Goal: Transaction & Acquisition: Purchase product/service

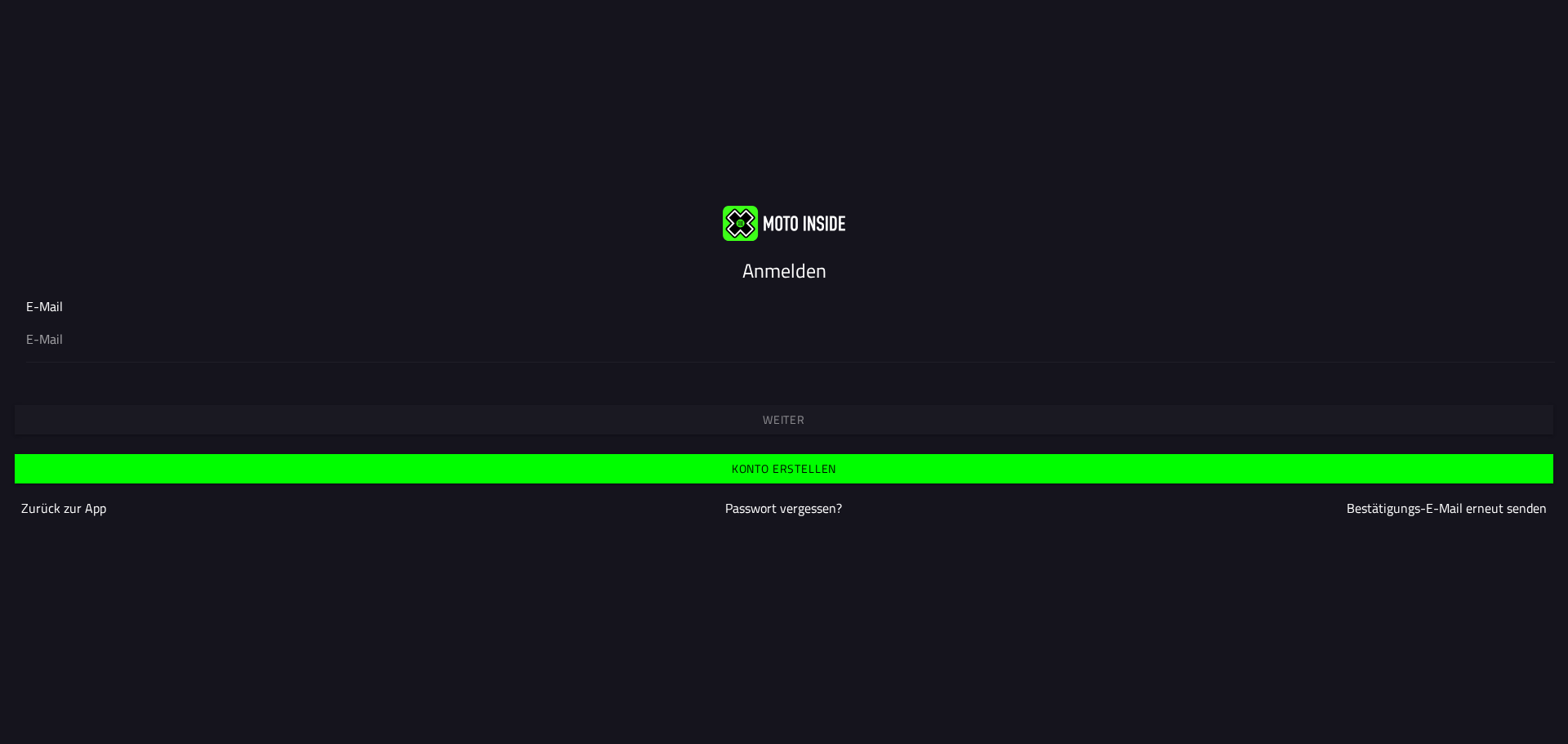
click at [269, 276] on div "Anmelden" at bounding box center [784, 270] width 1568 height 26
drag, startPoint x: 144, startPoint y: 335, endPoint x: 129, endPoint y: 340, distance: 15.8
click at [144, 335] on input "email" at bounding box center [784, 339] width 1515 height 20
type input "[PERSON_NAME][EMAIL_ADDRESS][PERSON_NAME][DOMAIN_NAME]"
click at [697, 420] on span "Weiter" at bounding box center [784, 420] width 1513 height 12
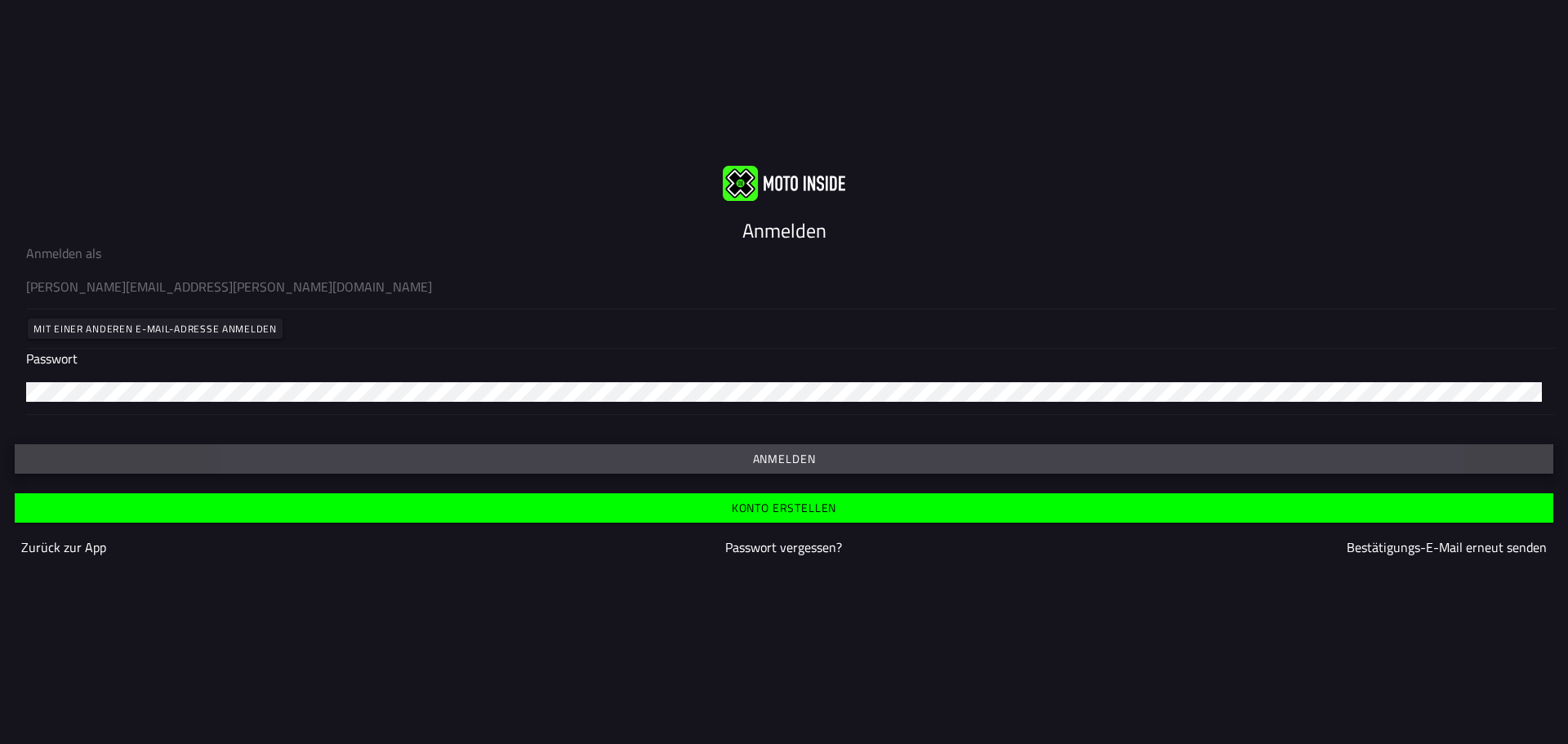
click at [0, 0] on slot "Anmelden" at bounding box center [0, 0] width 0 height 0
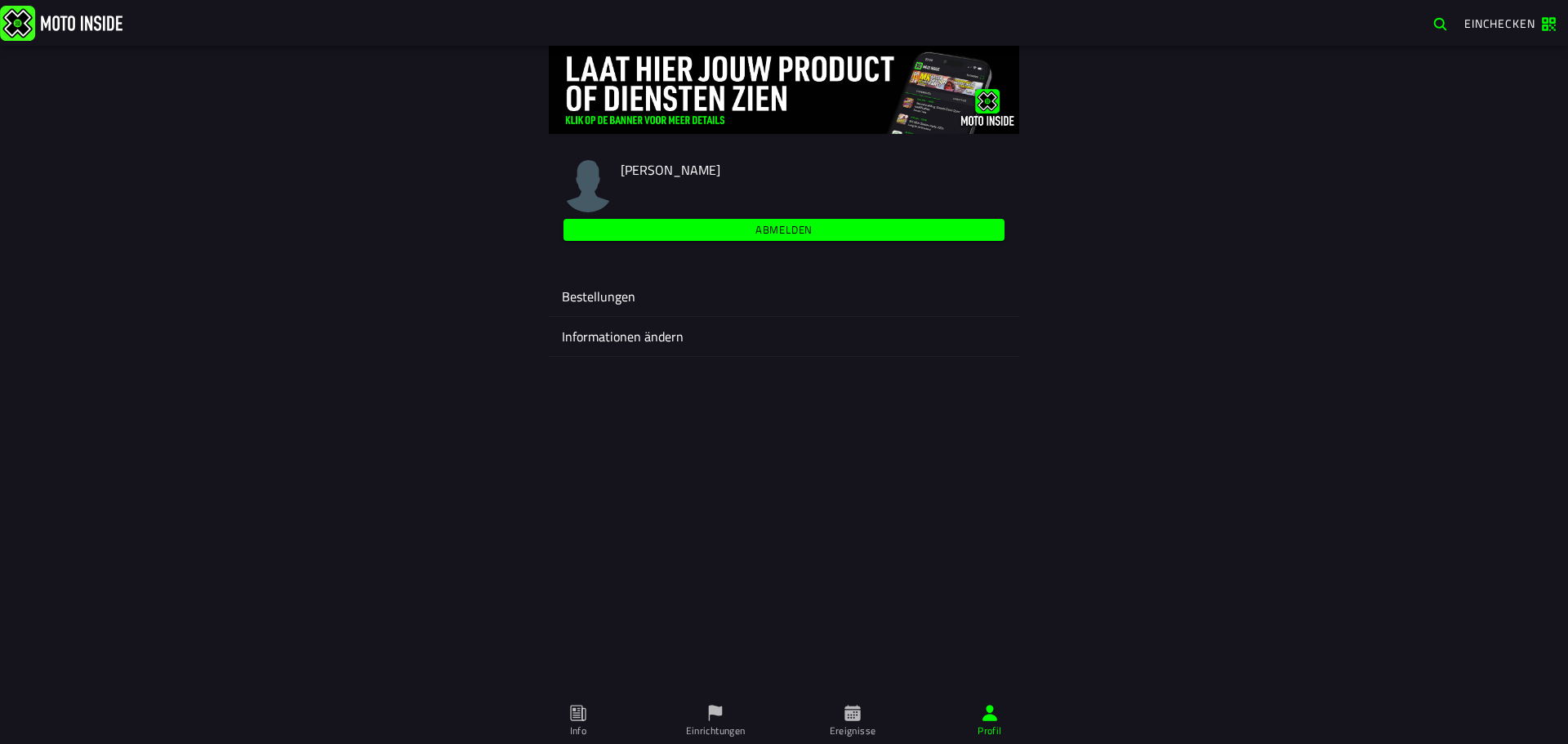
click at [651, 333] on ion-label "Informationen ändern" at bounding box center [784, 337] width 444 height 20
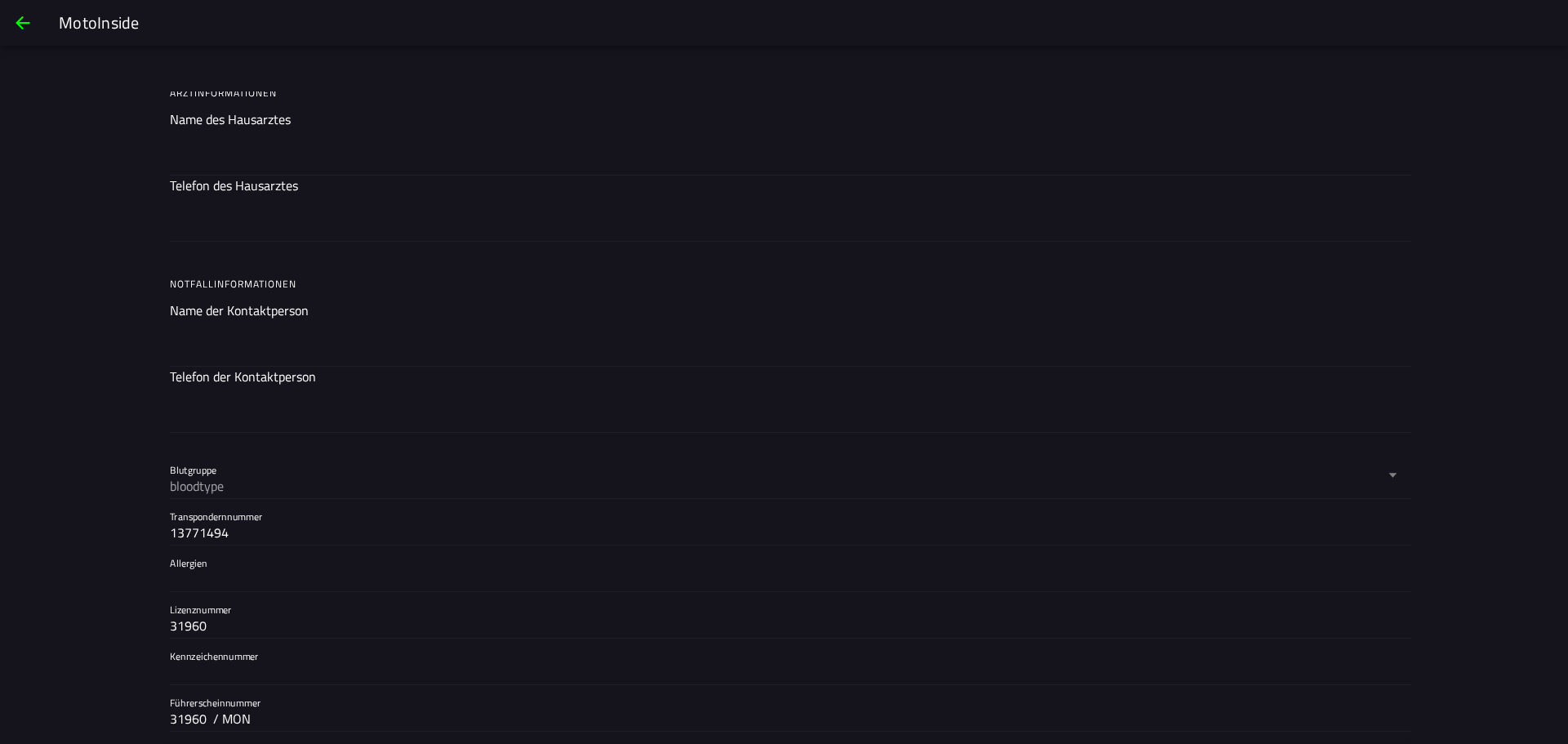
scroll to position [1281, 0]
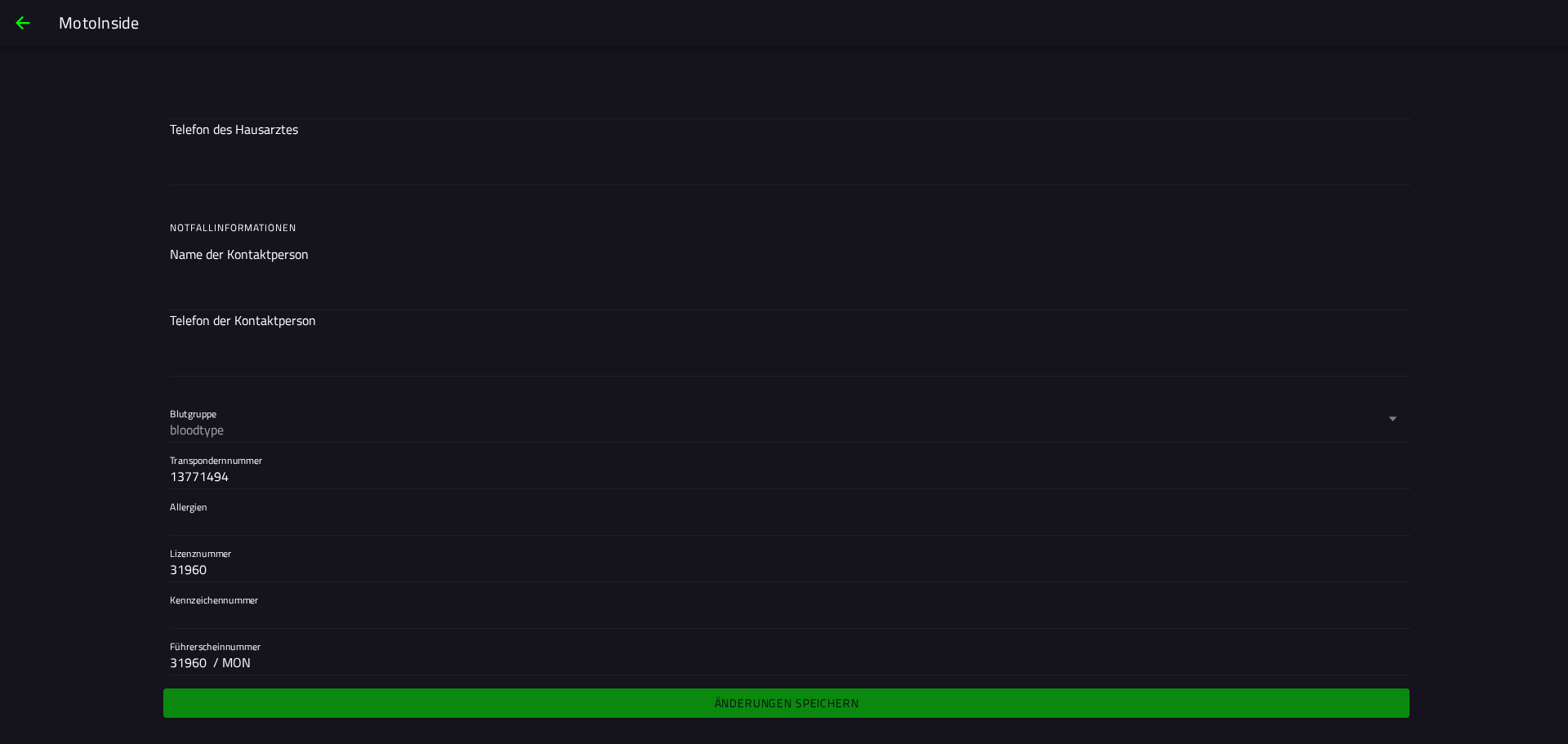
click at [14, 21] on span "back" at bounding box center [23, 23] width 20 height 39
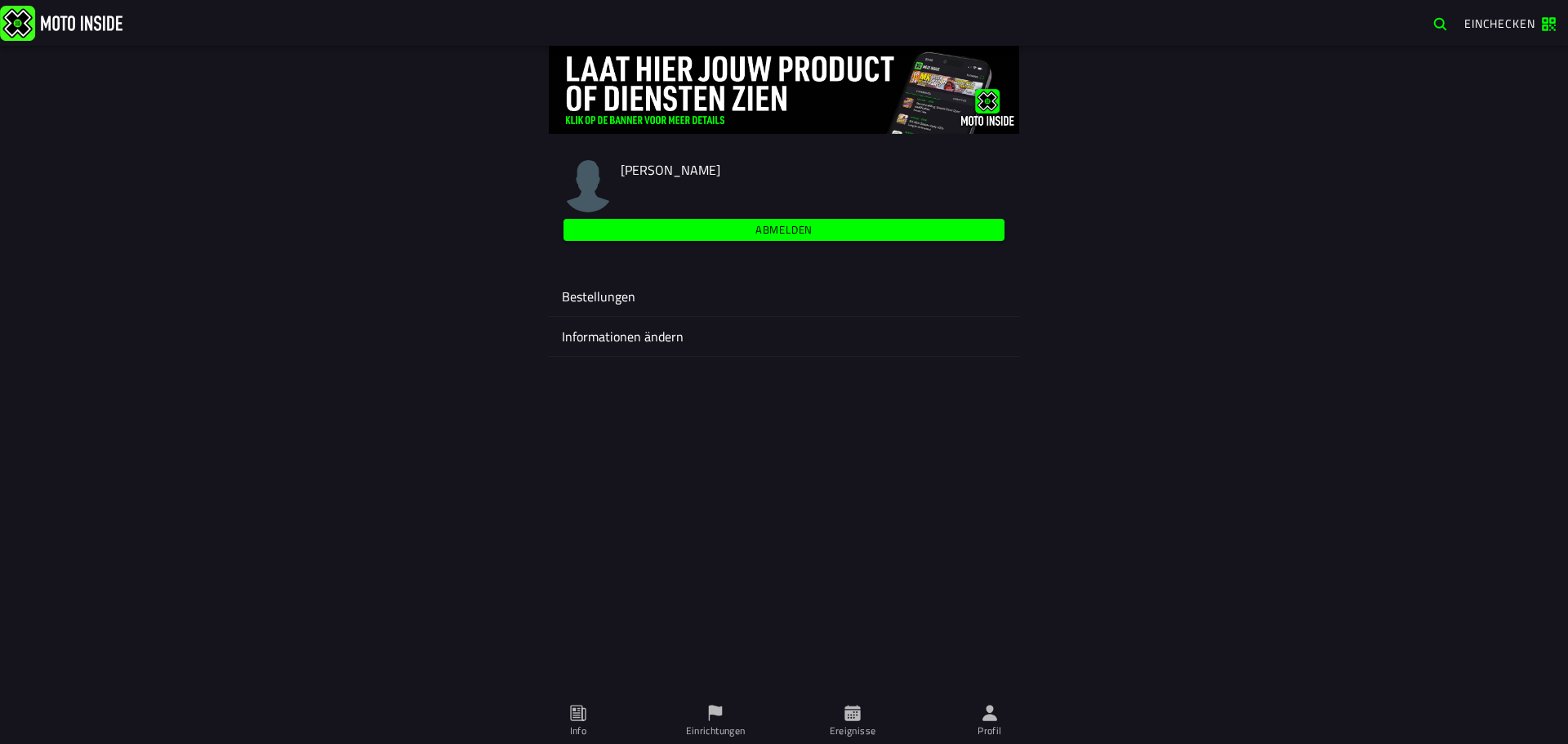
click at [858, 713] on icon at bounding box center [851, 712] width 15 height 15
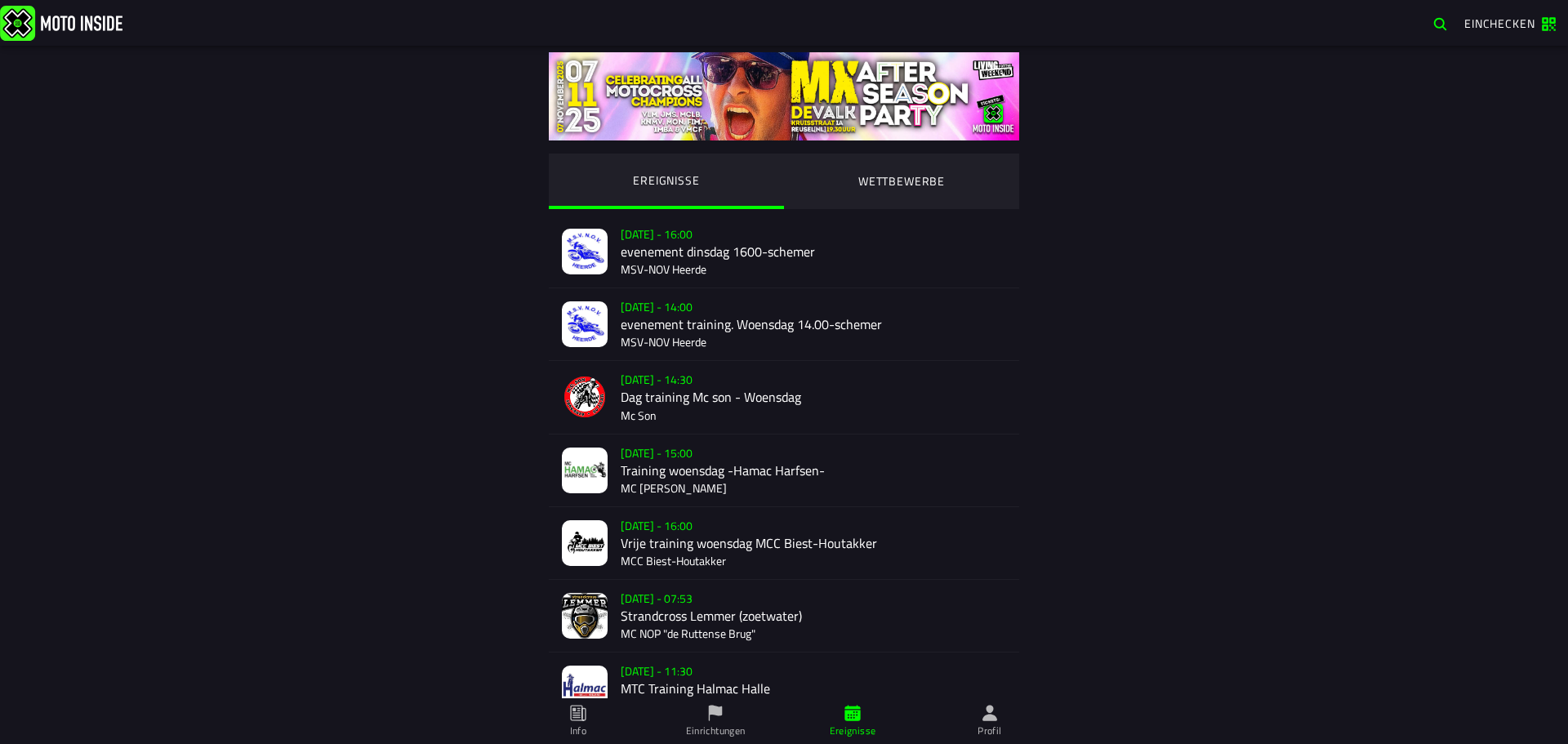
click at [929, 175] on ion-segment-button "WETTBEWERBE" at bounding box center [901, 180] width 236 height 55
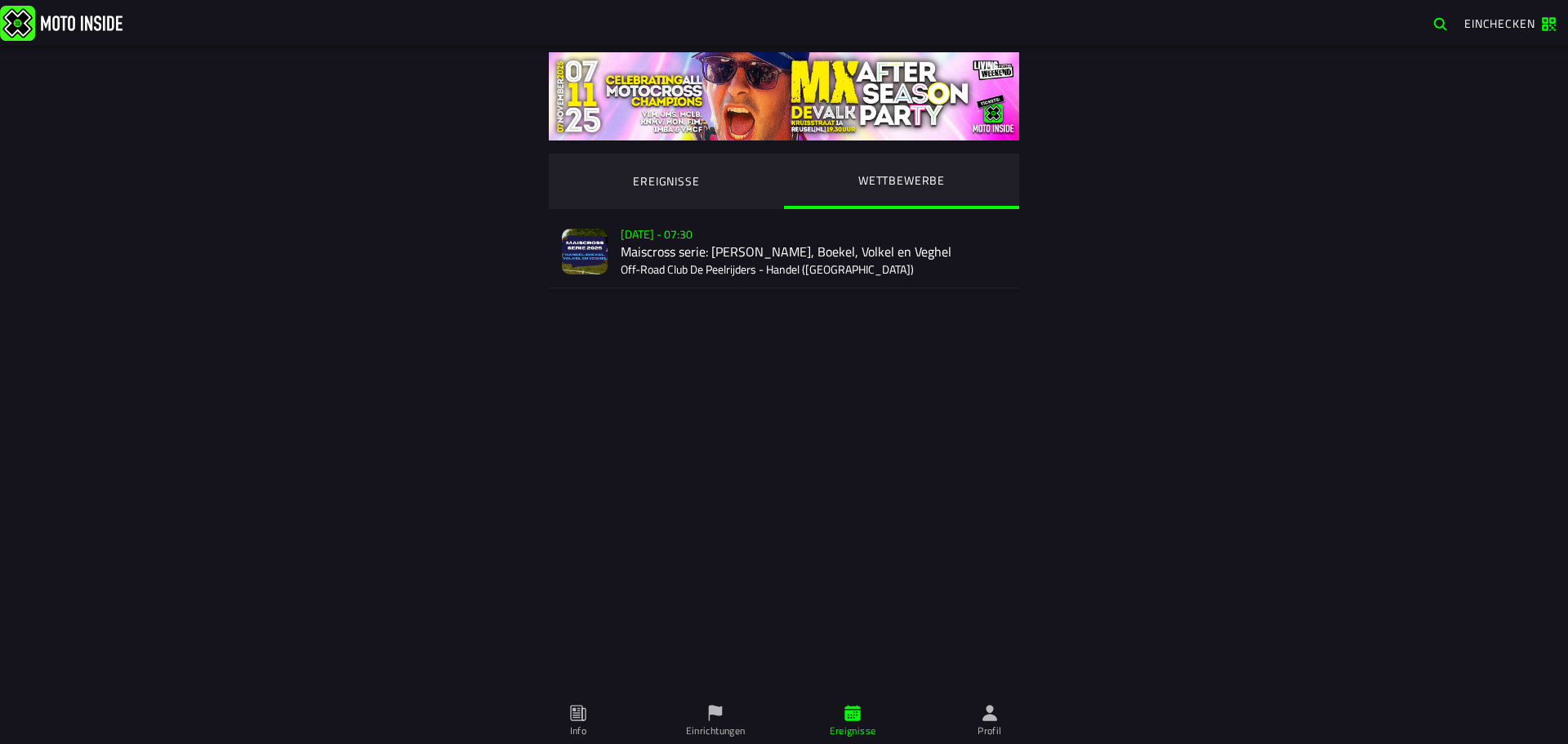
click at [701, 260] on div "Verkauf nicht gestartet Su 2 Nov - 07:30 Maiscross serie: Handel, Boekel, Volke…" at bounding box center [813, 251] width 385 height 72
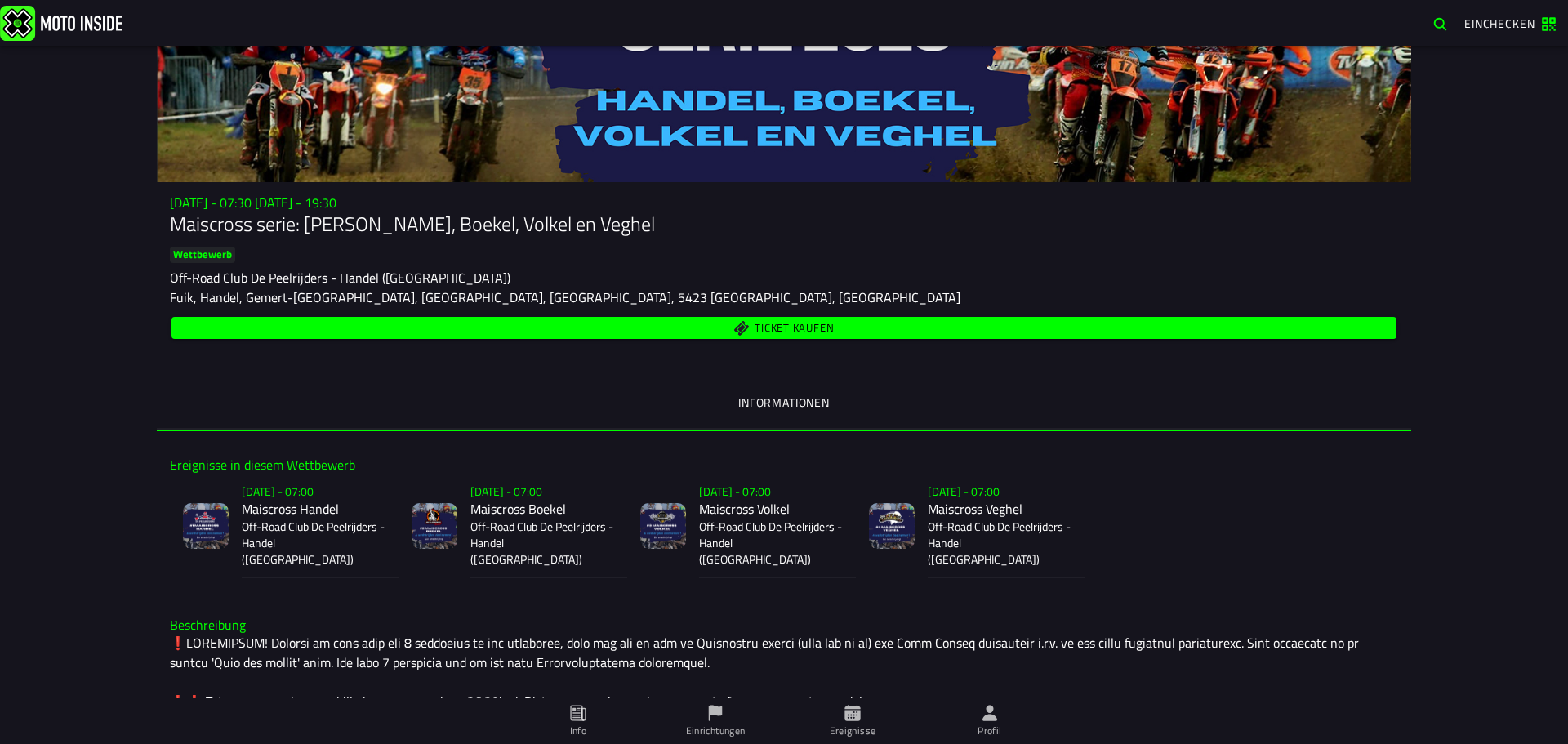
scroll to position [82, 0]
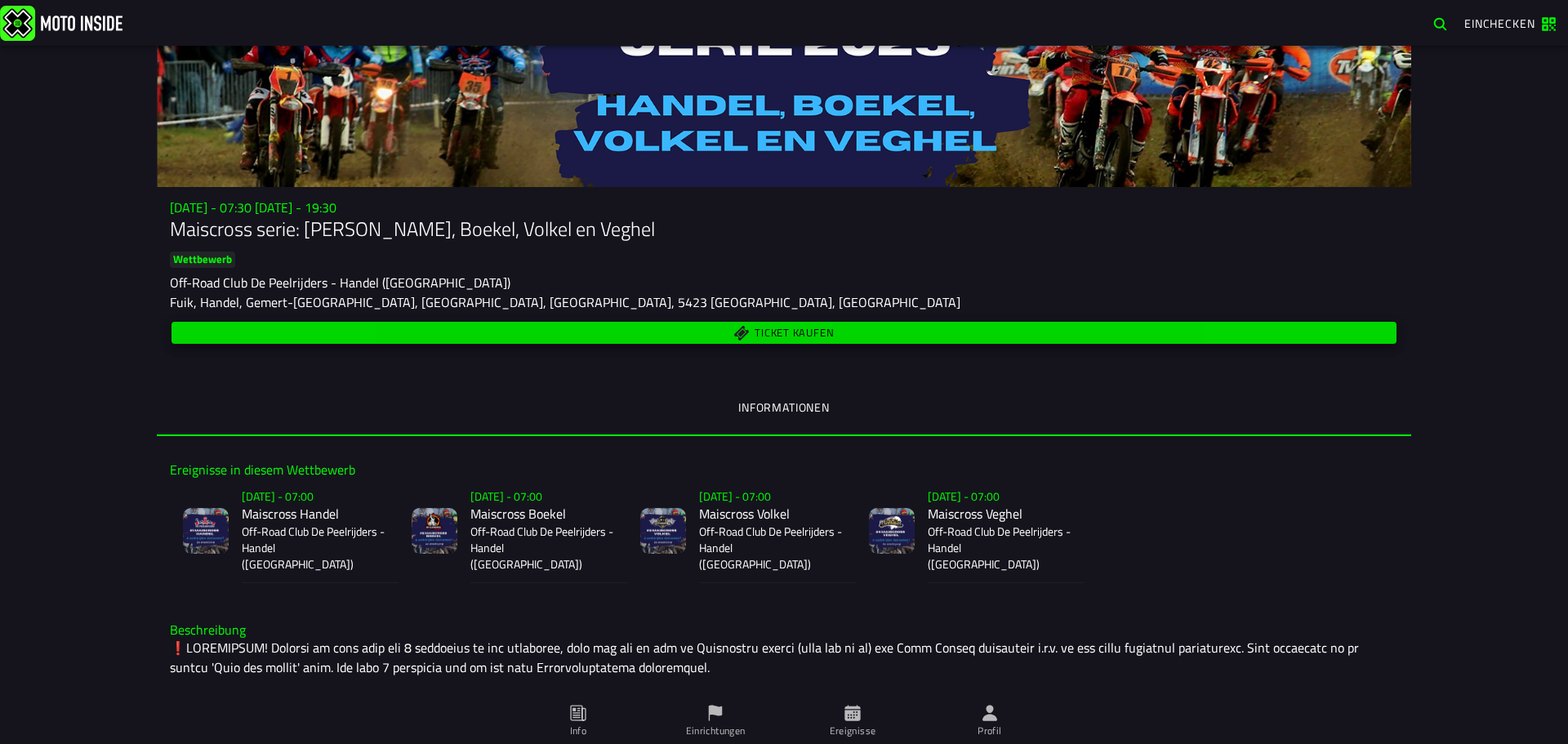
click at [802, 329] on span "Ticket kaufen" at bounding box center [794, 333] width 79 height 11
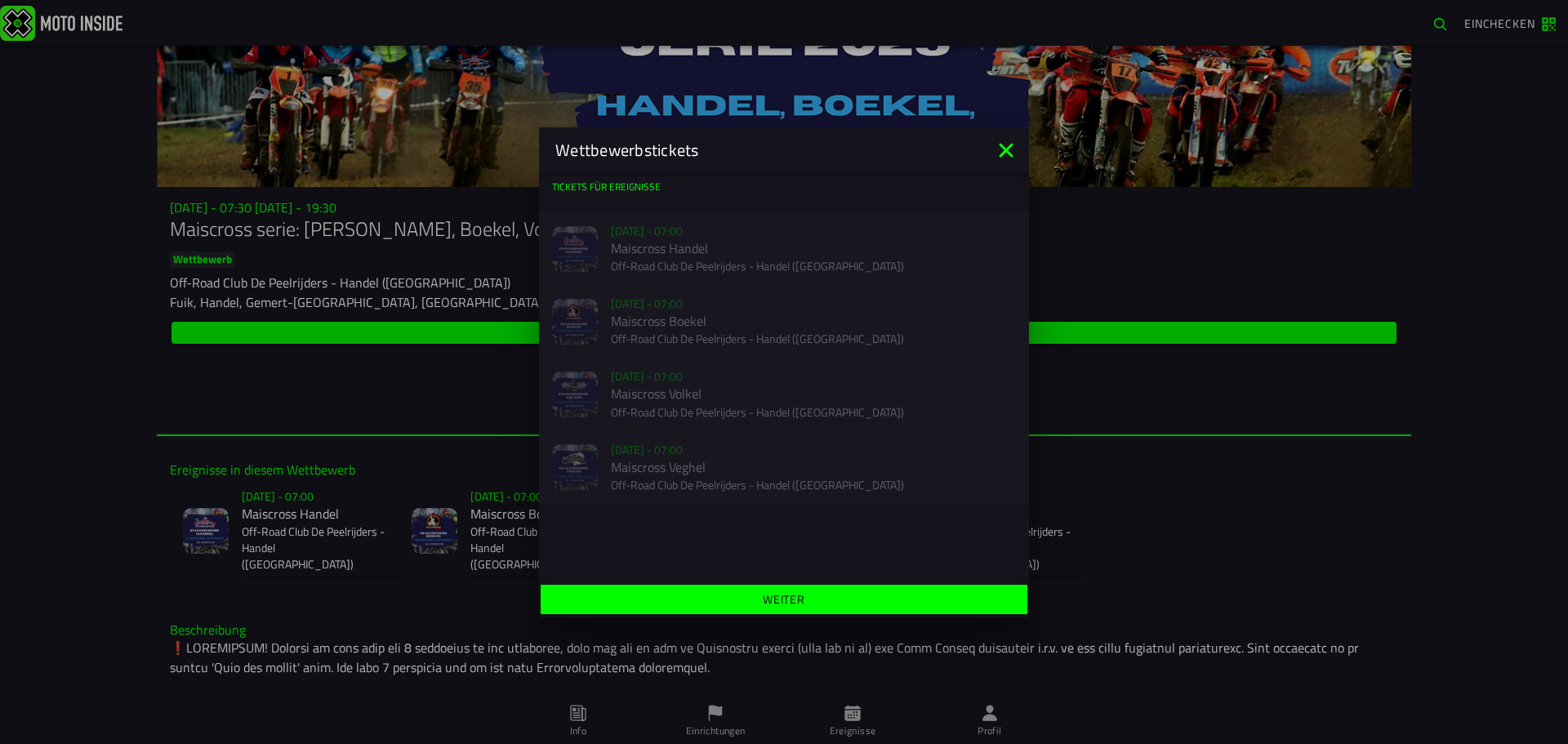
click at [697, 245] on div "Verkauf nicht gestartet Su 2 Nov - 07:00 Maiscross Handel Off-Road Club De Peel…" at bounding box center [784, 248] width 490 height 72
click at [725, 264] on div "Verkauf nicht gestartet Su 2 Nov - 07:00 Maiscross Handel Off-Road Club De Peel…" at bounding box center [784, 248] width 490 height 72
click at [0, 0] on slot "Weiter" at bounding box center [0, 0] width 0 height 0
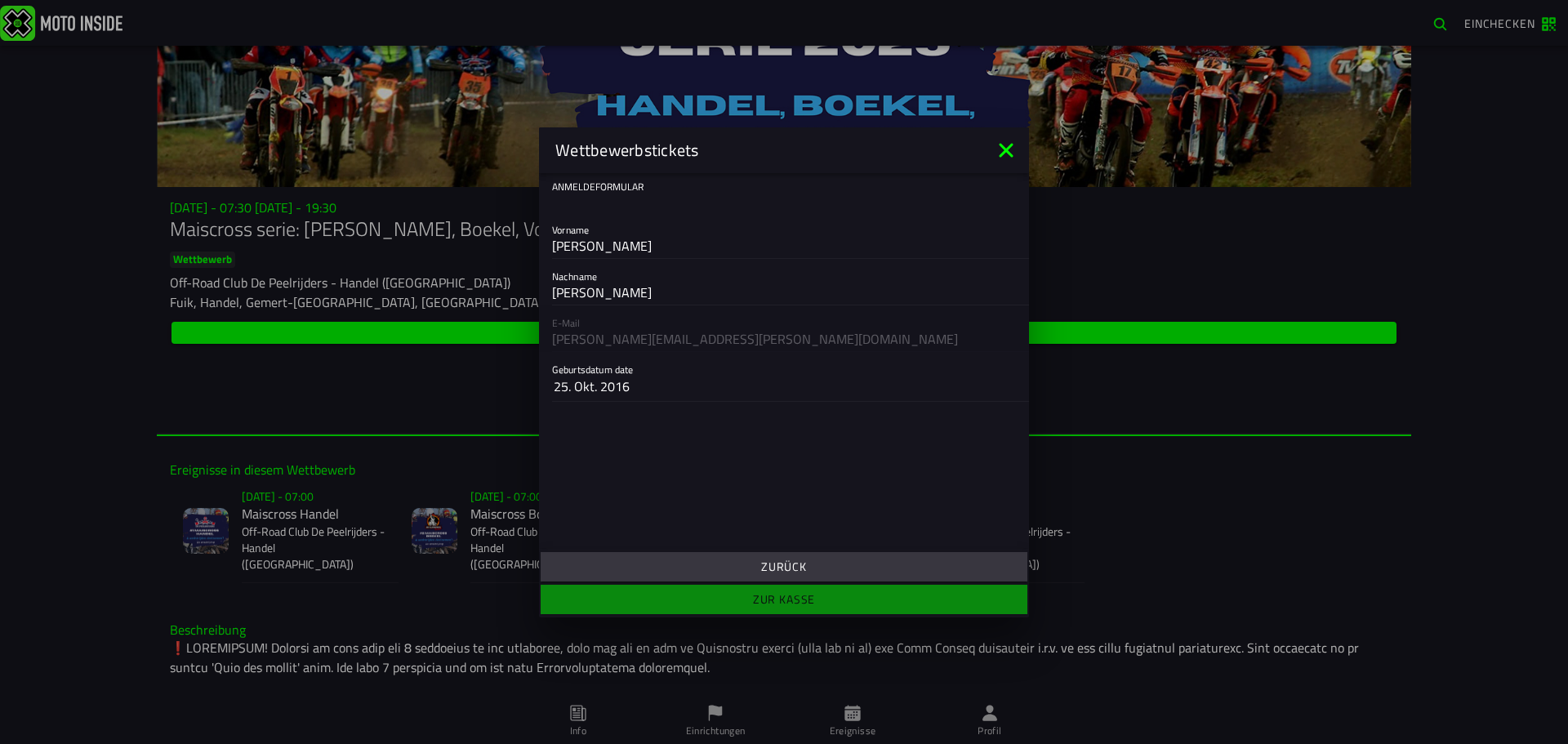
click at [0, 0] on slot "Zurück" at bounding box center [0, 0] width 0 height 0
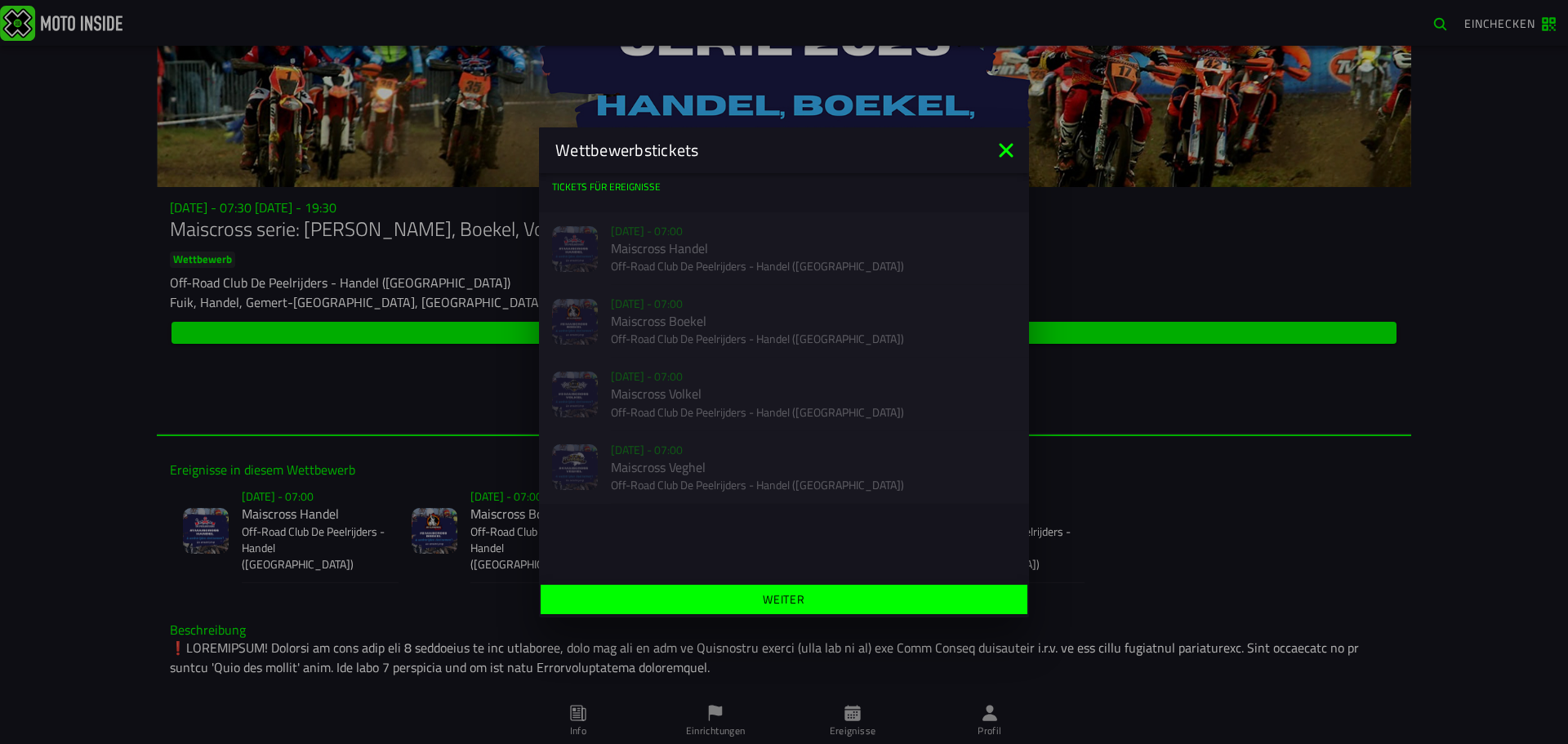
click at [1005, 155] on icon at bounding box center [1005, 150] width 26 height 26
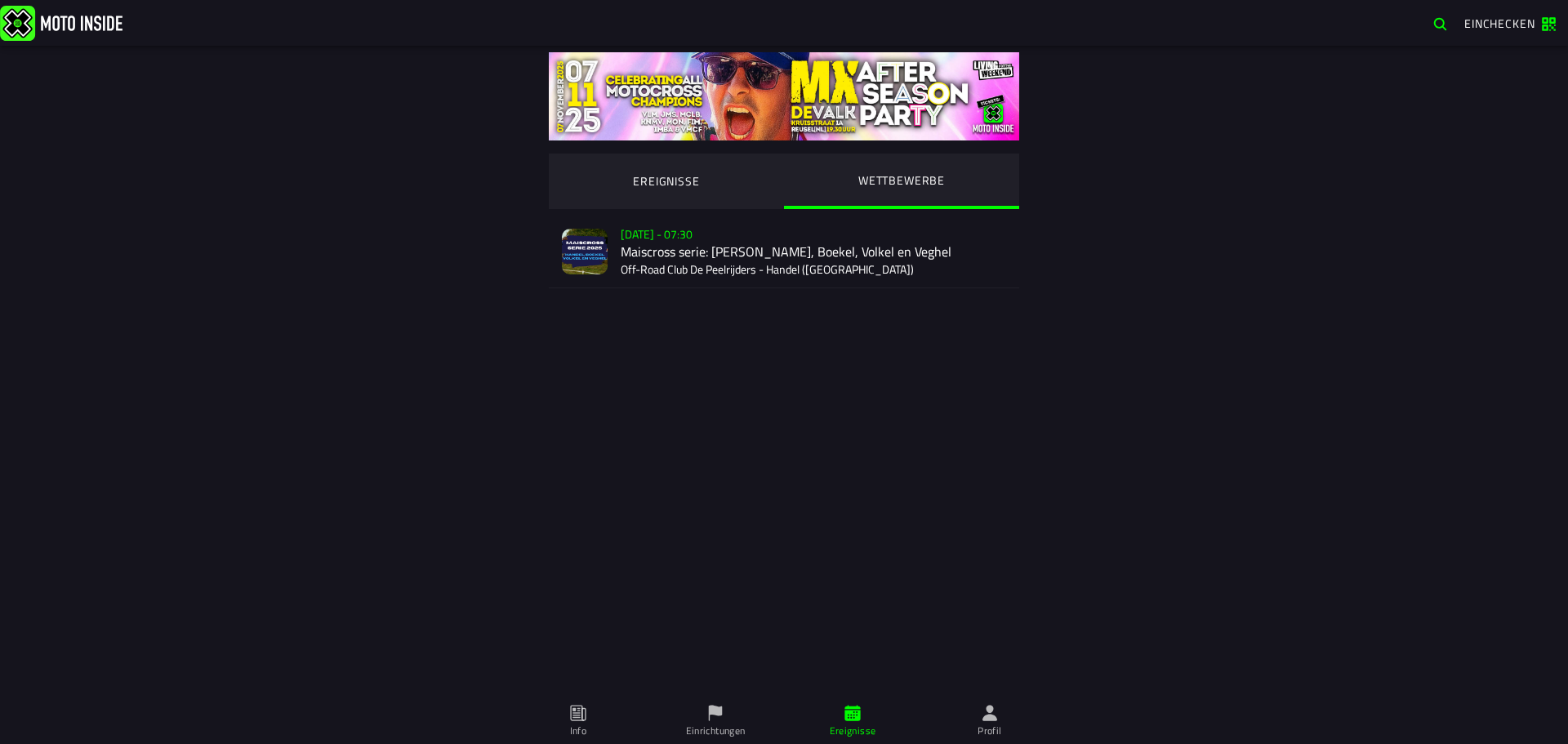
click at [640, 188] on ion-segment-button "EREIGNISSE" at bounding box center [667, 180] width 236 height 55
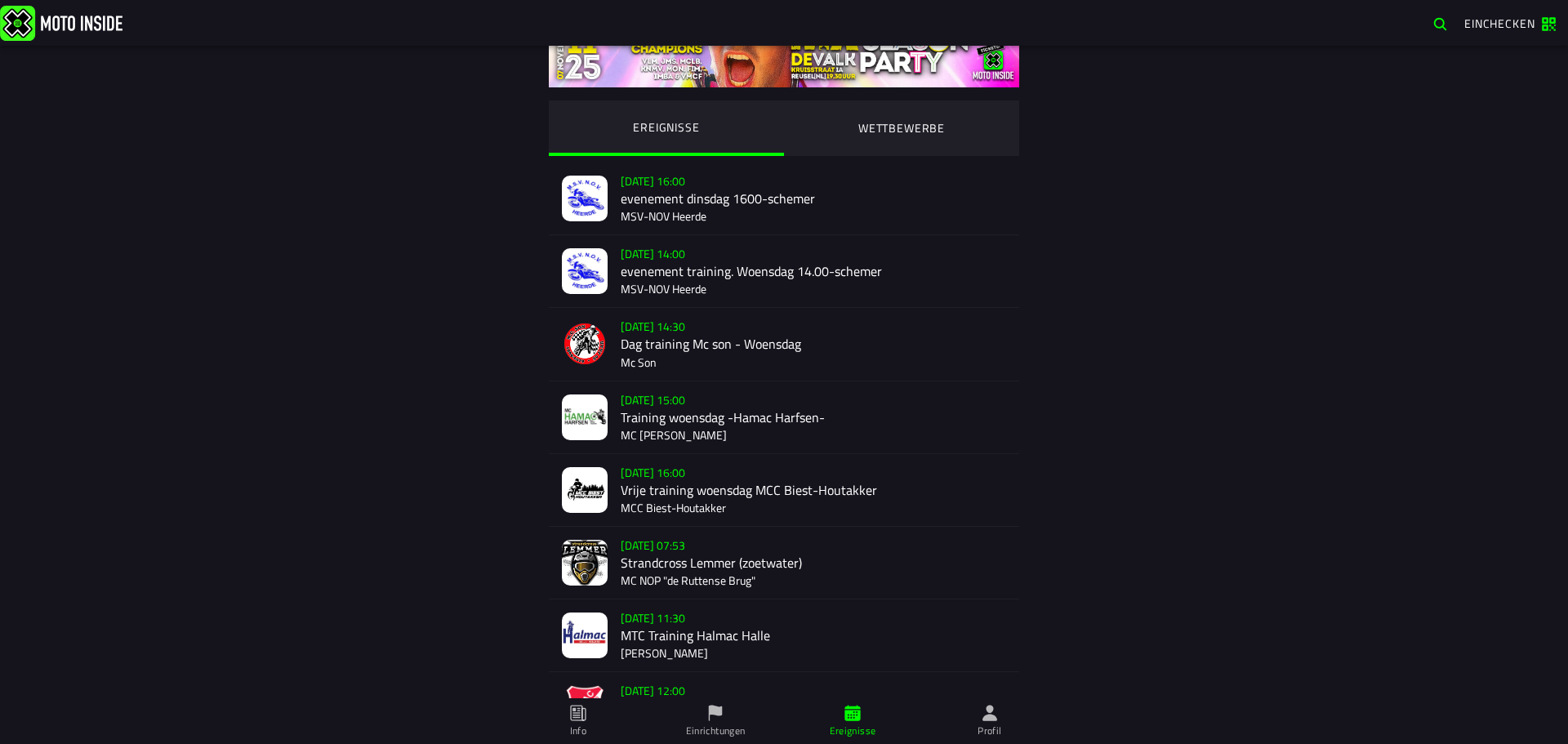
scroll to position [82, 0]
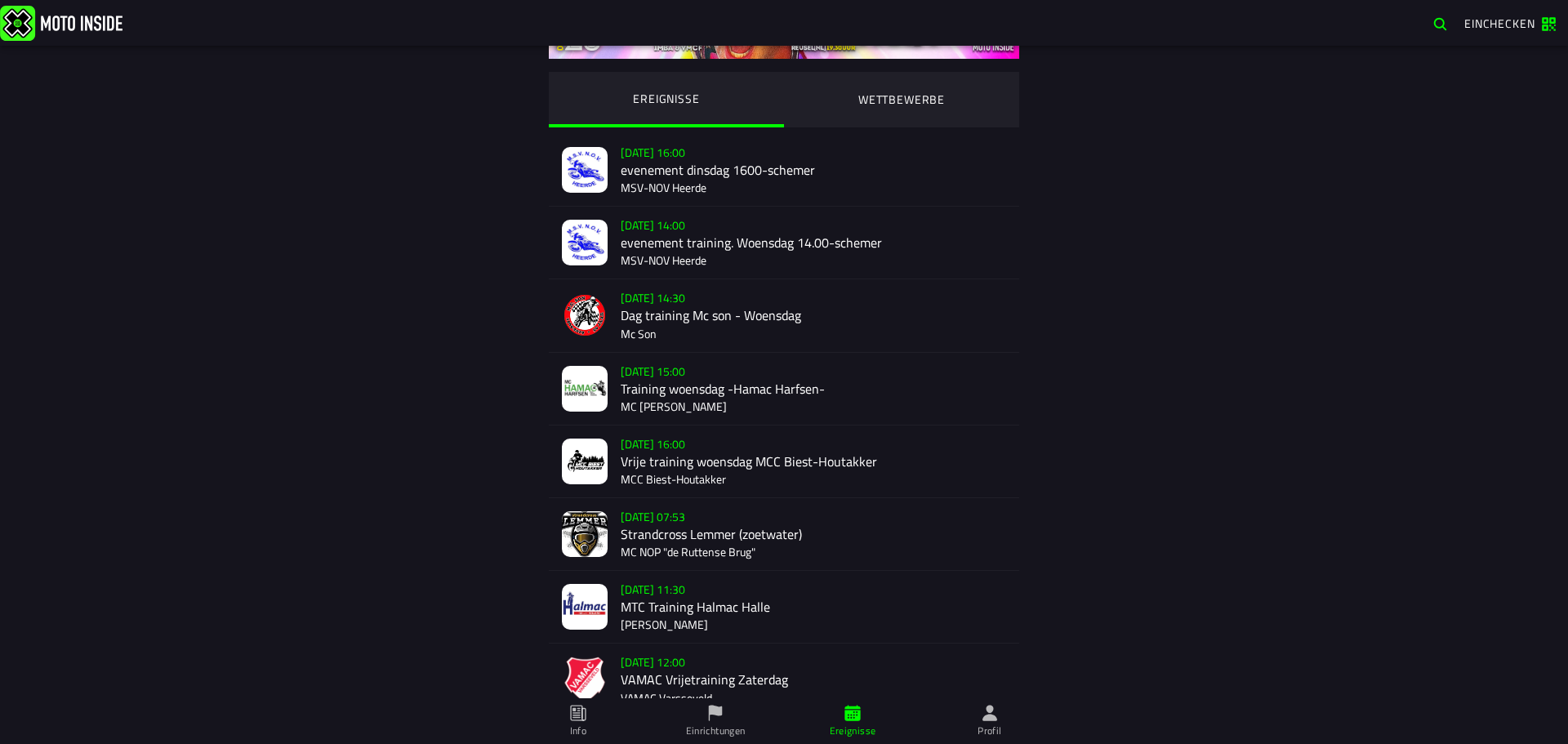
click at [1000, 719] on span "Profil" at bounding box center [990, 721] width 118 height 45
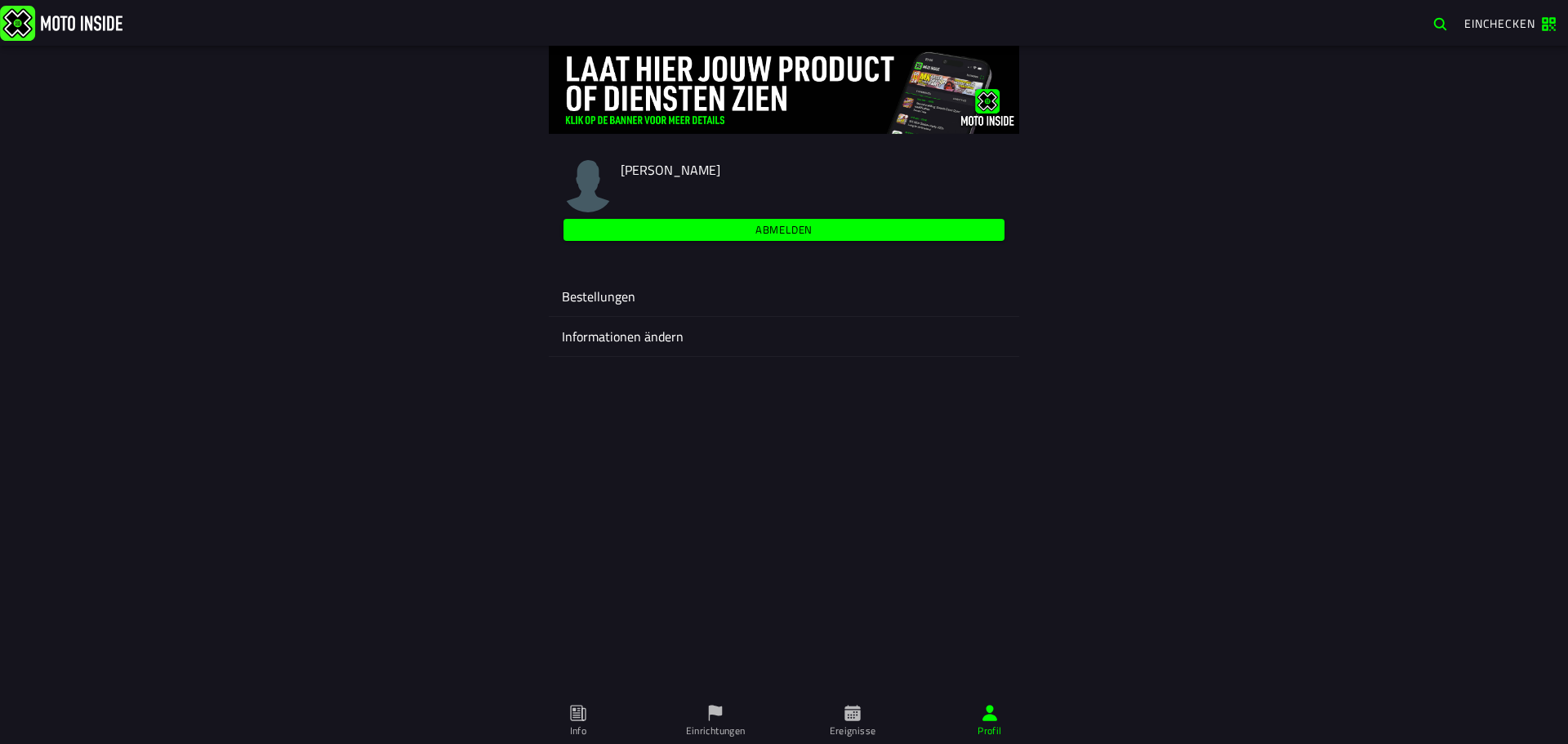
click at [583, 285] on div "Bestellungen" at bounding box center [784, 296] width 444 height 39
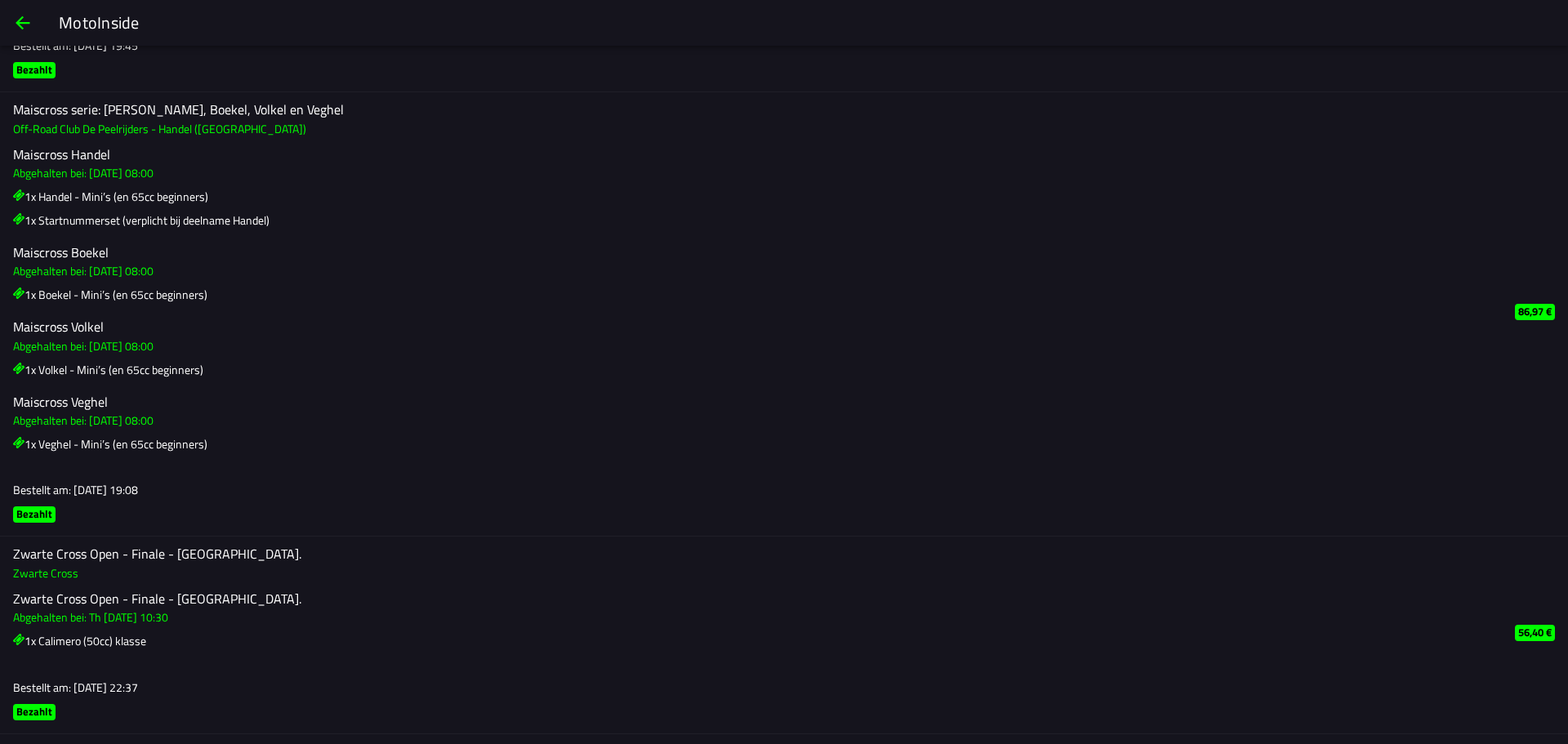
scroll to position [163, 0]
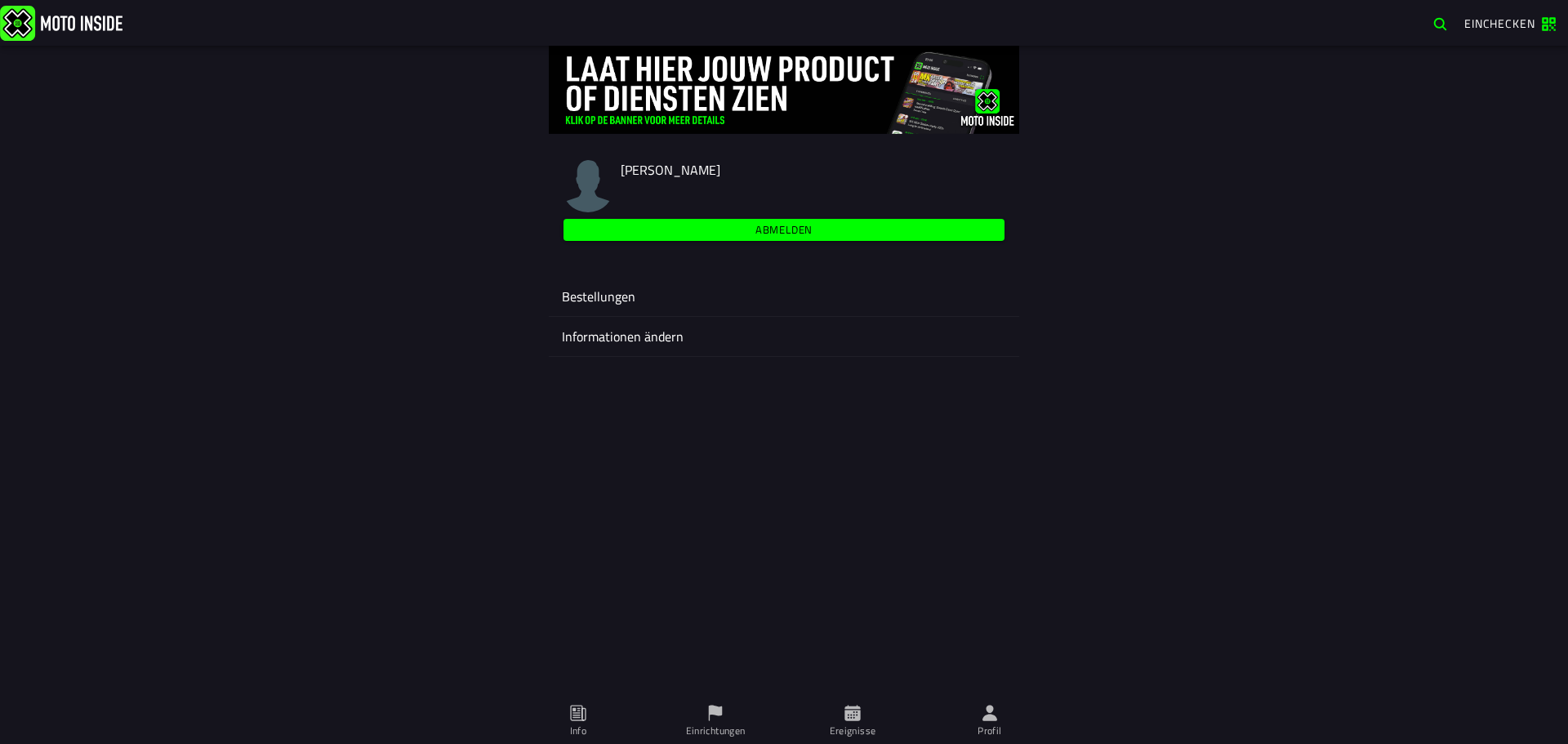
drag, startPoint x: 663, startPoint y: 308, endPoint x: 630, endPoint y: 295, distance: 35.5
drag, startPoint x: 630, startPoint y: 295, endPoint x: 582, endPoint y: 294, distance: 48.0
click at [582, 294] on ion-label "Bestellungen" at bounding box center [784, 296] width 444 height 20
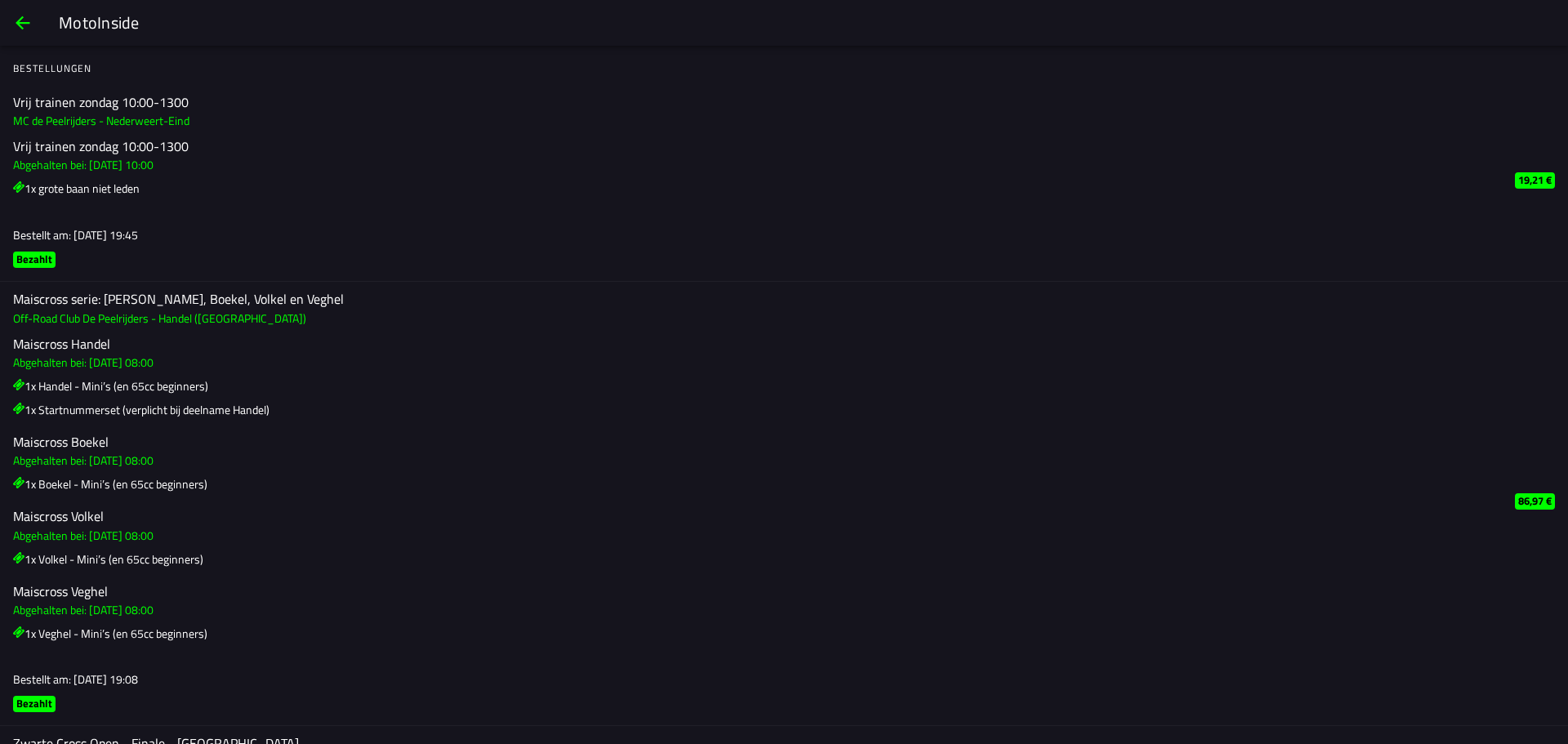
click at [25, 17] on span "back" at bounding box center [23, 23] width 20 height 39
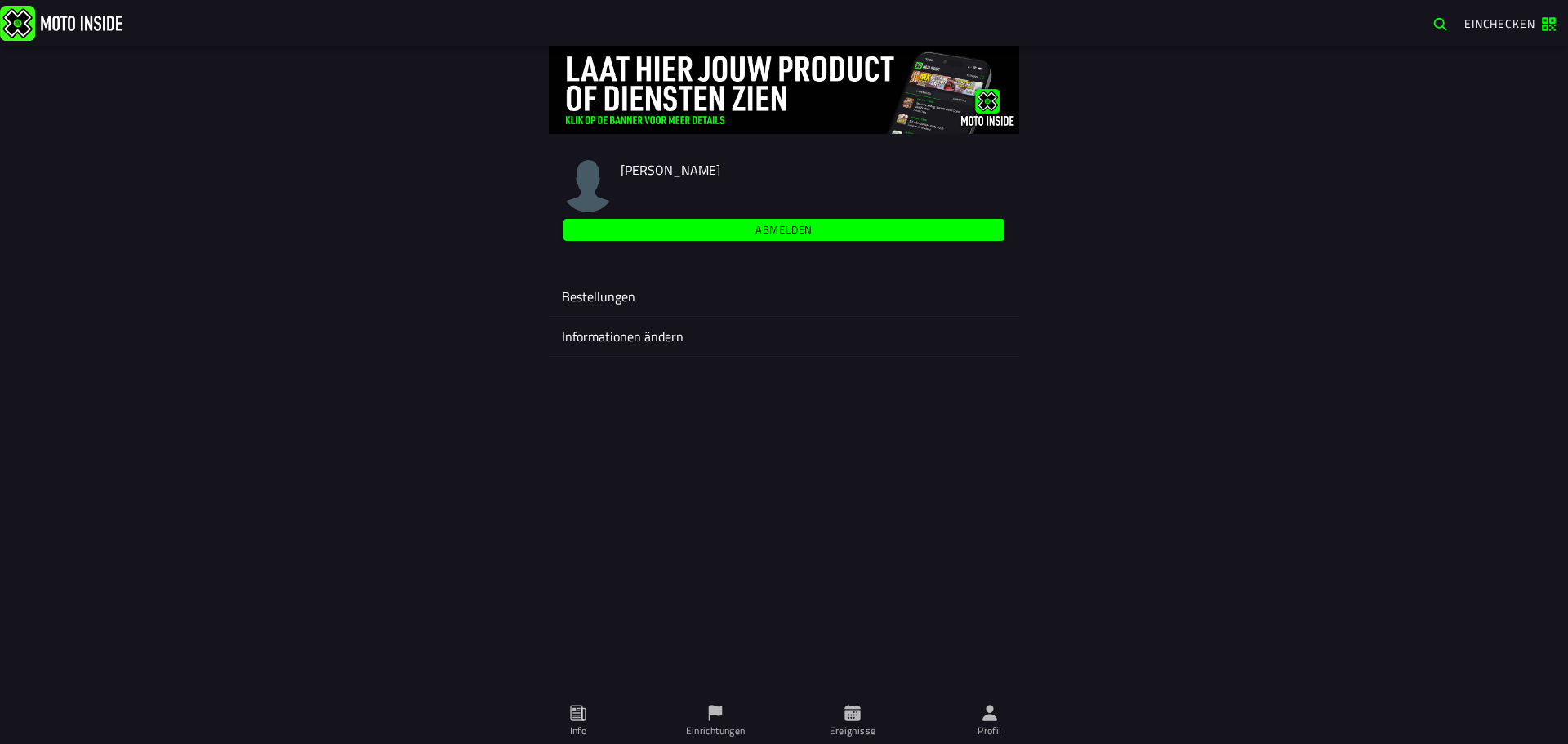
click at [675, 307] on div "Bestellungen" at bounding box center [784, 296] width 444 height 39
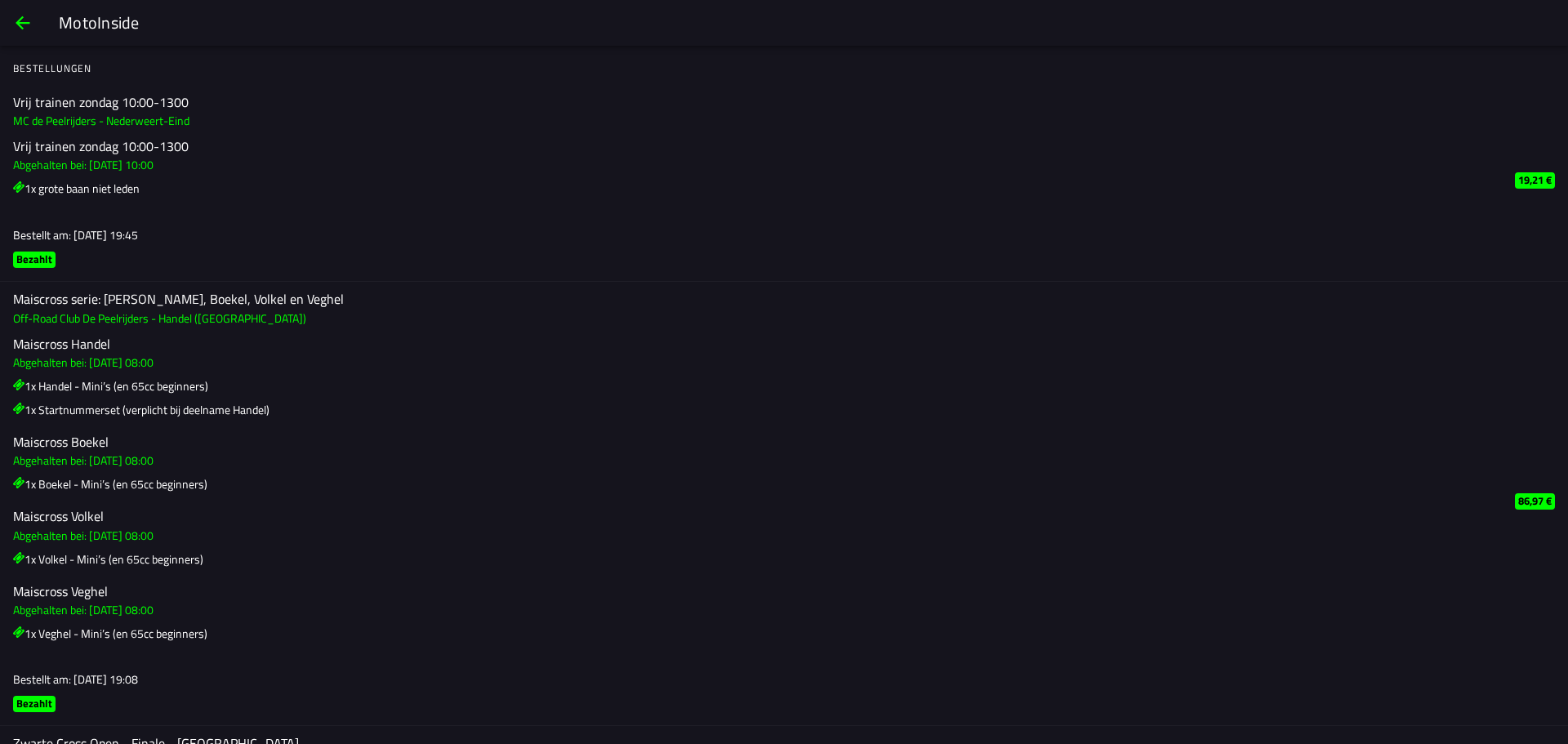
click at [11, 22] on button "back" at bounding box center [23, 23] width 39 height 39
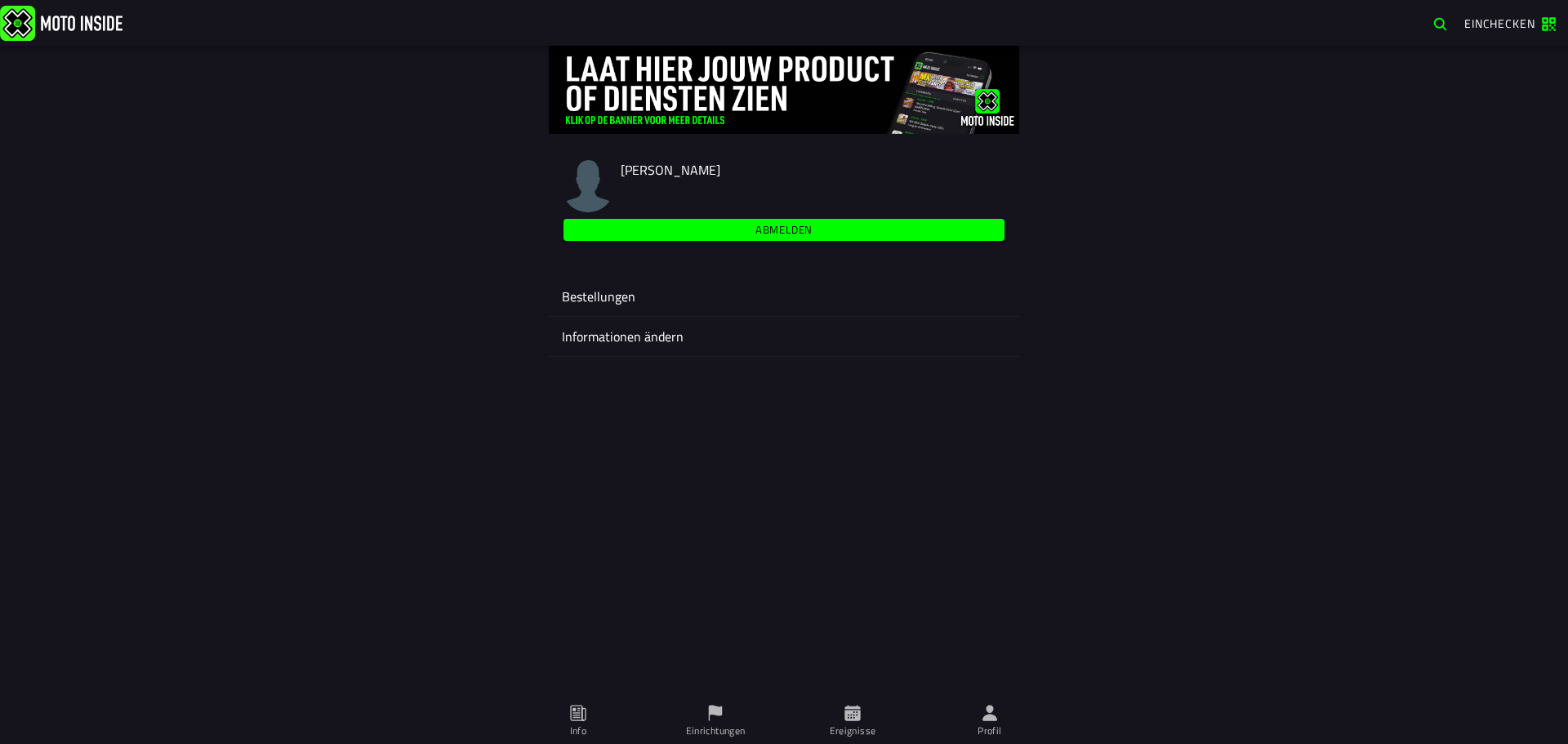
click at [843, 730] on ion-label "Ereignisse" at bounding box center [852, 731] width 46 height 14
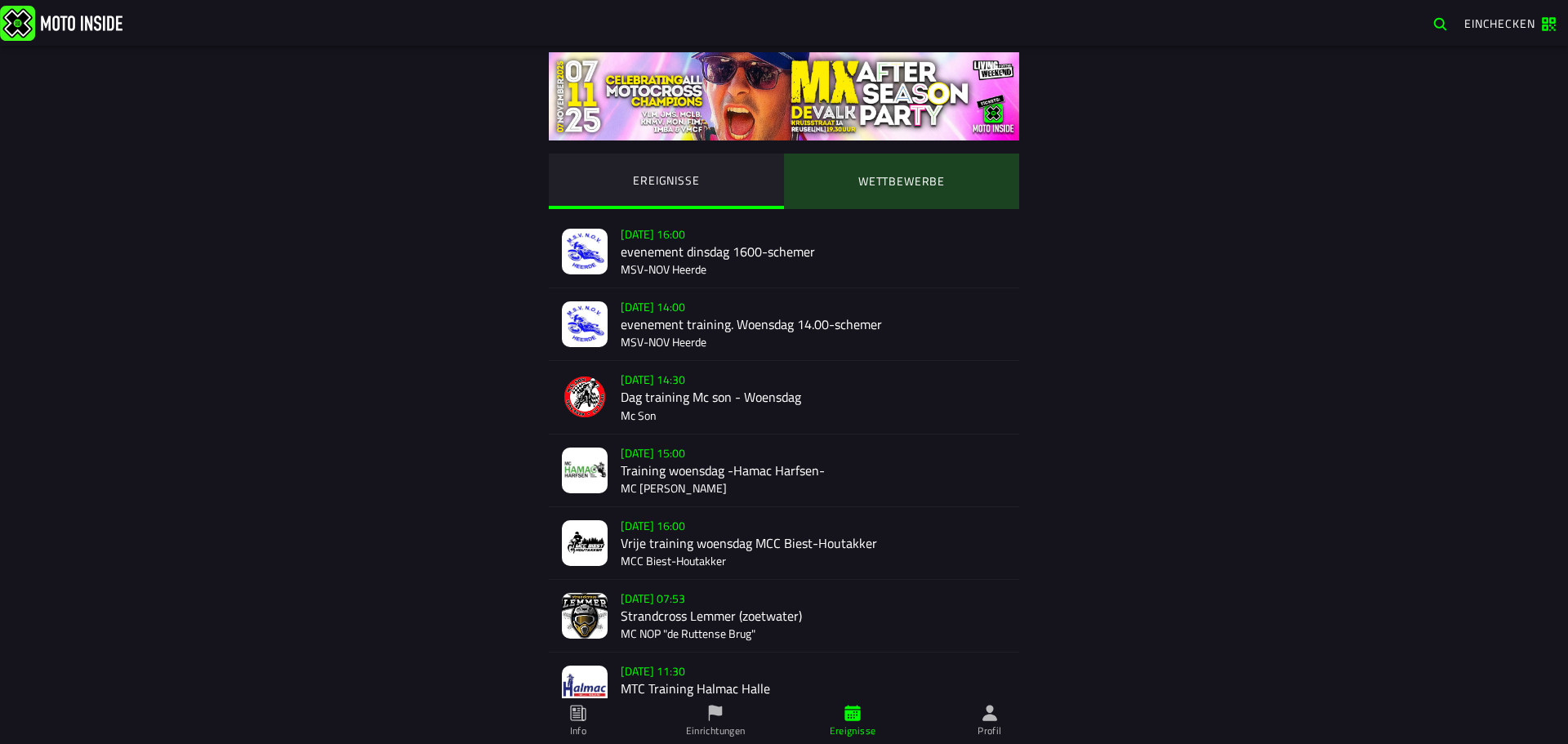
click at [897, 192] on ion-segment-button "WETTBEWERBE" at bounding box center [901, 180] width 236 height 55
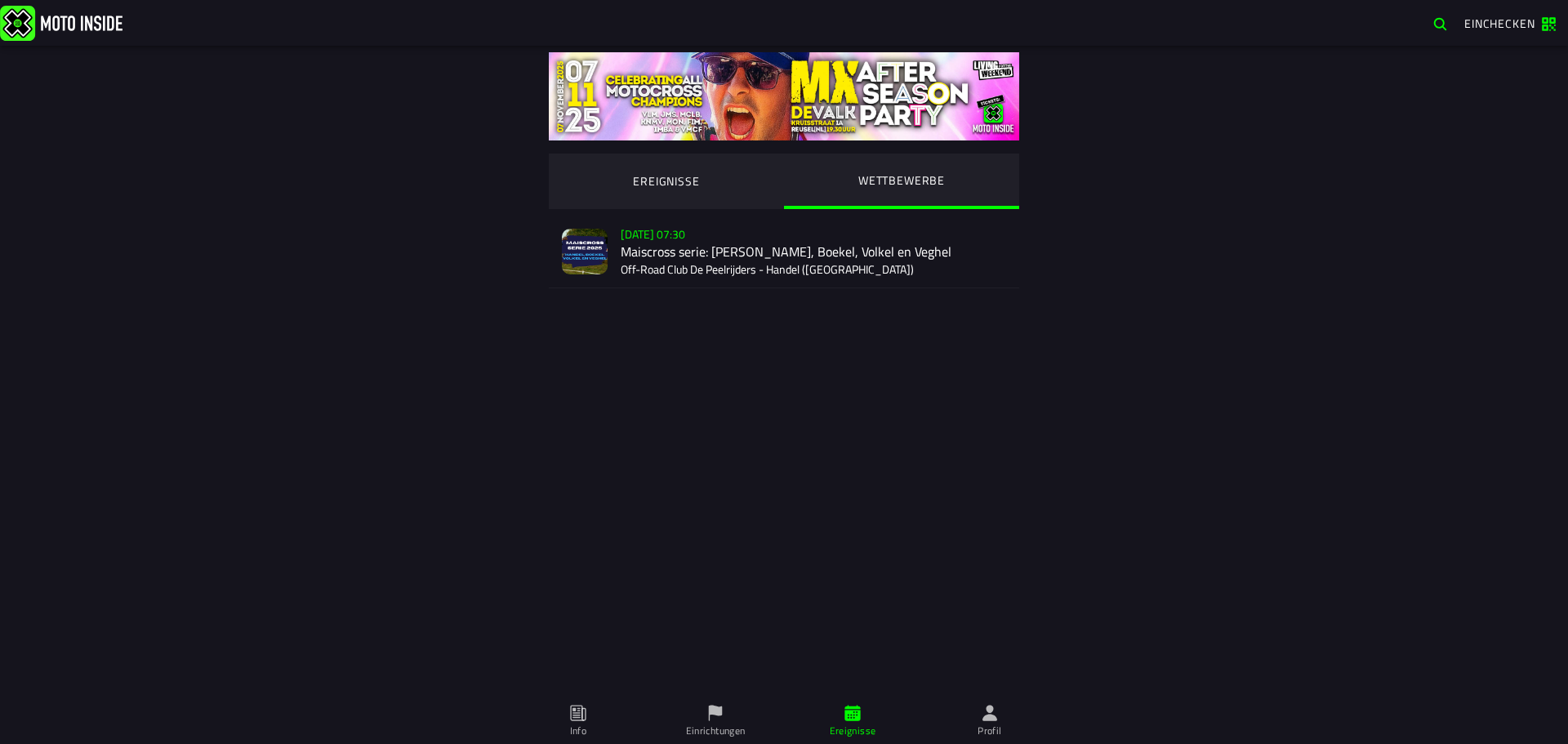
click at [811, 259] on div "Verkauf nicht gestartet Su 2 Nov - 07:30 Maiscross serie: Handel, Boekel, Volke…" at bounding box center [813, 251] width 385 height 72
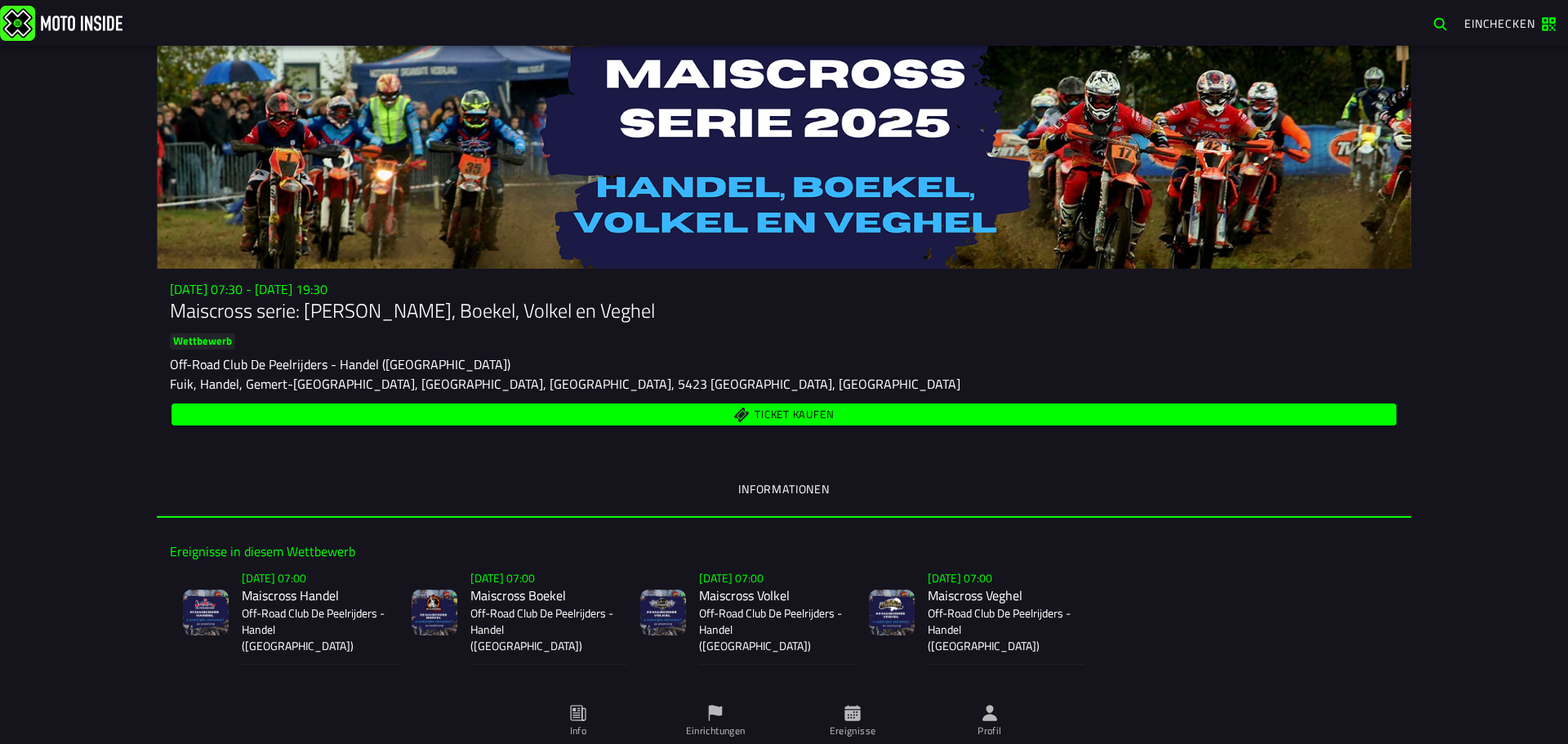
click at [838, 426] on div "Ticket kaufen" at bounding box center [784, 415] width 1228 height 29
click at [833, 418] on span "Ticket kaufen" at bounding box center [784, 414] width 1206 height 15
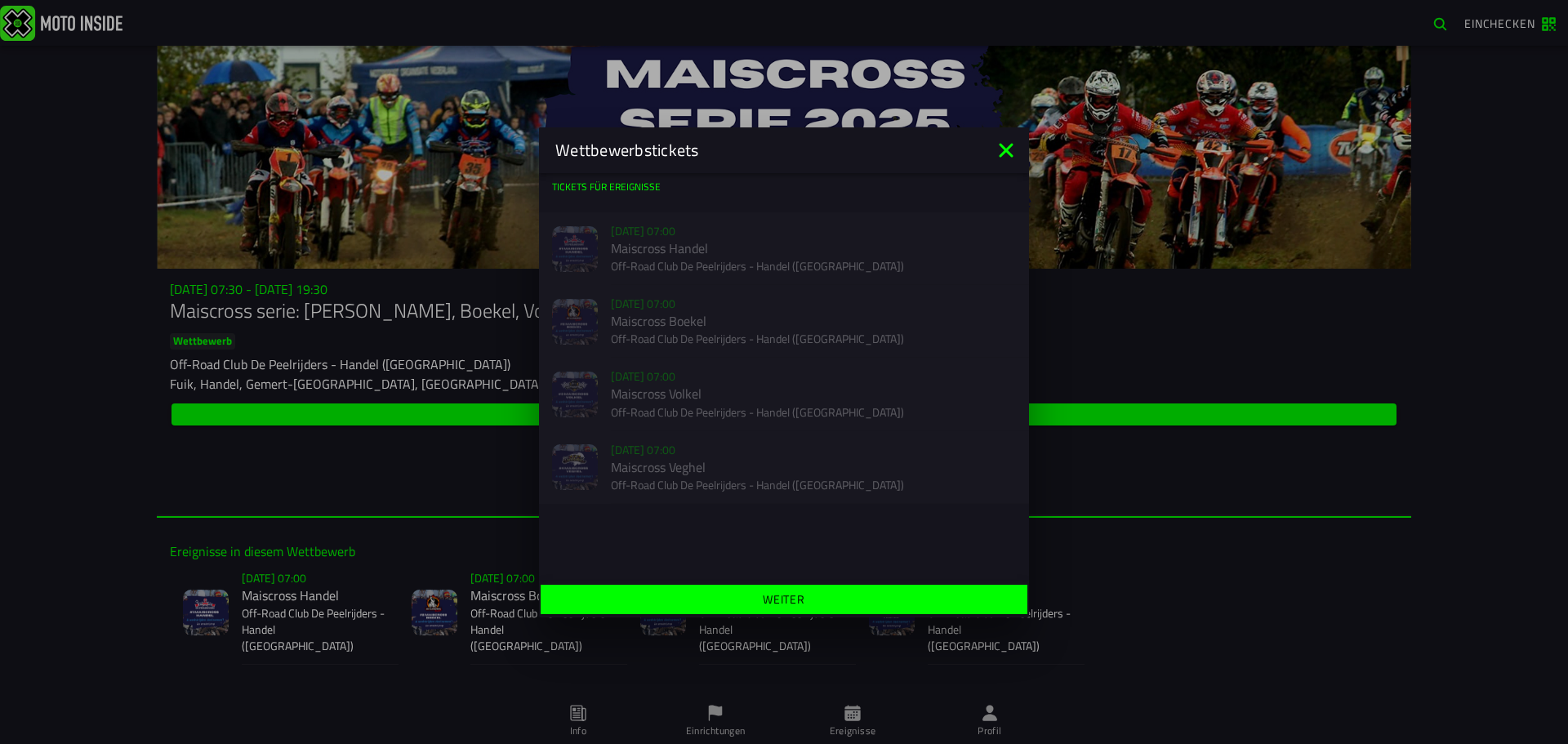
click at [1014, 150] on icon at bounding box center [1005, 150] width 26 height 26
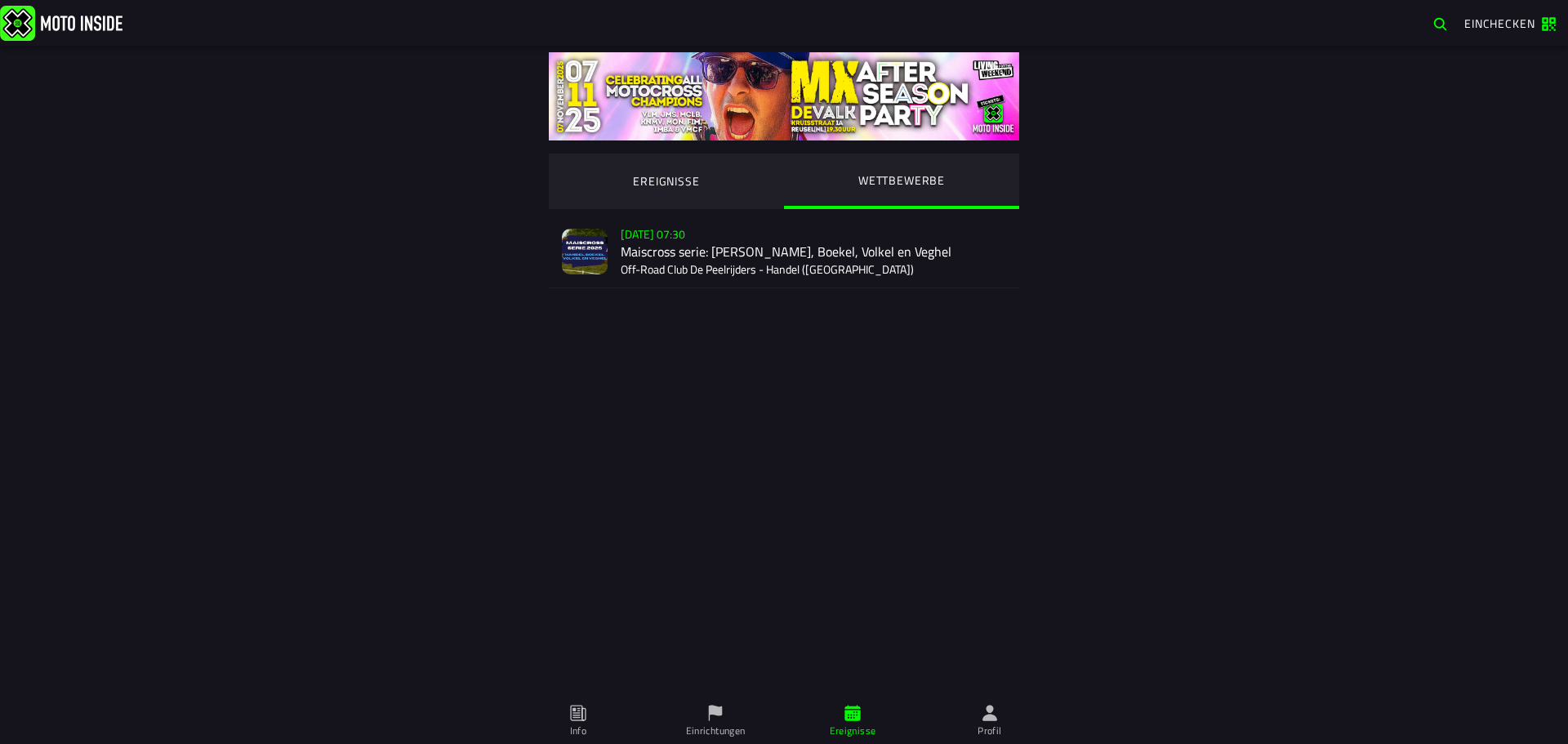
click at [687, 246] on div "Verkauf nicht gestartet Su 2 Nov - 07:30 Maiscross serie: Handel, Boekel, Volke…" at bounding box center [813, 251] width 385 height 72
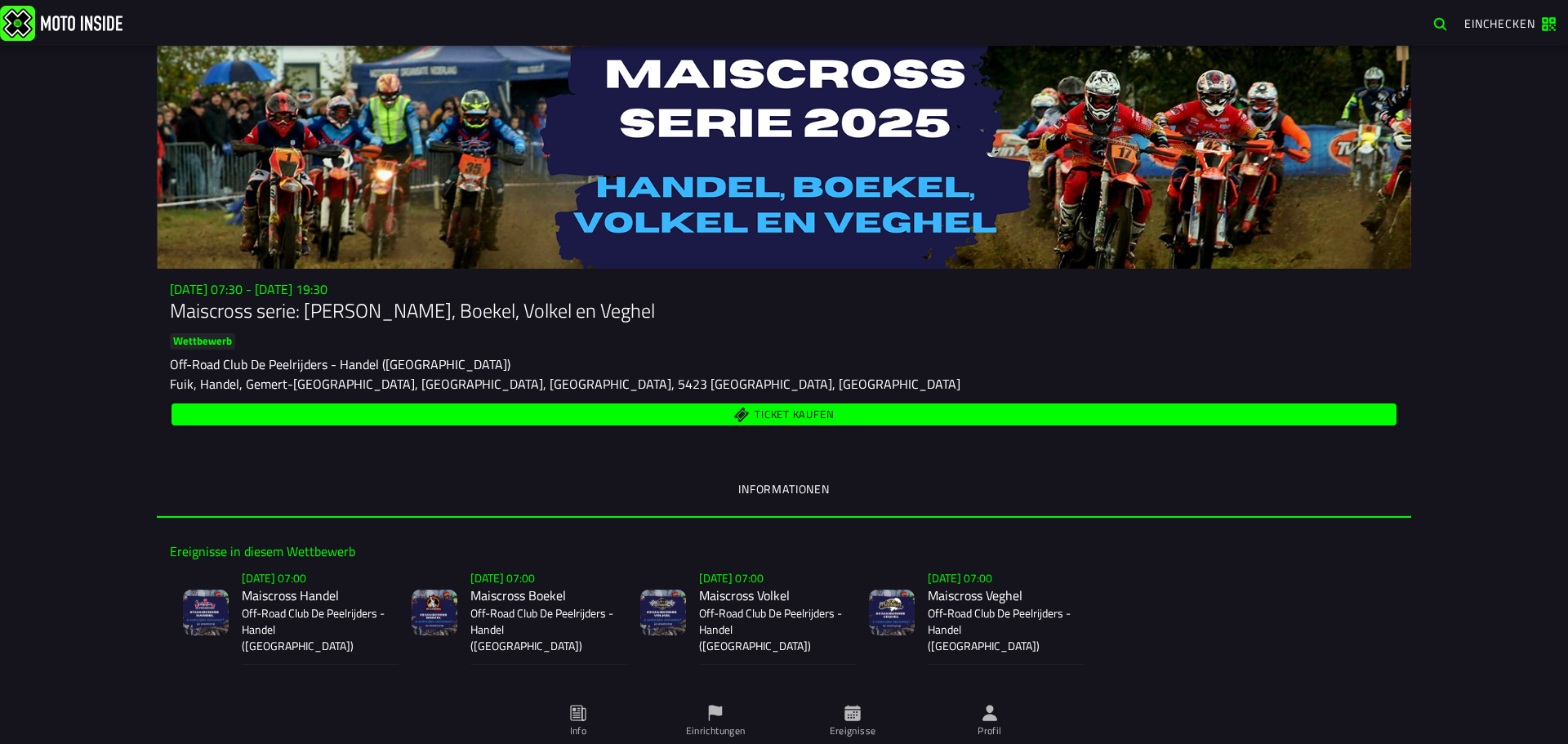
click at [823, 414] on span "Ticket kaufen" at bounding box center [794, 416] width 79 height 11
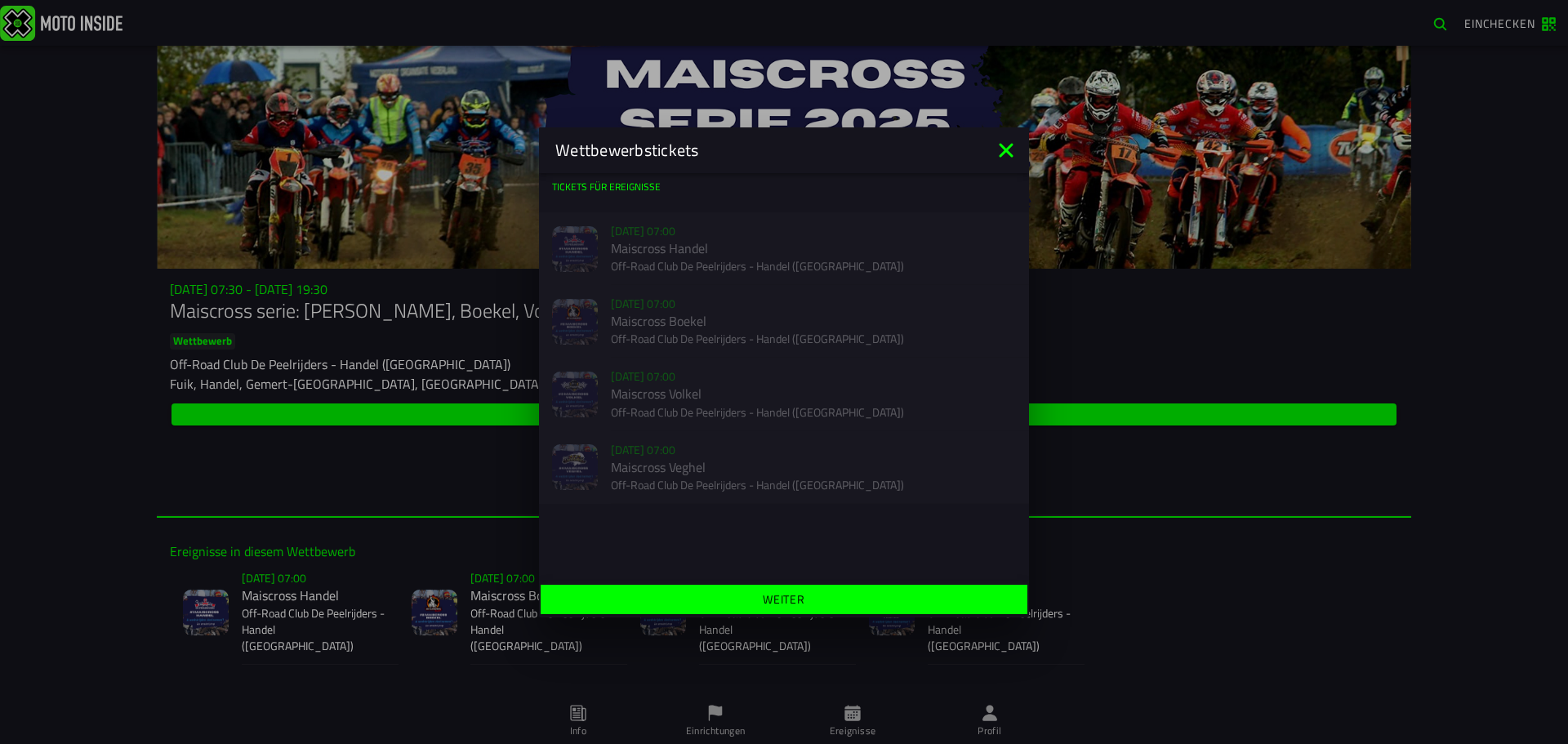
click at [1201, 477] on ion-backdrop at bounding box center [784, 372] width 1568 height 744
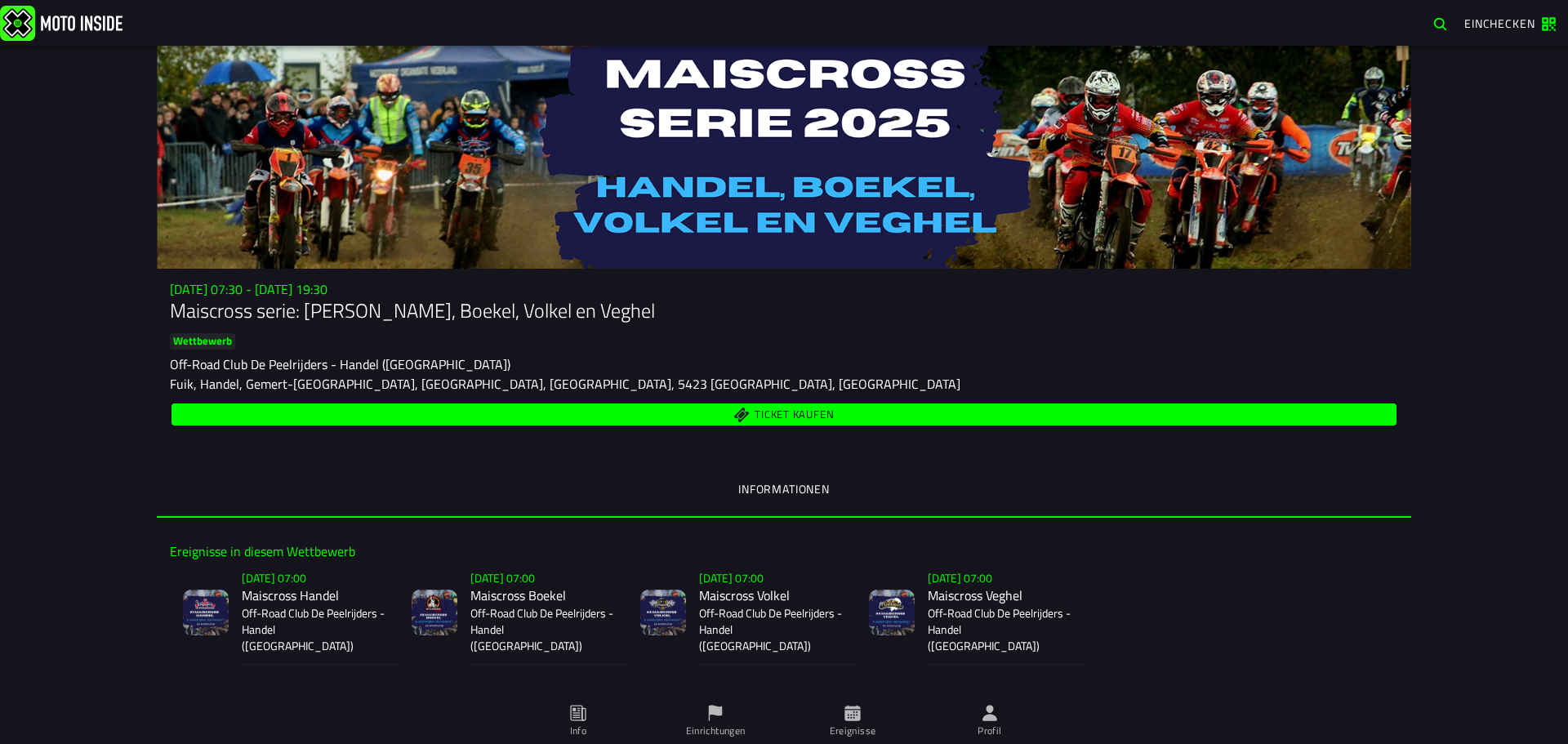
click at [511, 605] on p "Off-Road Club De Peelrijders - Handel ([GEOGRAPHIC_DATA])" at bounding box center [542, 630] width 144 height 49
click at [289, 625] on p "Off-Road Club De Peelrijders - Handel ([GEOGRAPHIC_DATA])" at bounding box center [313, 630] width 144 height 49
click at [897, 403] on button "Ticket kaufen" at bounding box center [784, 414] width 1225 height 22
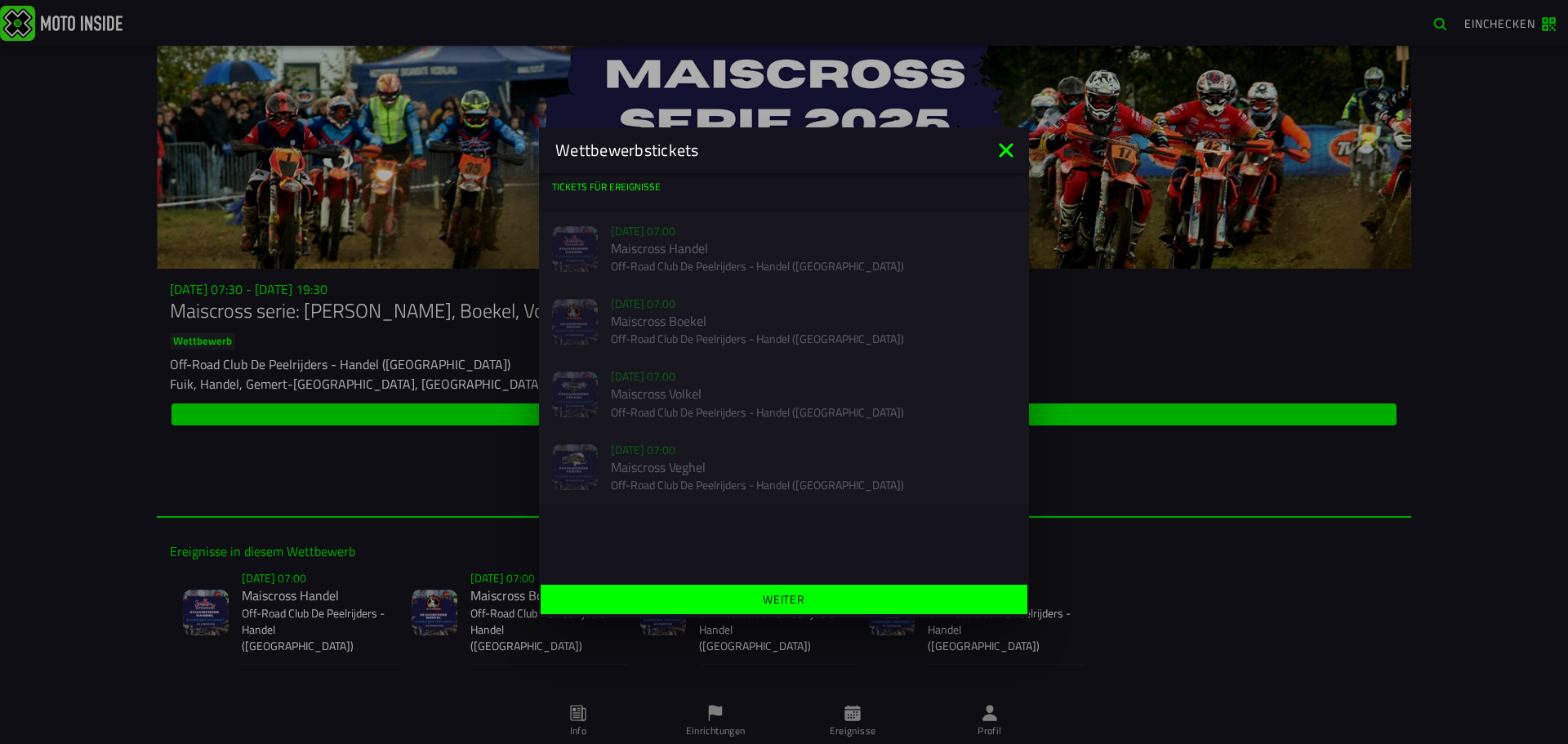
click at [1014, 147] on icon at bounding box center [1005, 150] width 26 height 26
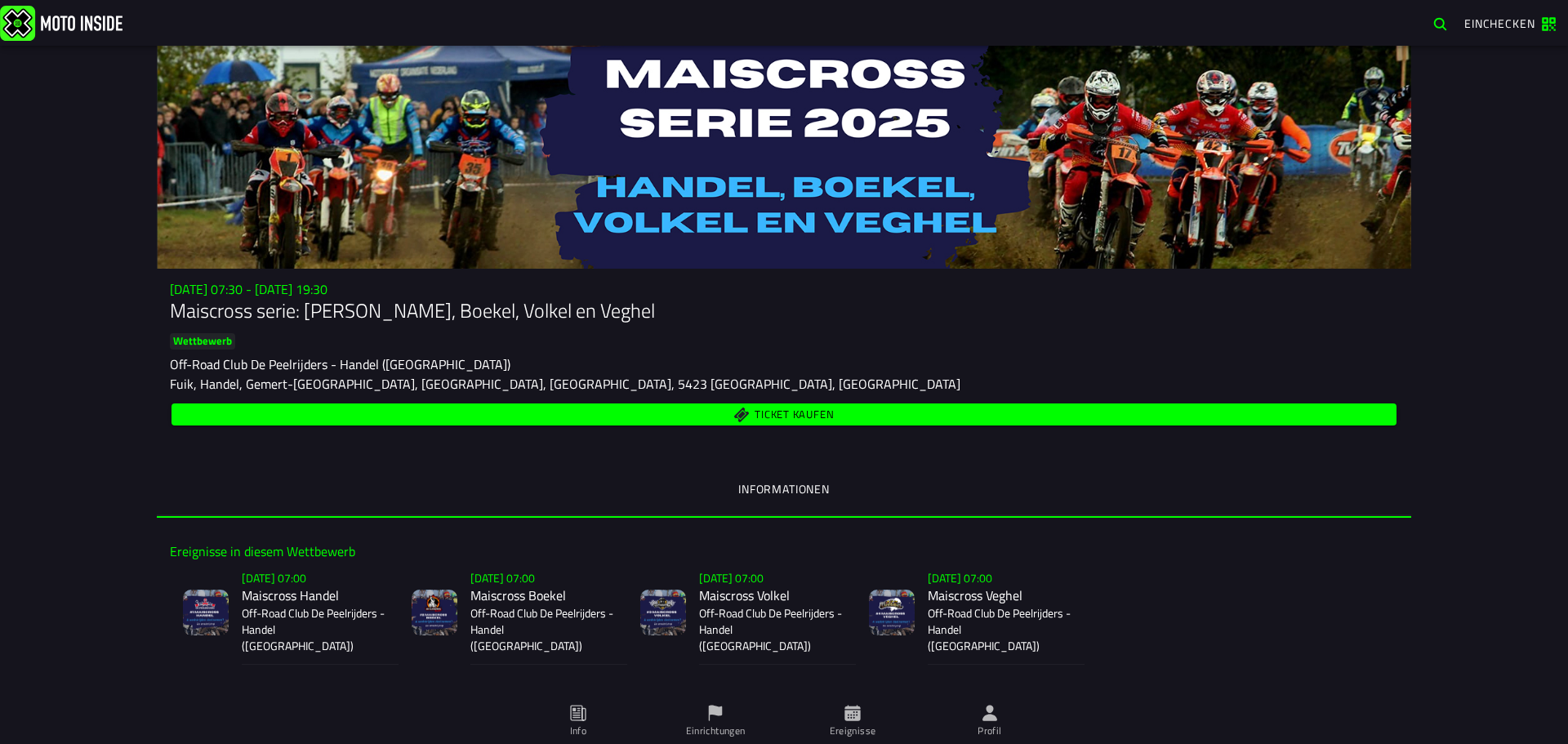
click at [526, 609] on p "Off-Road Club De Peelrijders - Handel ([GEOGRAPHIC_DATA])" at bounding box center [542, 630] width 144 height 49
click at [768, 428] on div "Ticket kaufen" at bounding box center [784, 415] width 1228 height 29
click at [772, 417] on span "Ticket kaufen" at bounding box center [794, 416] width 79 height 11
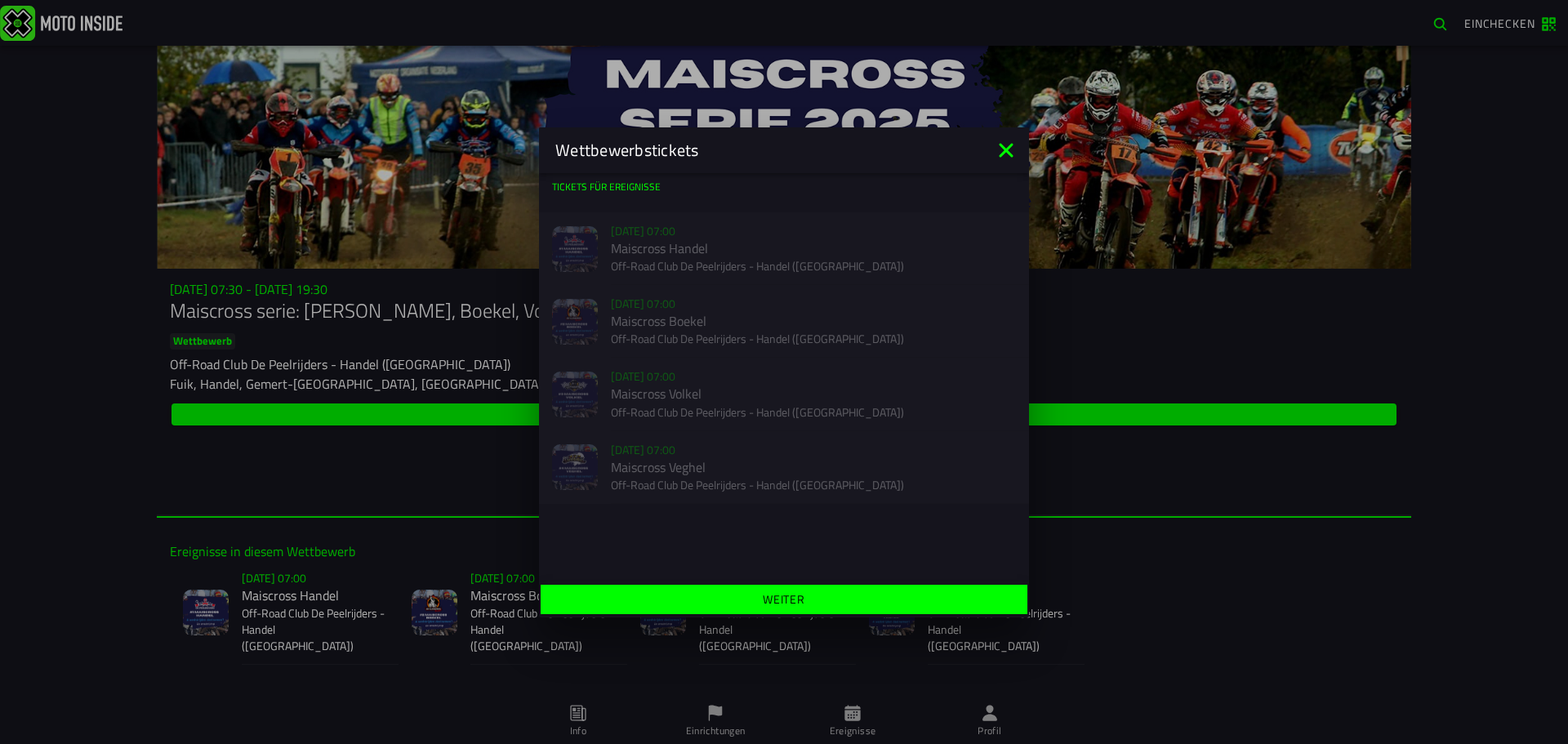
click at [1019, 140] on div "Wettbewerbstickets" at bounding box center [784, 150] width 490 height 45
click at [1015, 145] on icon at bounding box center [1005, 150] width 26 height 26
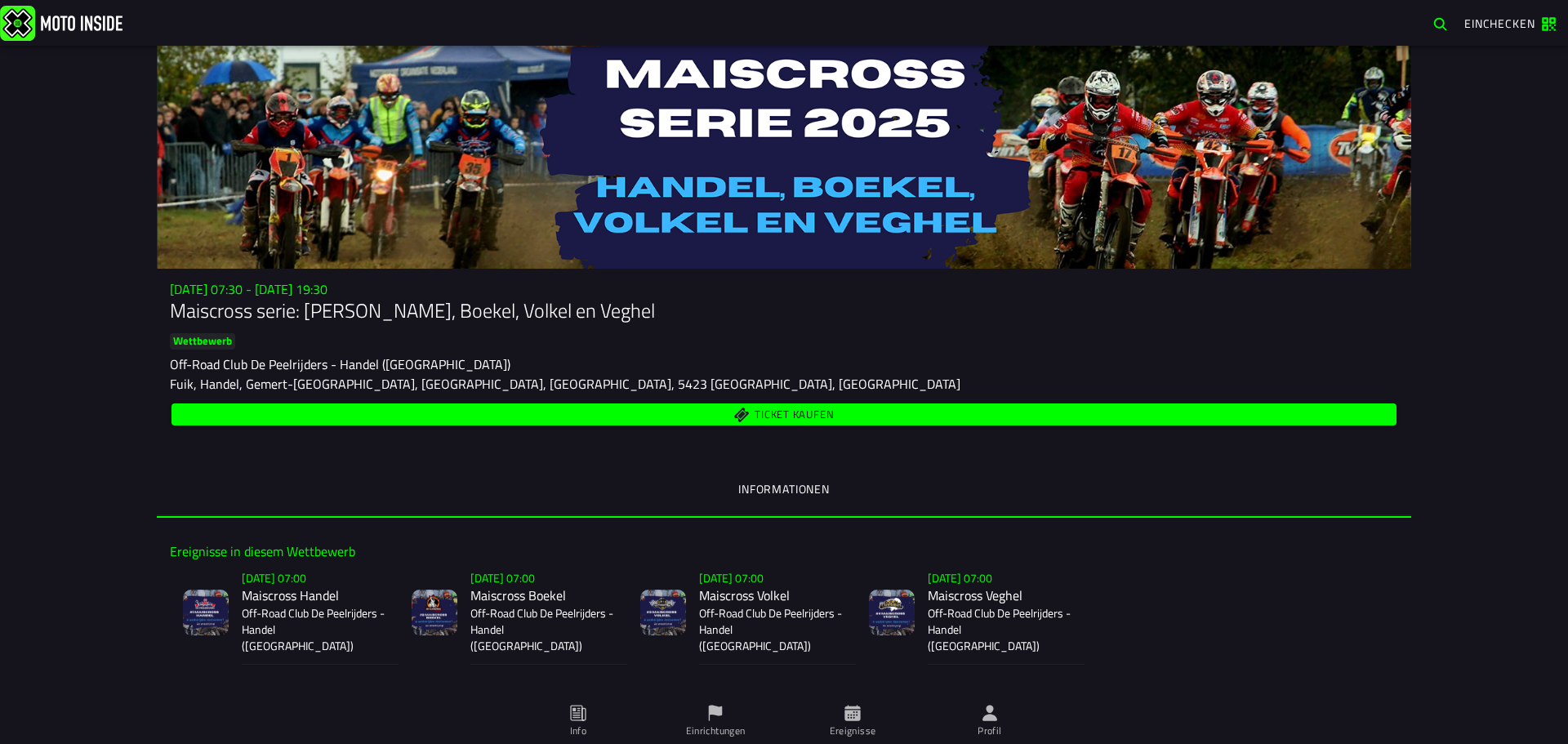
click at [0, 0] on slot "[DATE] - 07:00" at bounding box center [0, 0] width 0 height 0
click at [327, 597] on h2 "Maiscross Handel" at bounding box center [313, 595] width 144 height 15
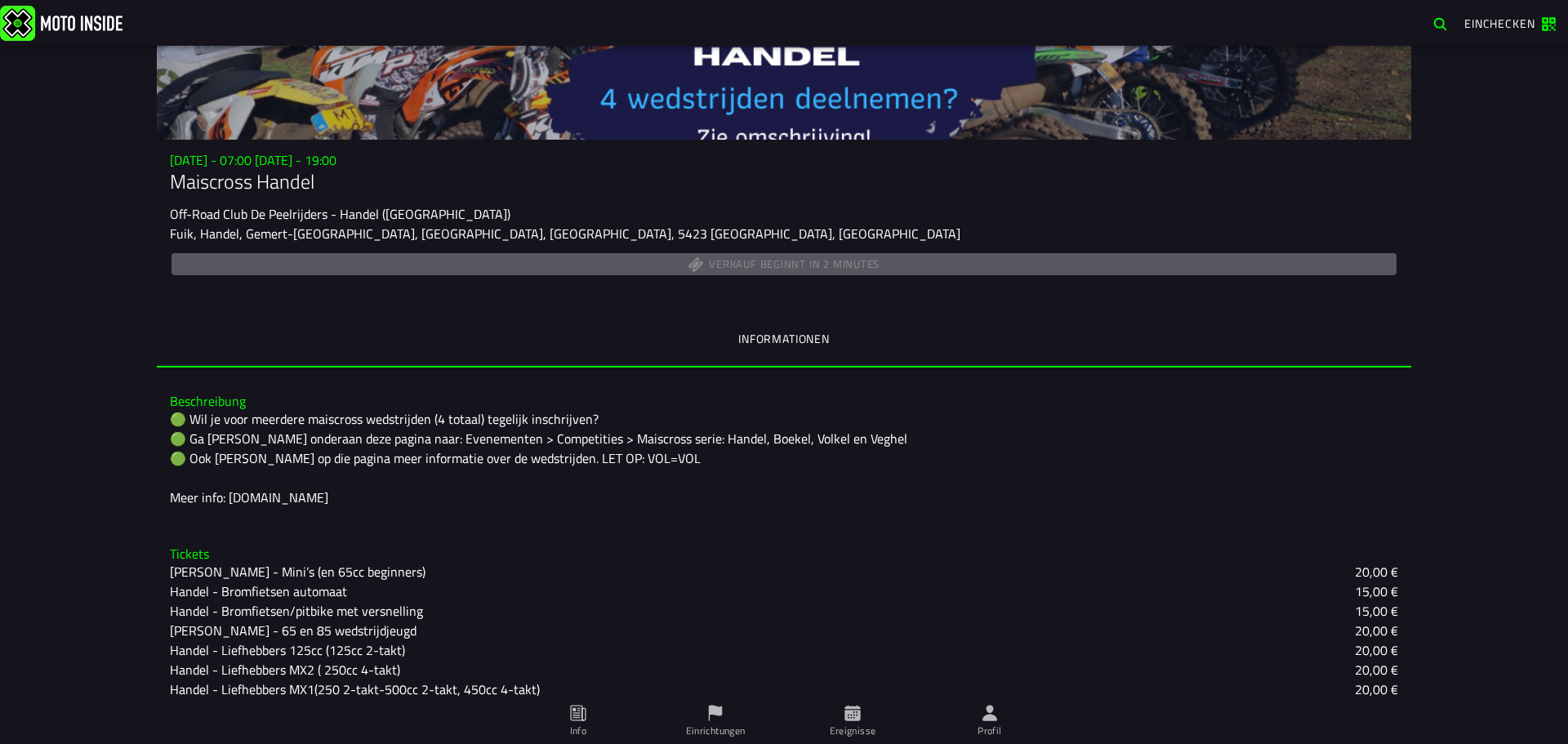
scroll to position [315, 0]
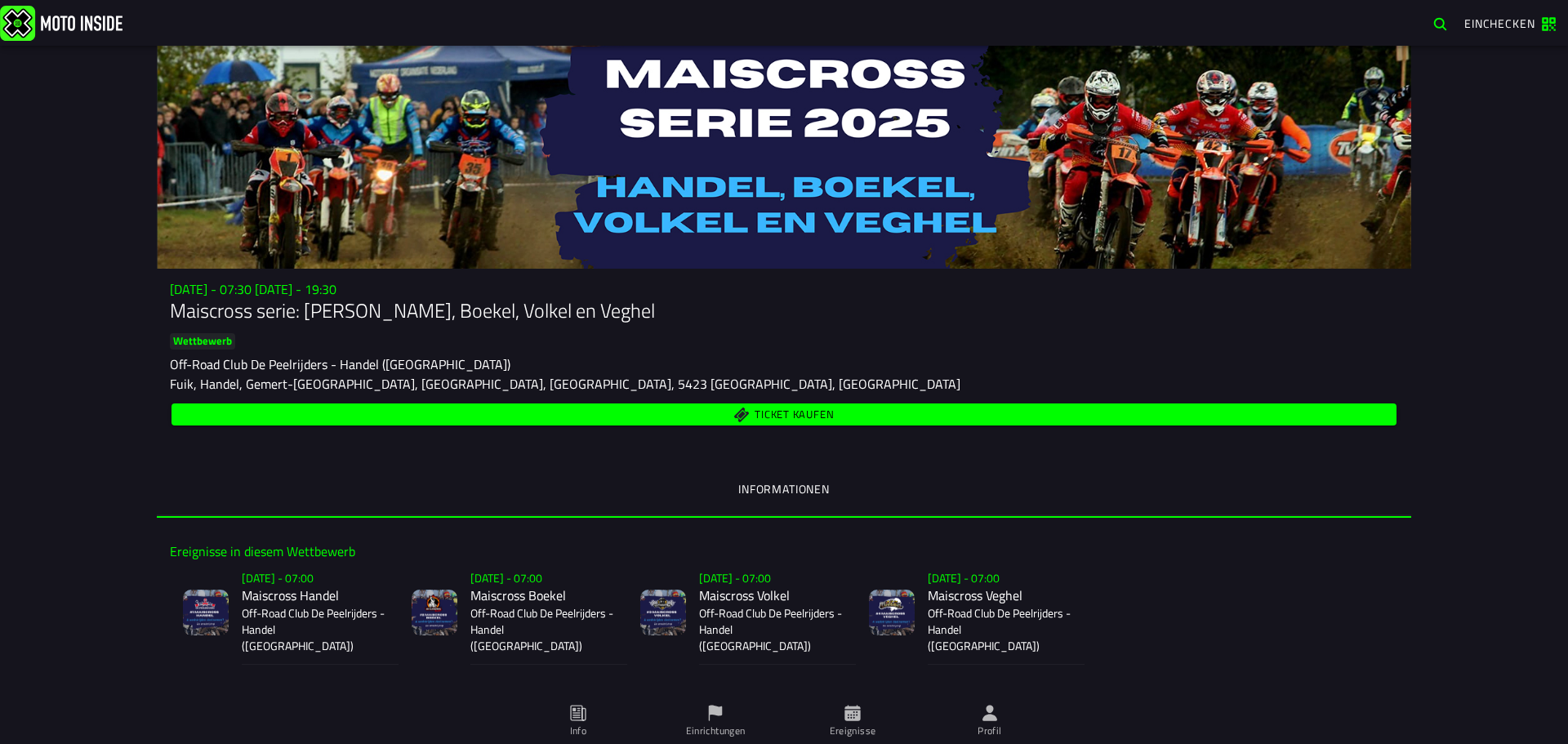
click at [827, 416] on span "Ticket kaufen" at bounding box center [794, 416] width 79 height 11
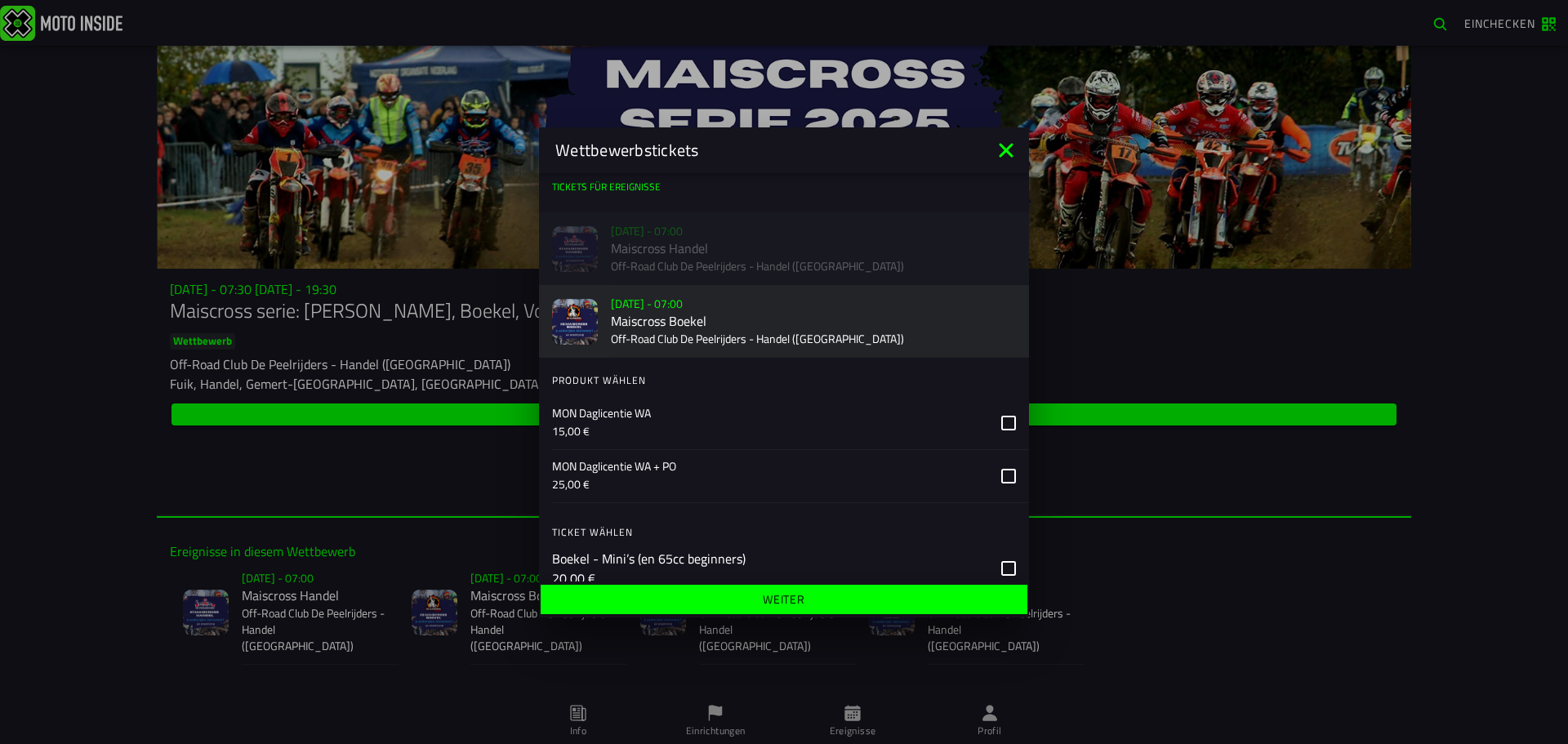
click at [1014, 149] on icon at bounding box center [1005, 150] width 26 height 26
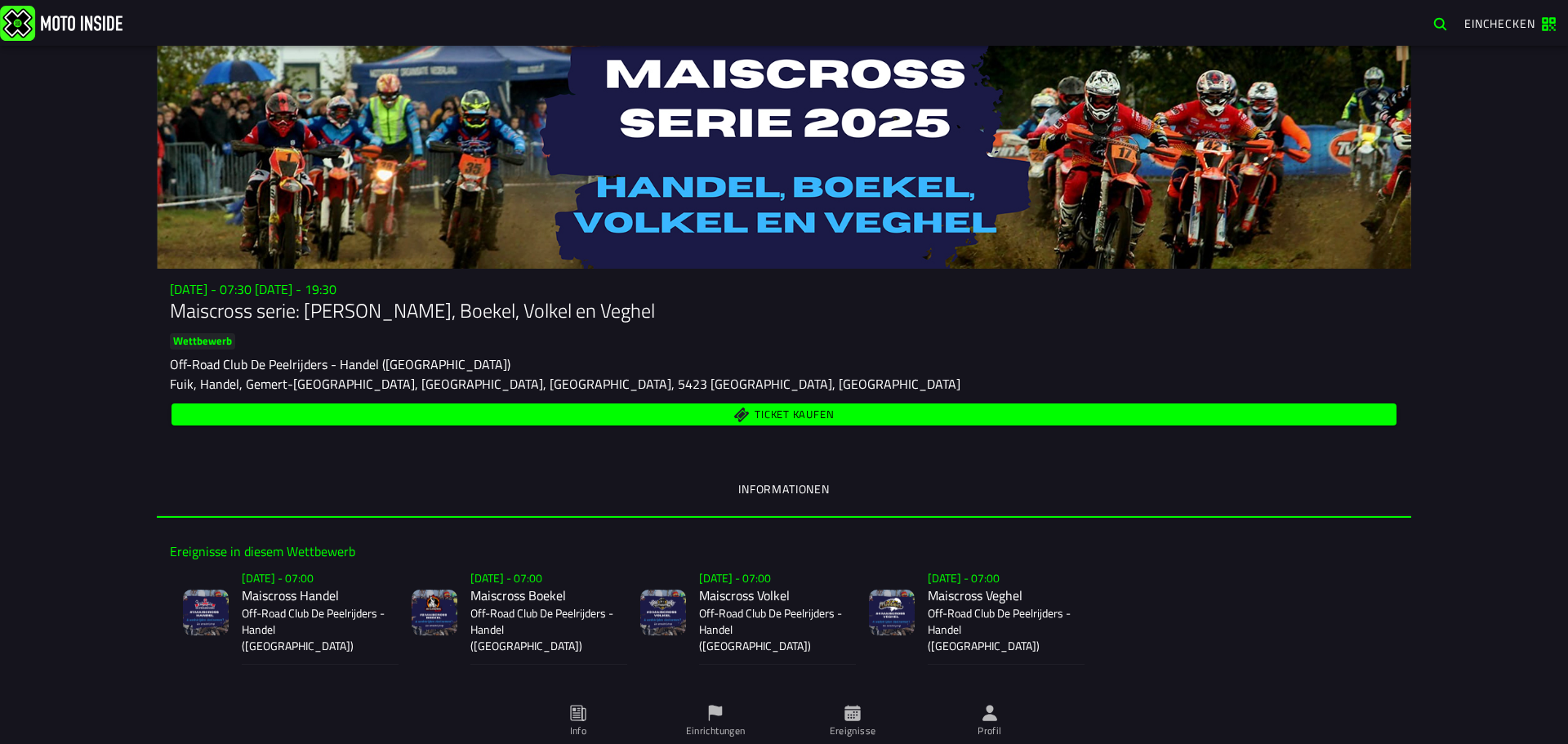
click at [859, 411] on span "Ticket kaufen" at bounding box center [784, 414] width 1206 height 15
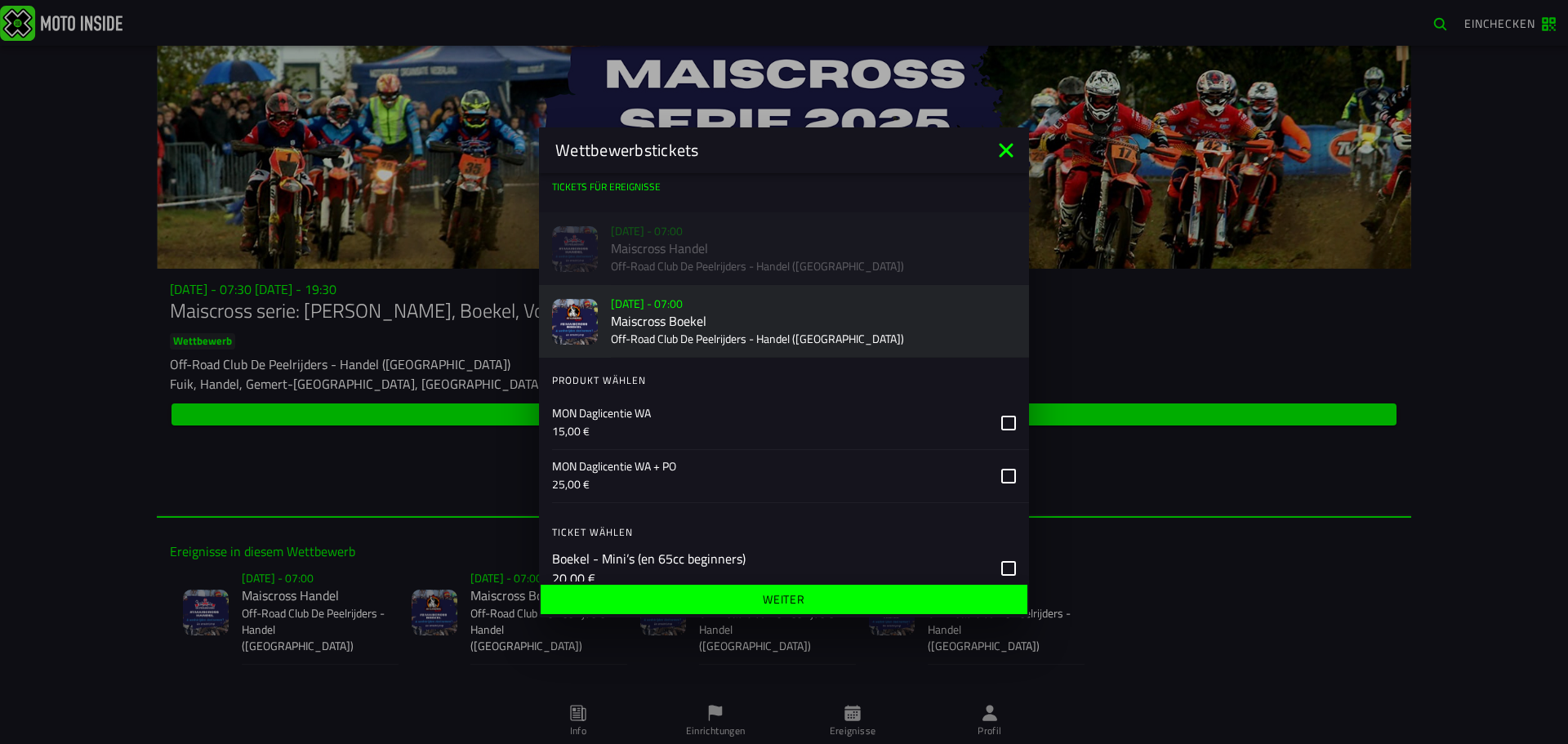
click at [802, 239] on div "Verkauf nicht gestartet Su 2 Nov - 07:00 Maiscross Handel Off-Road Club De Peel…" at bounding box center [784, 248] width 490 height 72
click at [918, 256] on div "Verkauf nicht gestartet Su 2 Nov - 07:00 Maiscross Handel Off-Road Club De Peel…" at bounding box center [784, 248] width 490 height 72
click at [999, 160] on icon at bounding box center [1005, 150] width 26 height 26
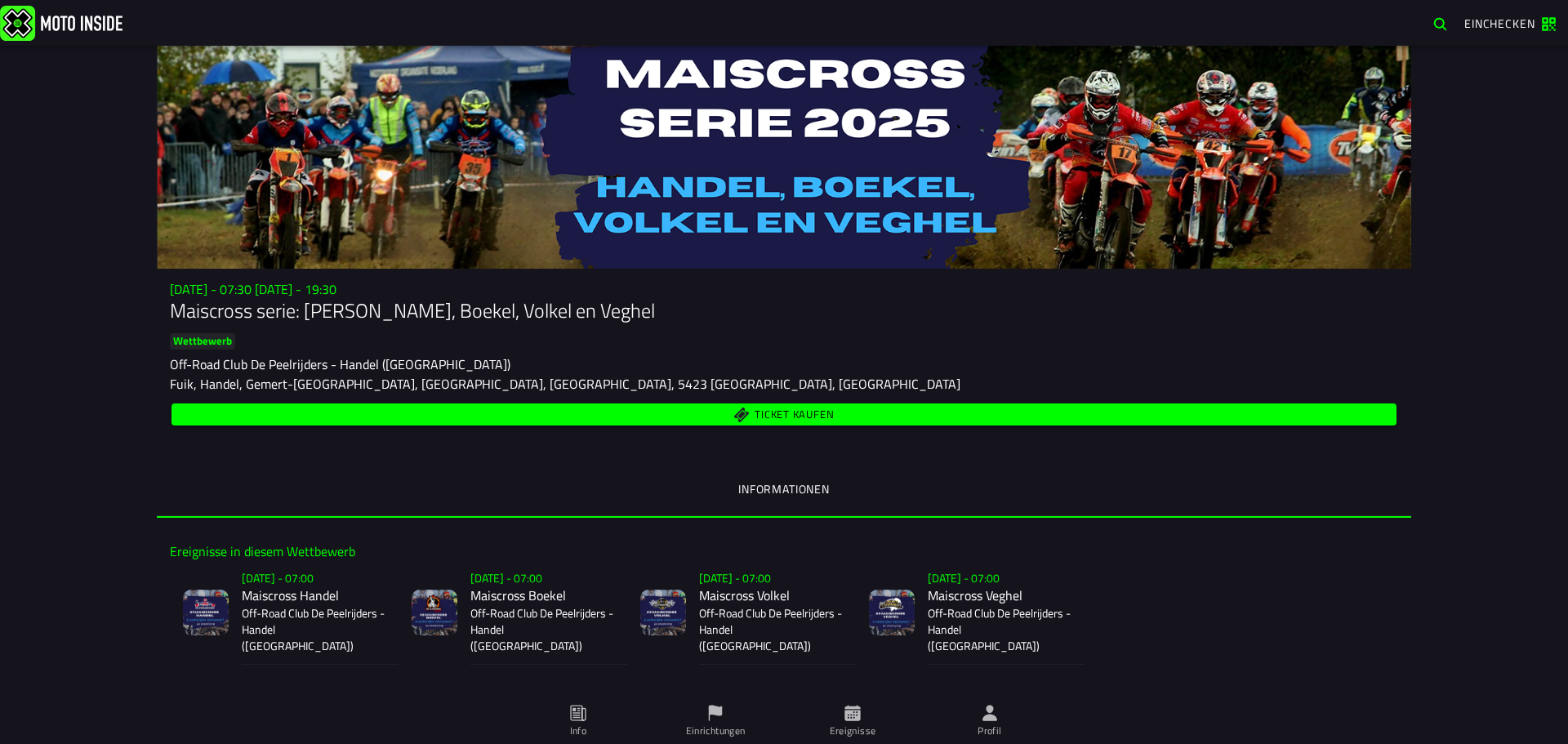
click at [282, 611] on p "Off-Road Club De Peelrijders - Handel ([GEOGRAPHIC_DATA])" at bounding box center [313, 630] width 144 height 49
click at [586, 403] on button "Ticket kaufen" at bounding box center [784, 414] width 1225 height 22
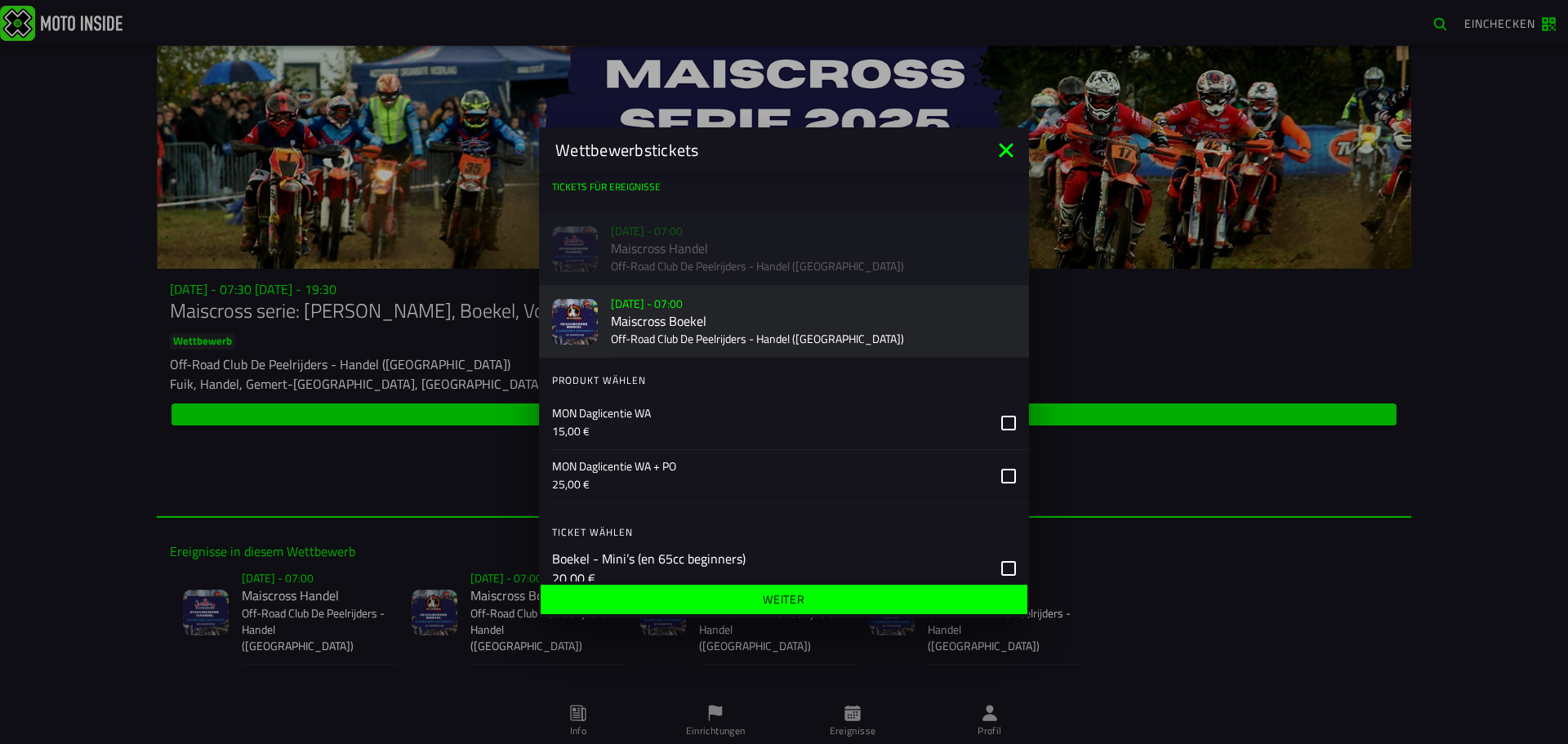
click at [1006, 159] on icon at bounding box center [1005, 150] width 26 height 26
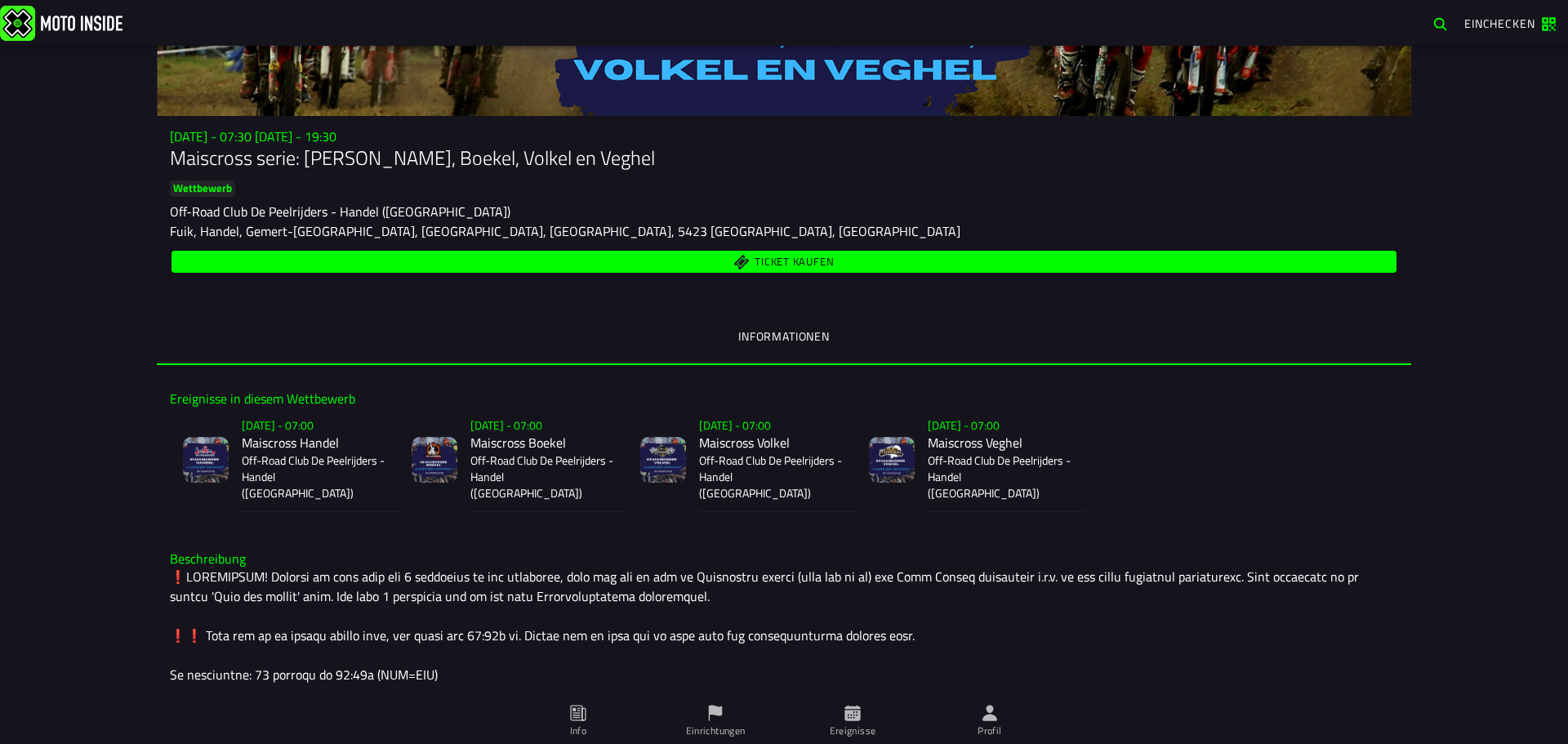
scroll to position [163, 0]
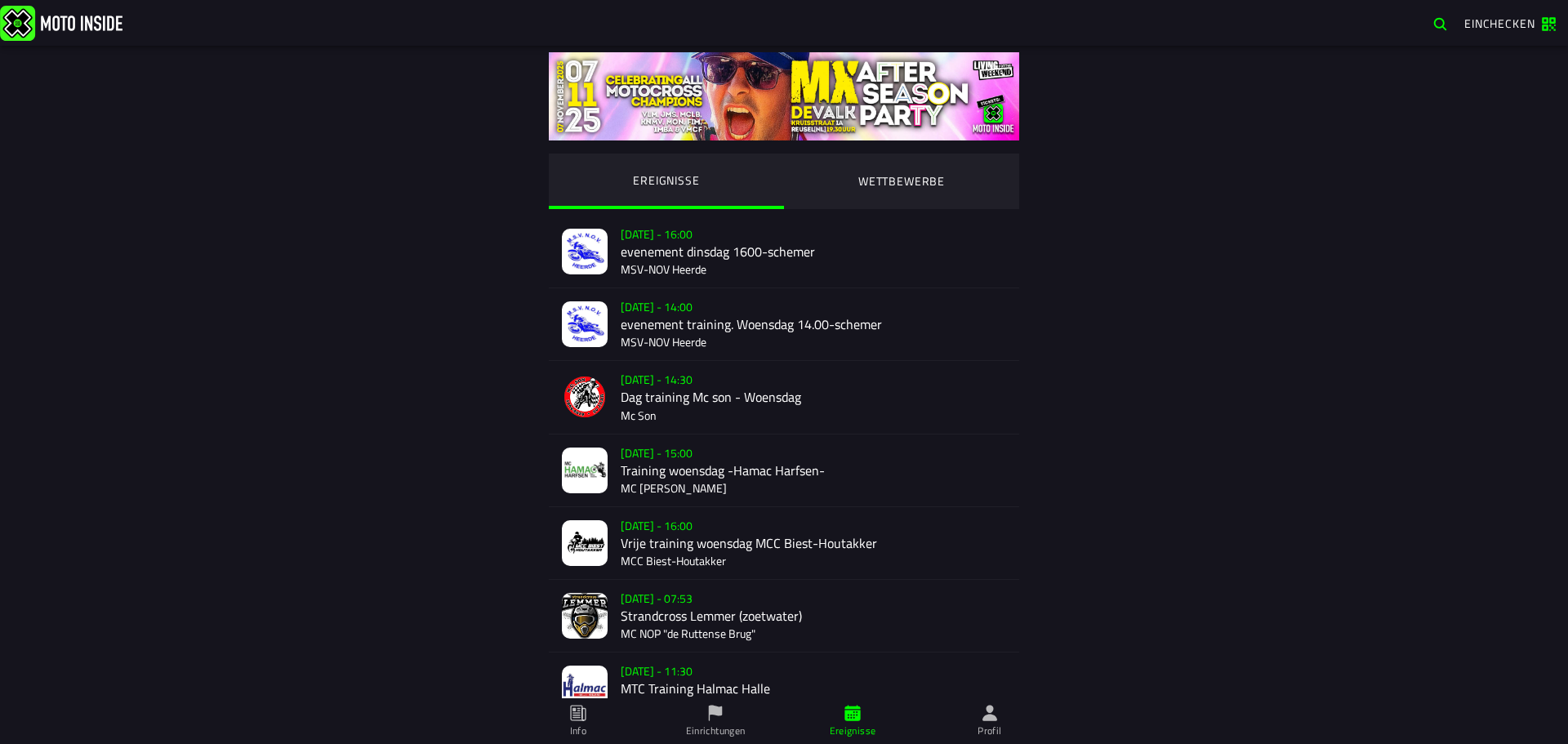
click at [916, 183] on ion-segment-button "WETTBEWERBE" at bounding box center [901, 180] width 236 height 55
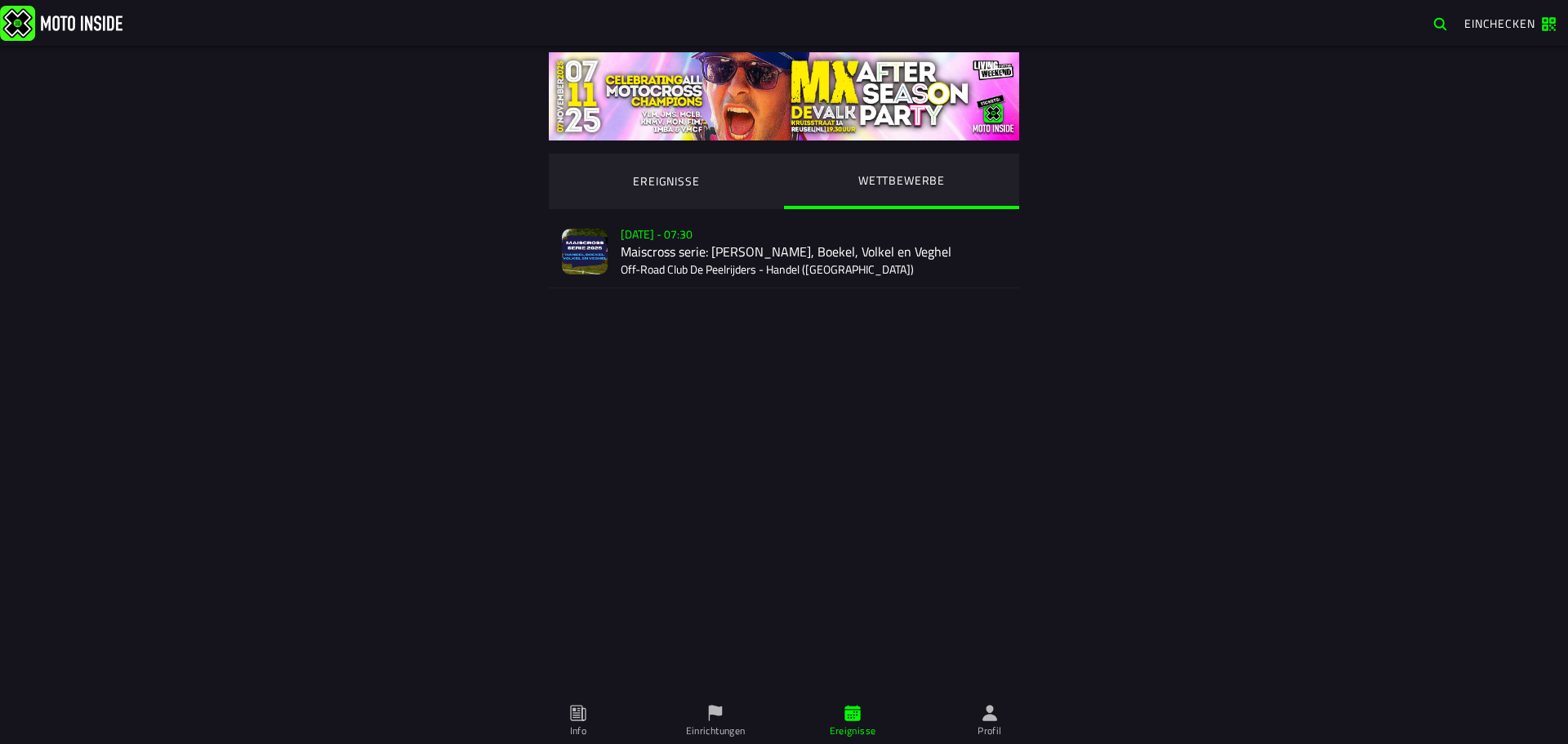
click at [864, 256] on div "[DATE] - 07:30 Maiscross serie: Handel, Boekel, Volkel en Veghel Off-Road Club …" at bounding box center [813, 251] width 385 height 72
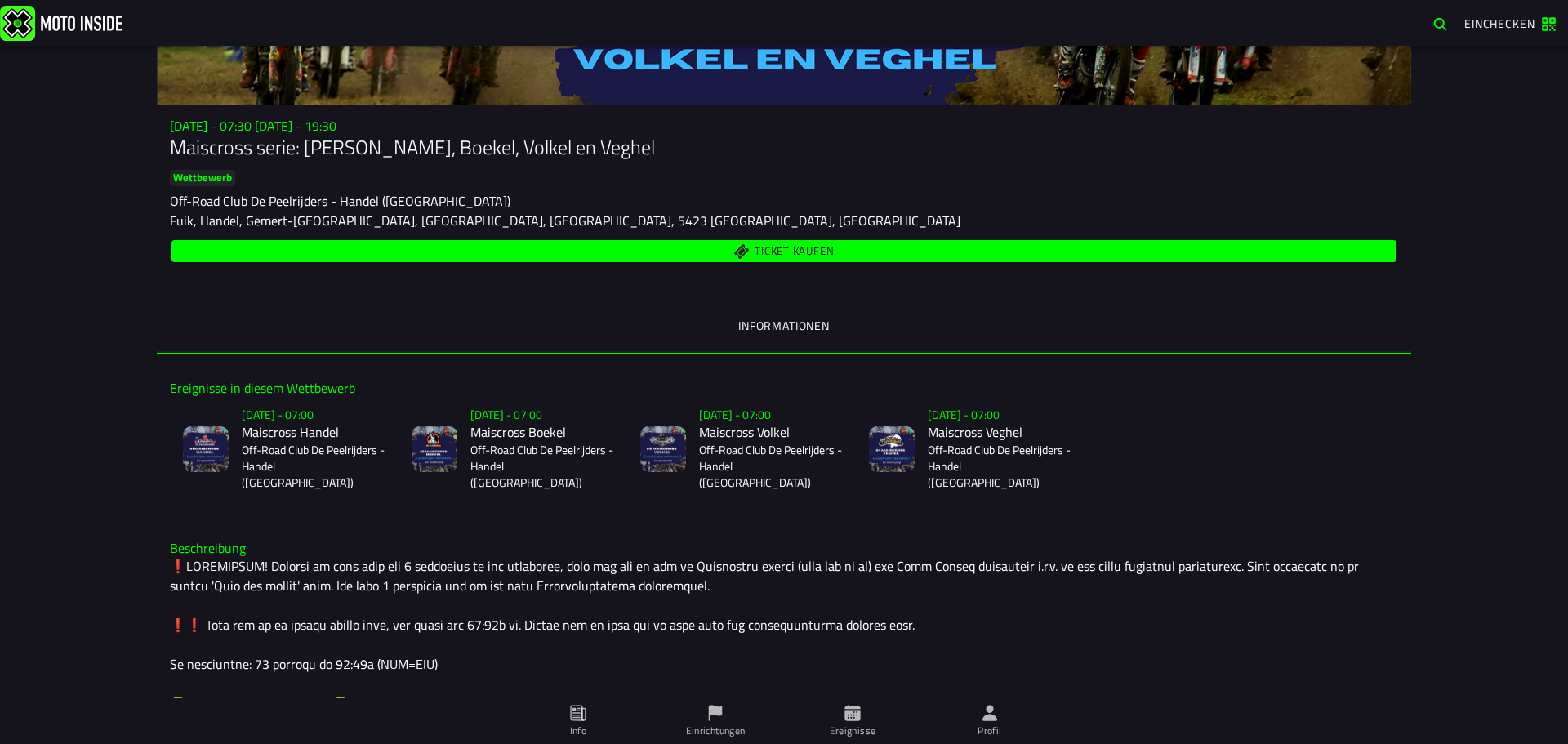
click at [843, 253] on span "Ticket kaufen" at bounding box center [784, 251] width 1206 height 15
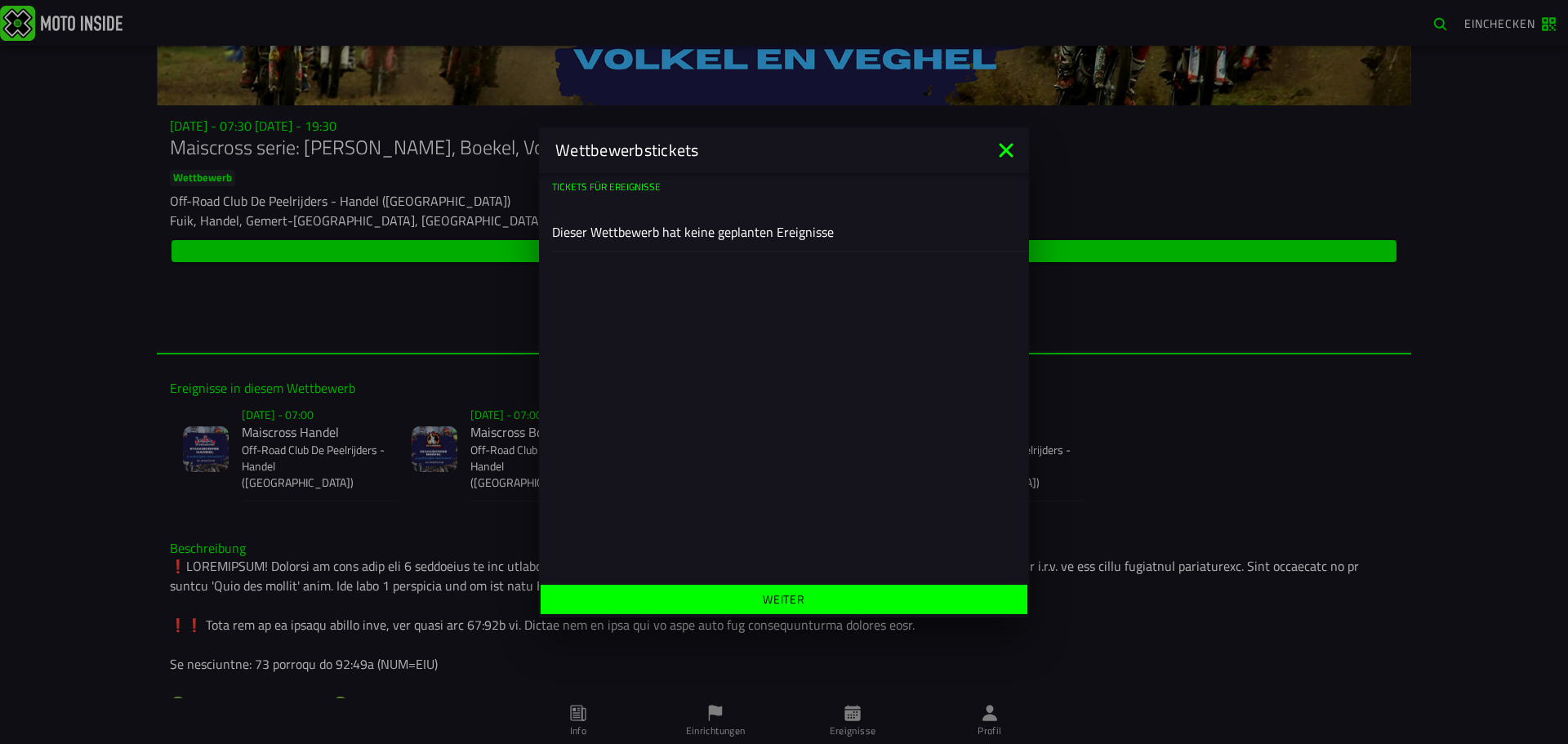
click at [1004, 148] on icon at bounding box center [1005, 150] width 14 height 14
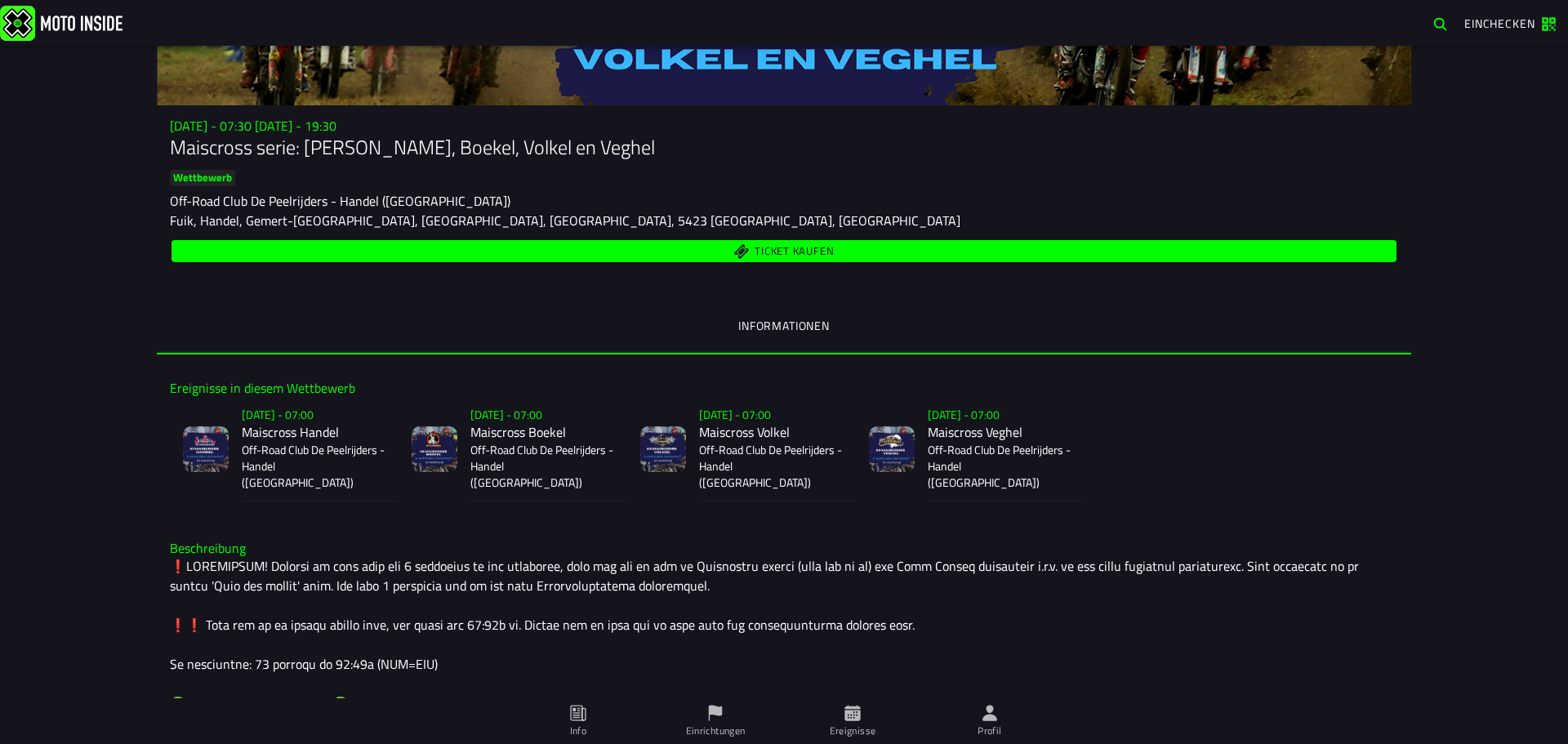
click at [764, 246] on span "Ticket kaufen" at bounding box center [794, 252] width 79 height 11
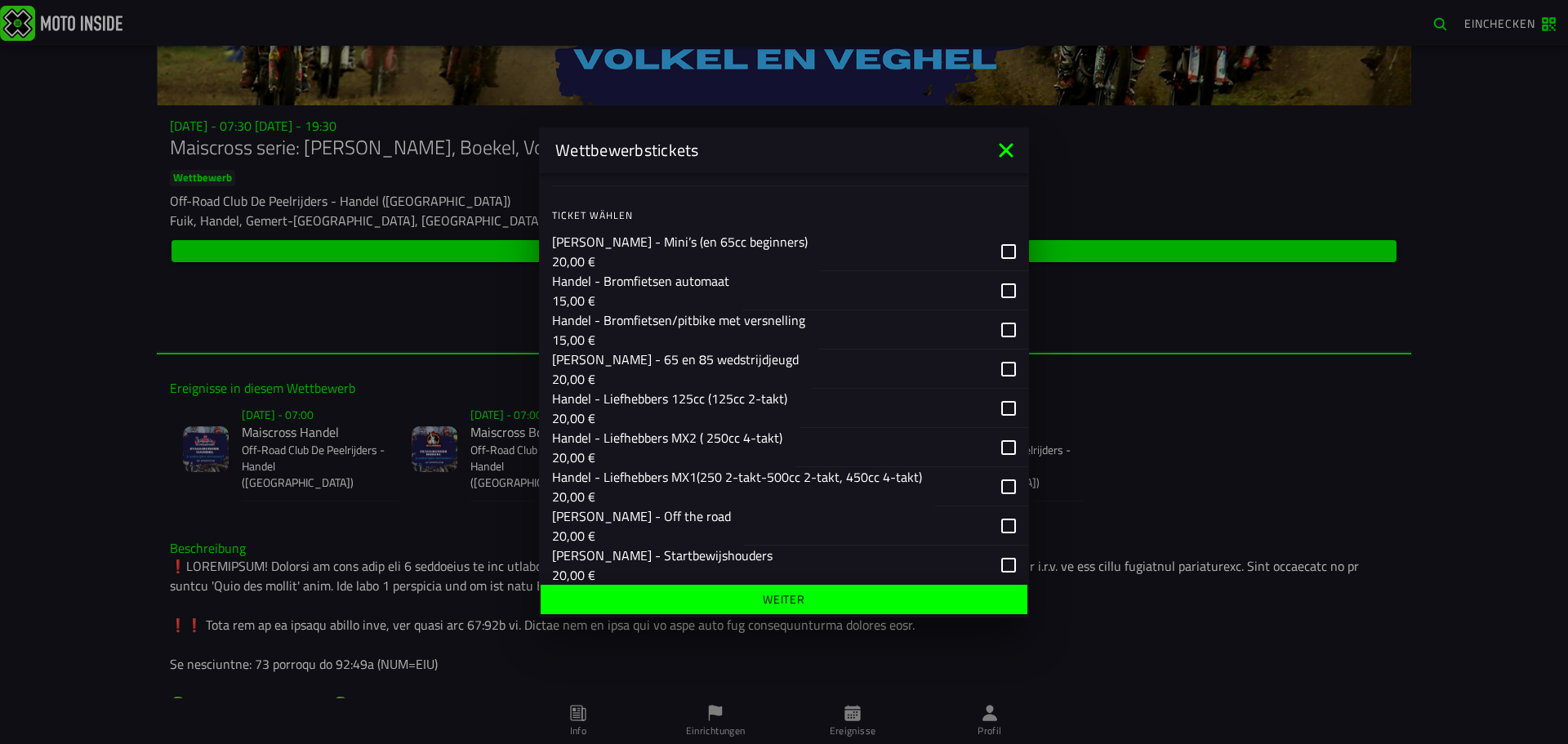
scroll to position [245, 0]
click at [993, 372] on div "button" at bounding box center [920, 368] width 217 height 39
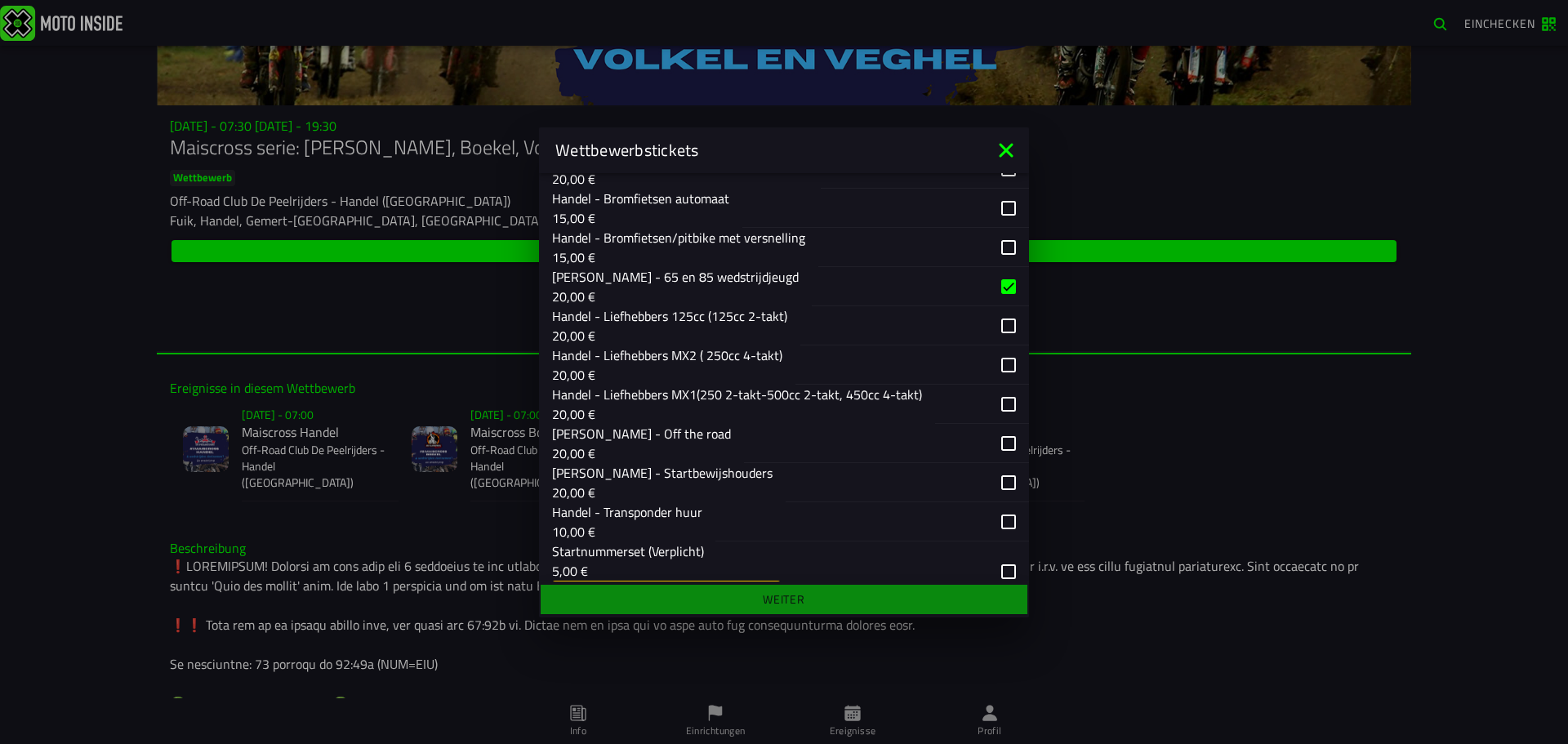
scroll to position [409, 0]
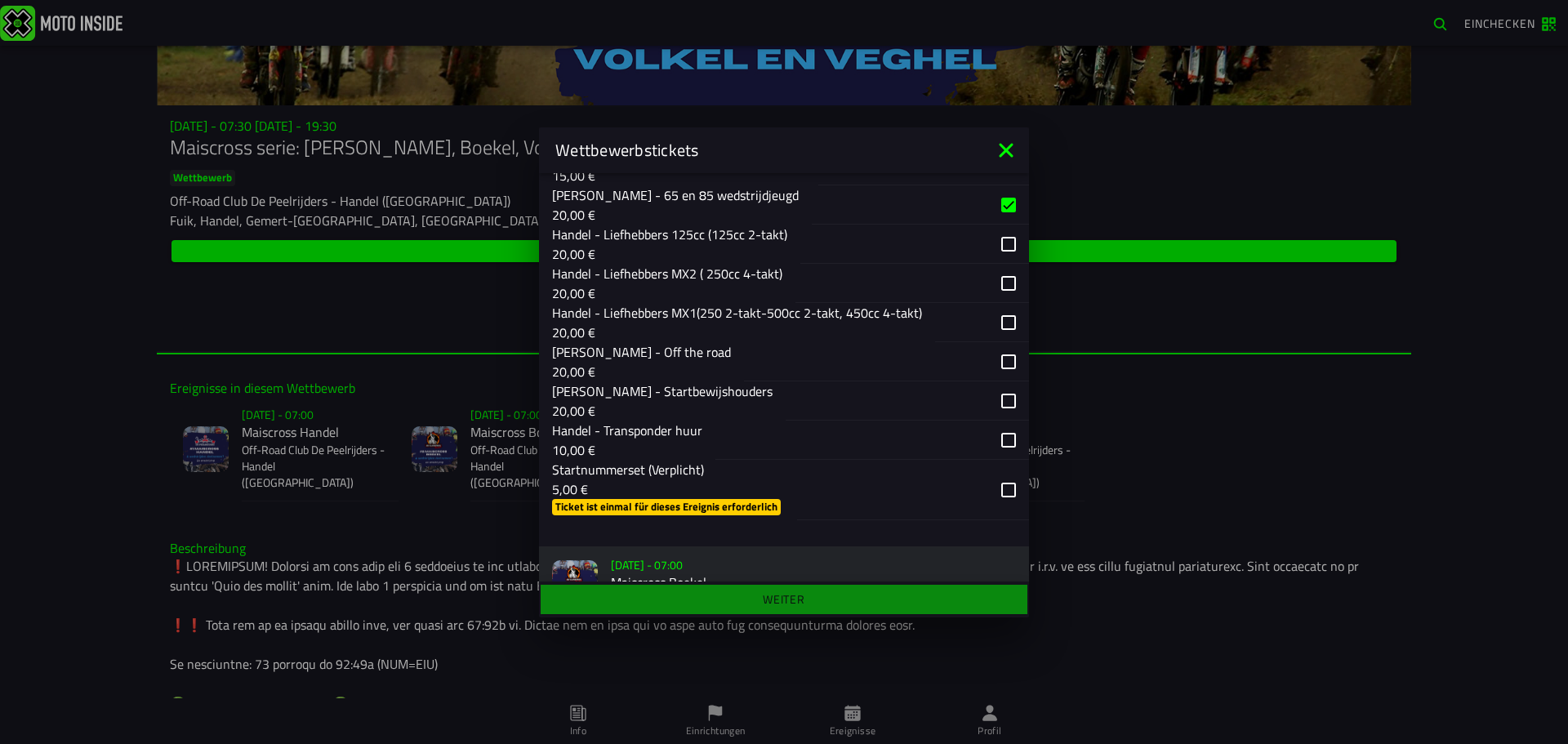
click at [1005, 497] on div "button" at bounding box center [913, 490] width 232 height 61
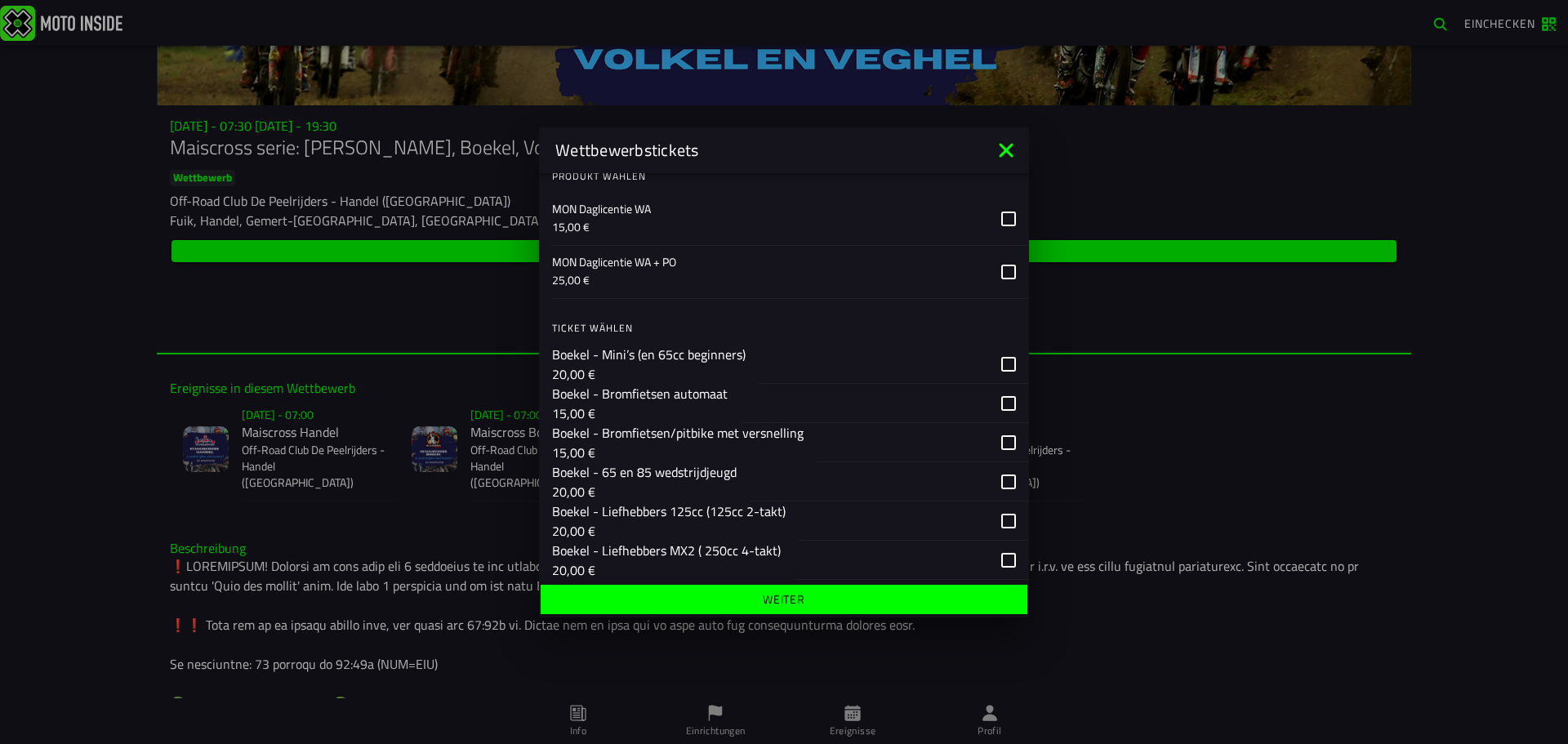
scroll to position [899, 0]
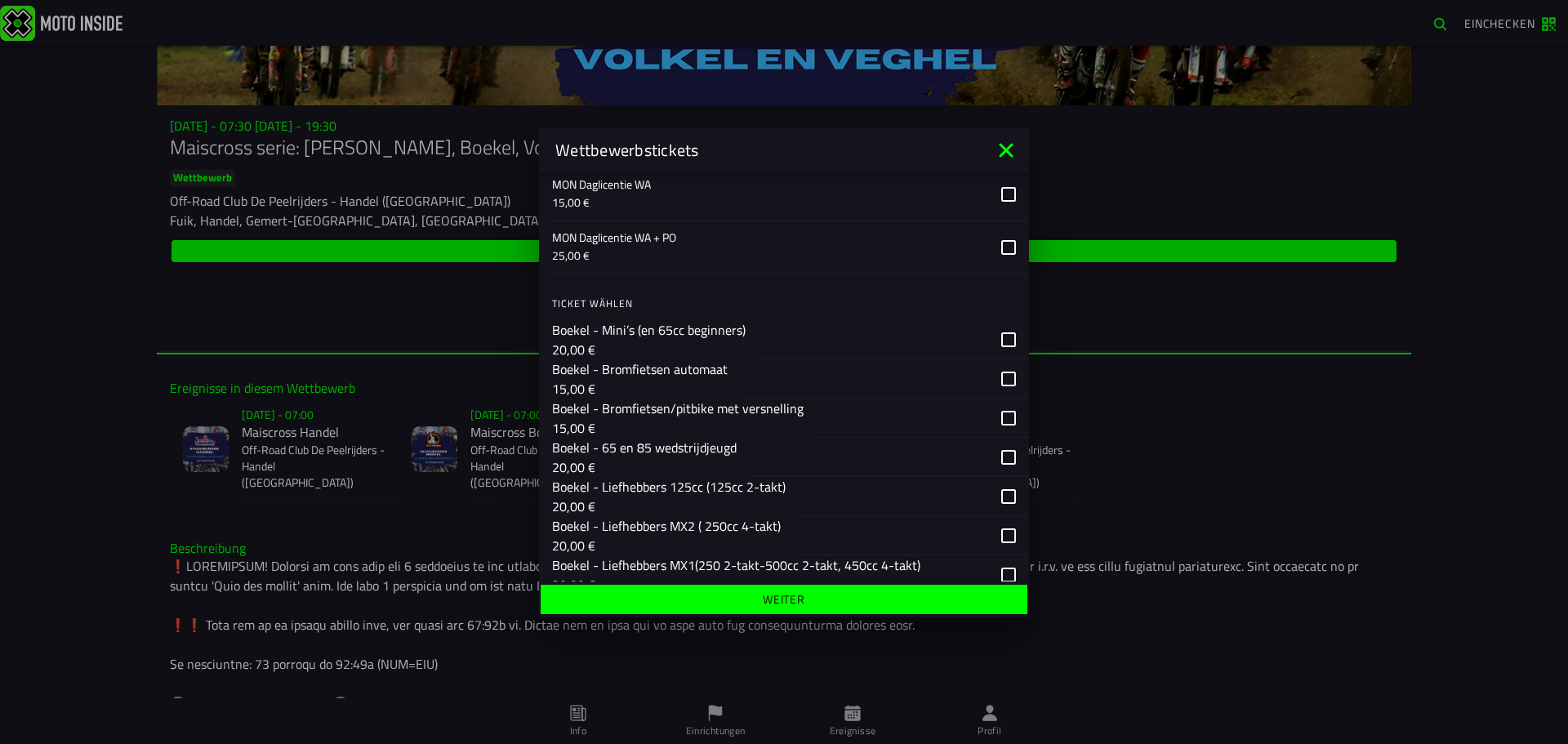
click at [996, 458] on div "button" at bounding box center [890, 457] width 279 height 39
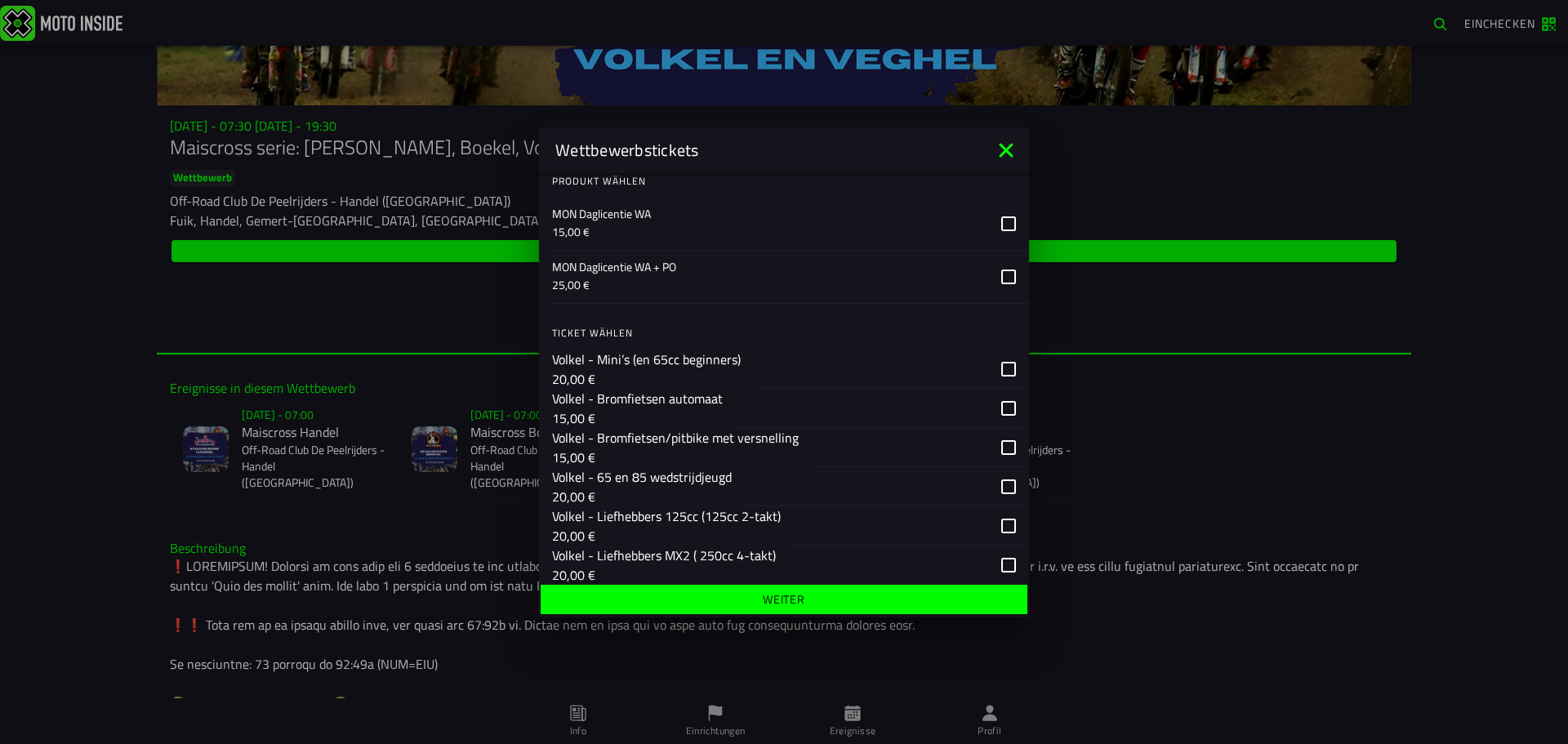
scroll to position [1634, 0]
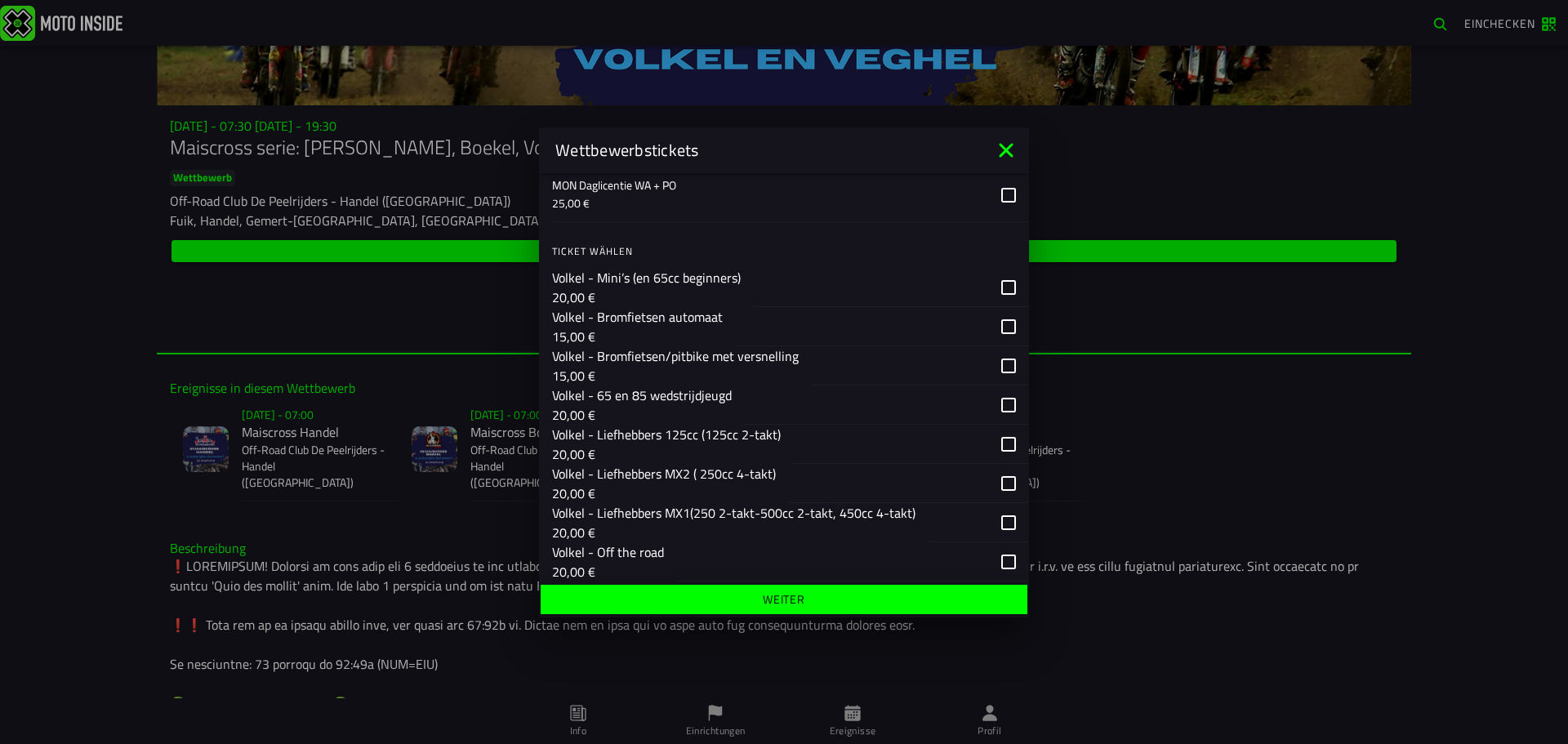
click at [996, 401] on div "button" at bounding box center [887, 404] width 284 height 39
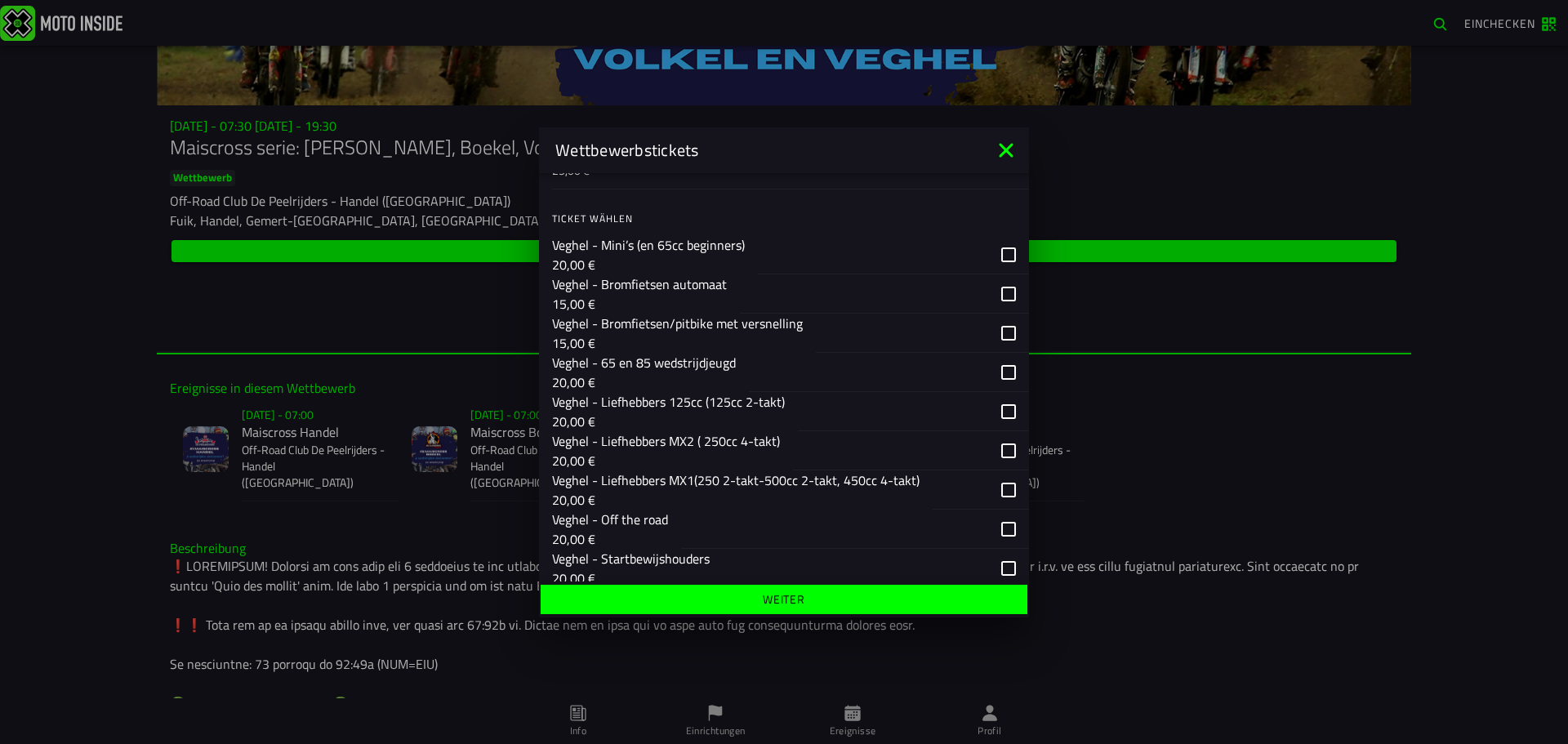
scroll to position [2345, 0]
click at [998, 374] on div "button" at bounding box center [889, 374] width 280 height 39
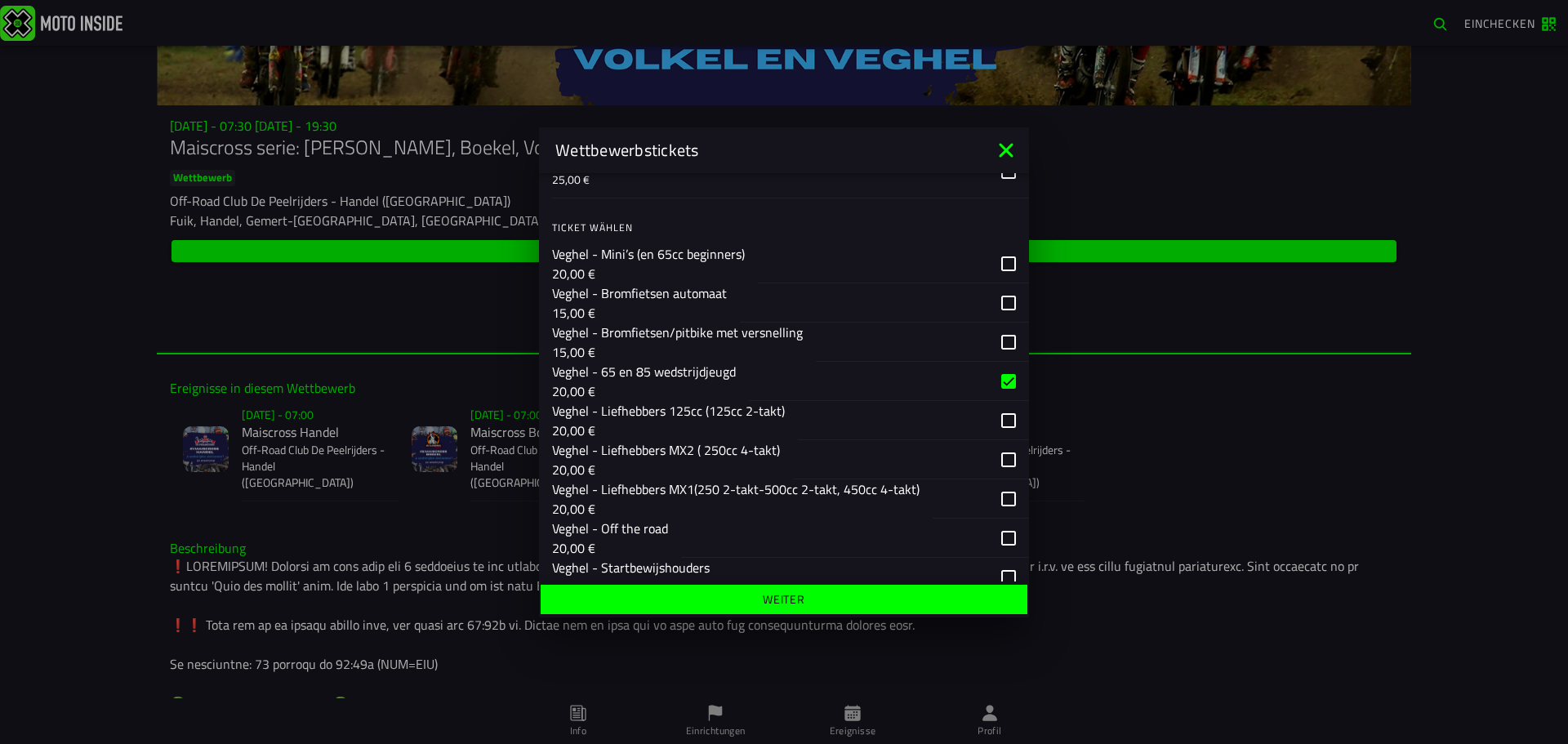
scroll to position [2427, 0]
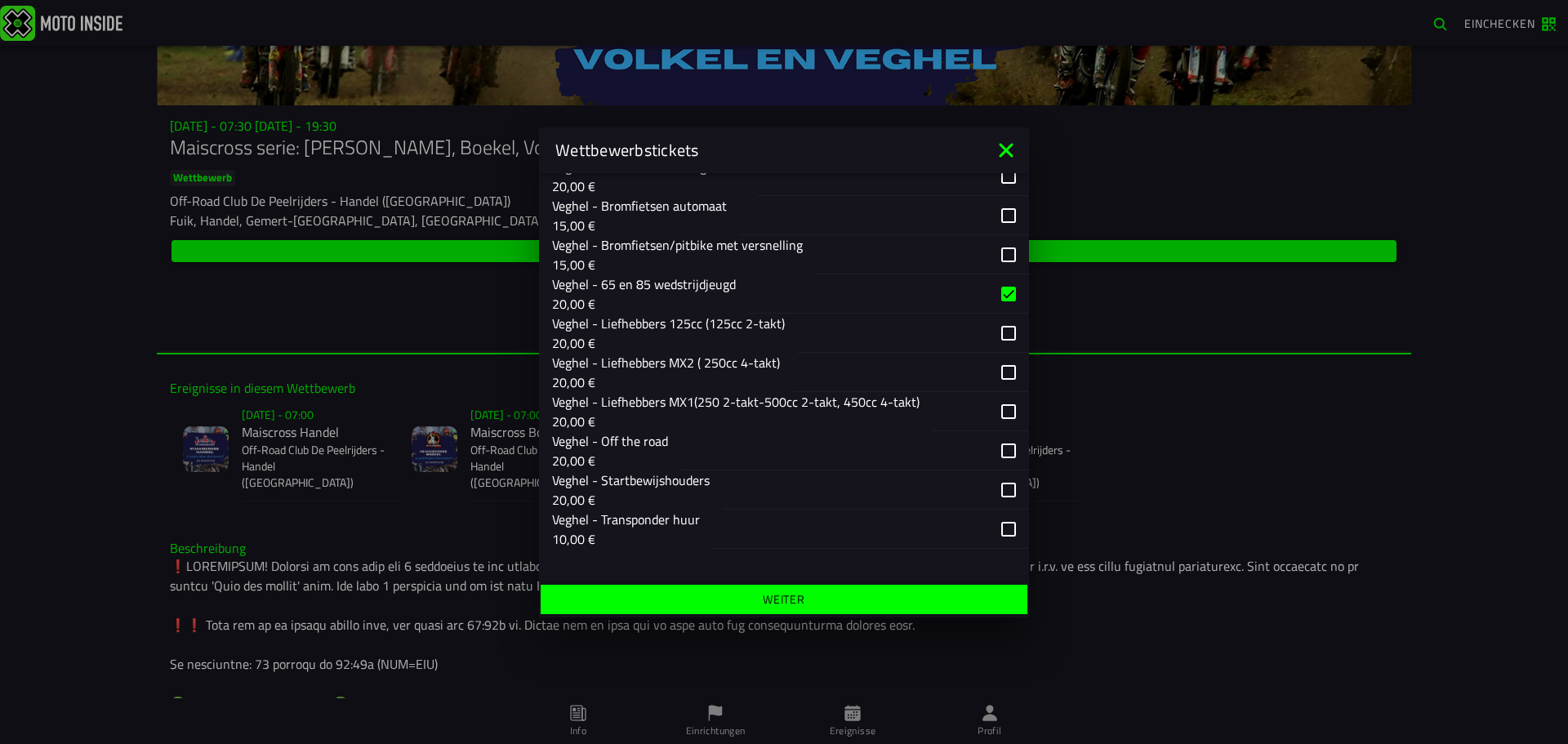
click at [871, 610] on button "Weiter" at bounding box center [784, 599] width 486 height 29
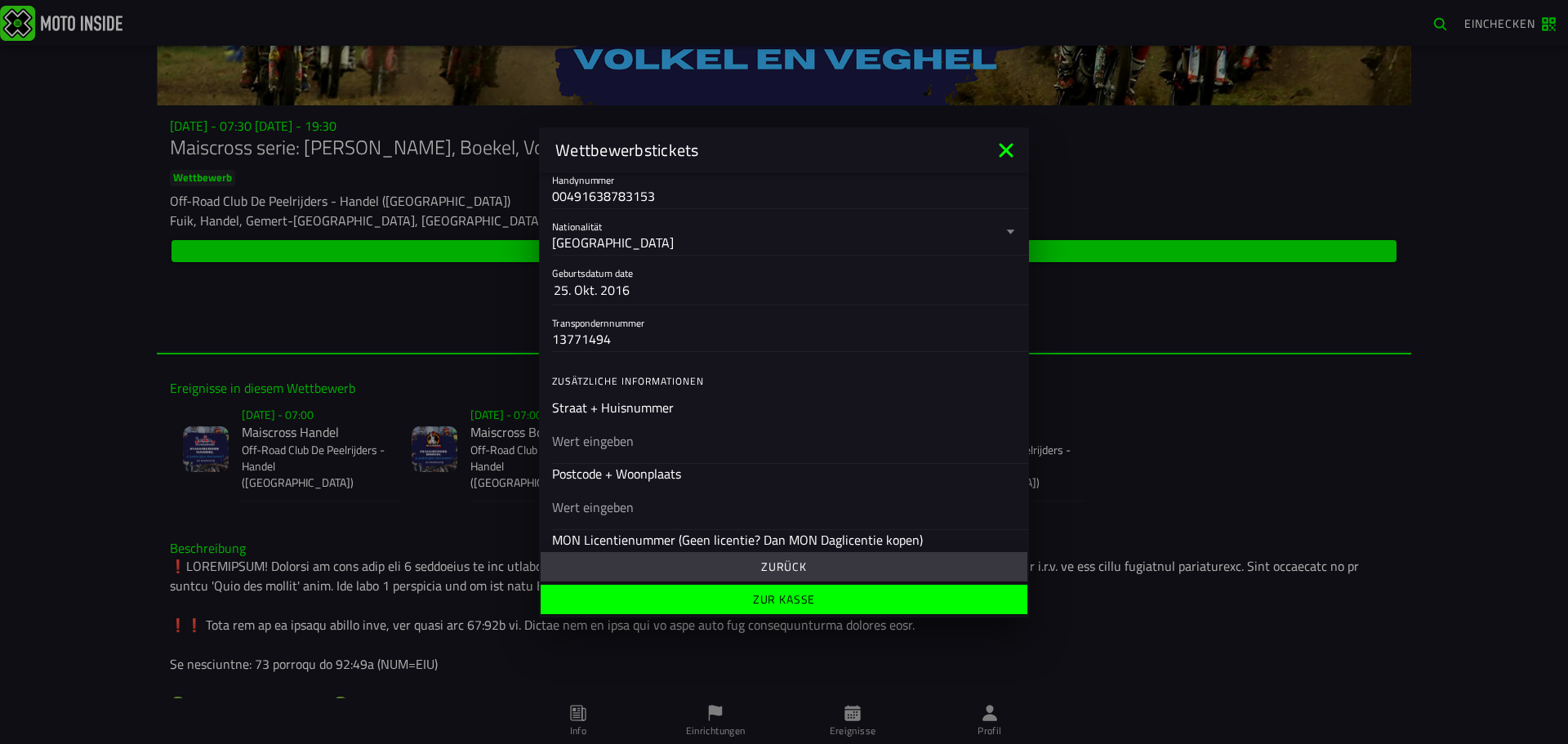
scroll to position [409, 0]
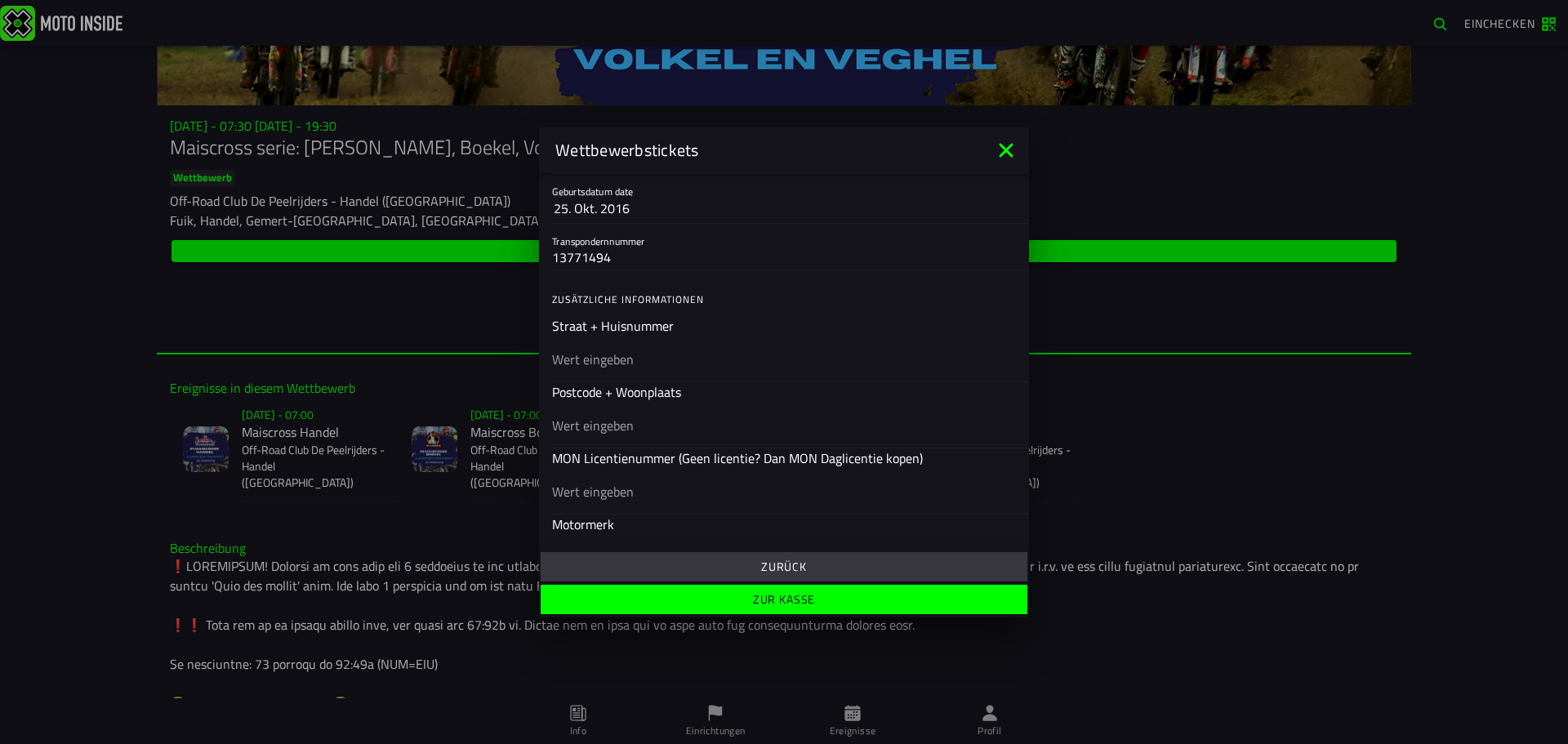
click at [575, 365] on input "text" at bounding box center [784, 359] width 464 height 20
type input "Rotkaeppchenweg 5"
type input "50127 Bergheim"
click at [619, 503] on div at bounding box center [784, 491] width 464 height 45
click at [619, 501] on input "text" at bounding box center [784, 491] width 464 height 20
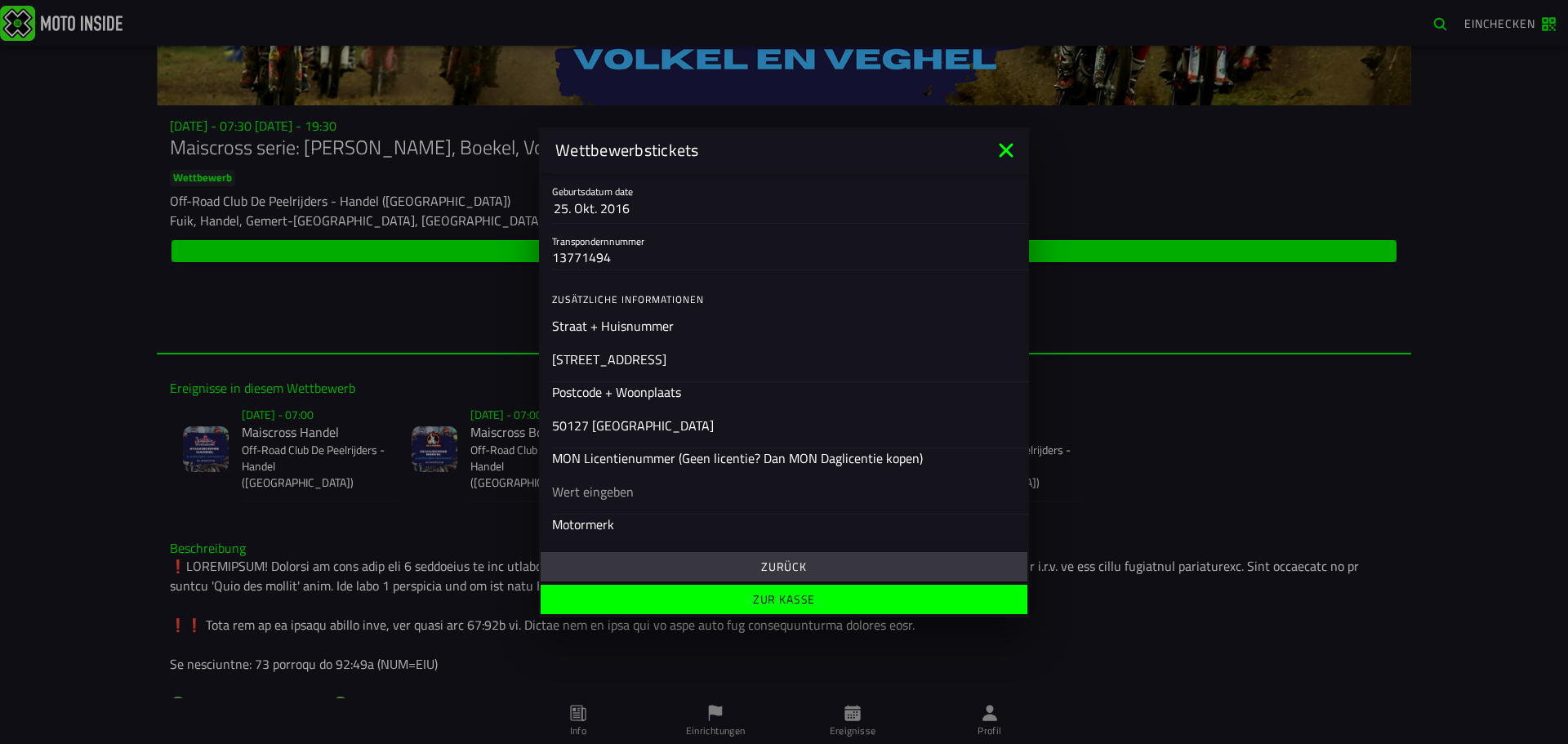
paste input "31960"
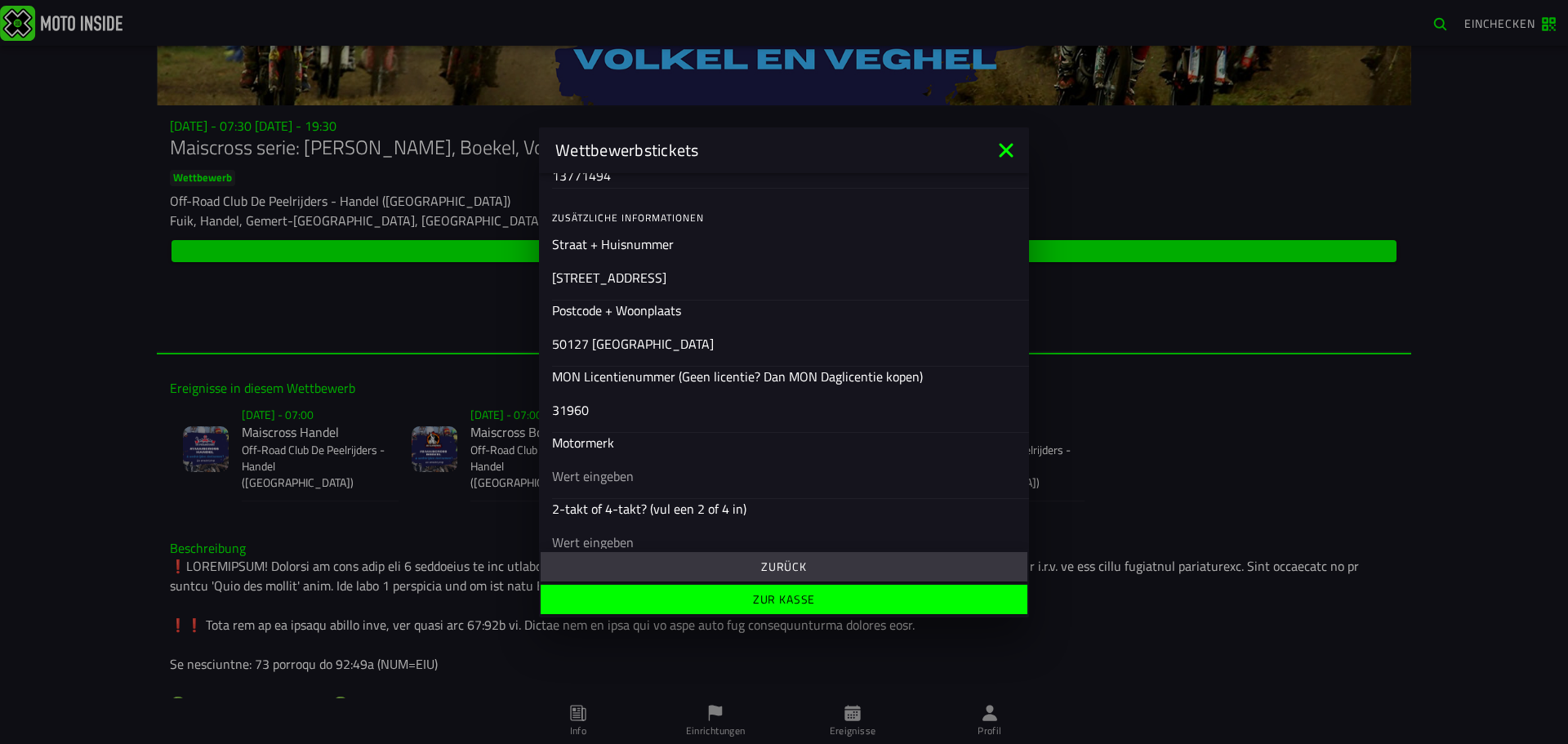
type input "31960"
click at [639, 480] on input "text" at bounding box center [784, 476] width 464 height 20
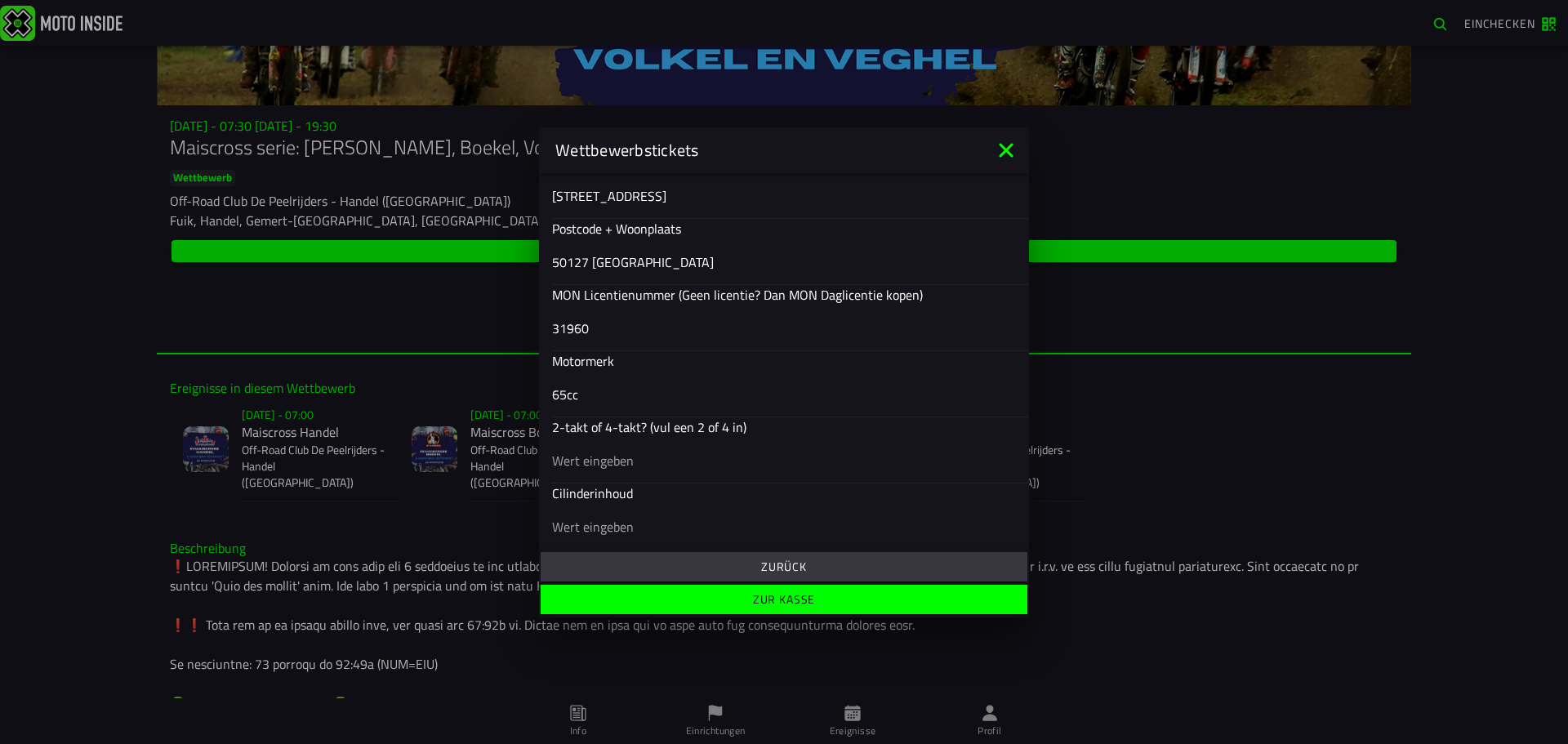
scroll to position [645, 0]
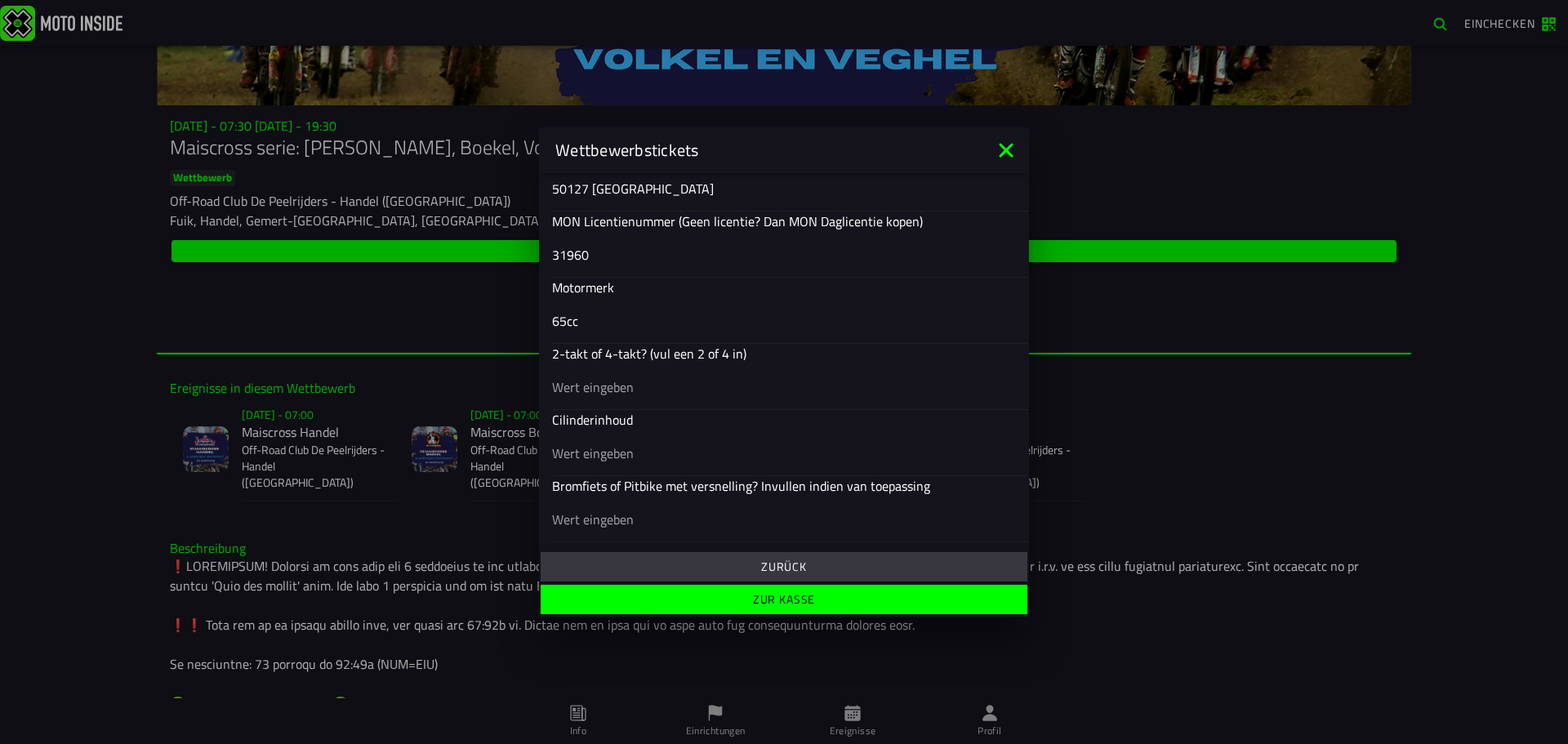
type input "65cc"
click at [605, 330] on div "65cc" at bounding box center [784, 320] width 464 height 45
click at [605, 330] on input "65cc" at bounding box center [784, 321] width 464 height 20
drag, startPoint x: 682, startPoint y: 311, endPoint x: 601, endPoint y: 319, distance: 81.4
click at [601, 319] on input "65cc" at bounding box center [784, 321] width 464 height 20
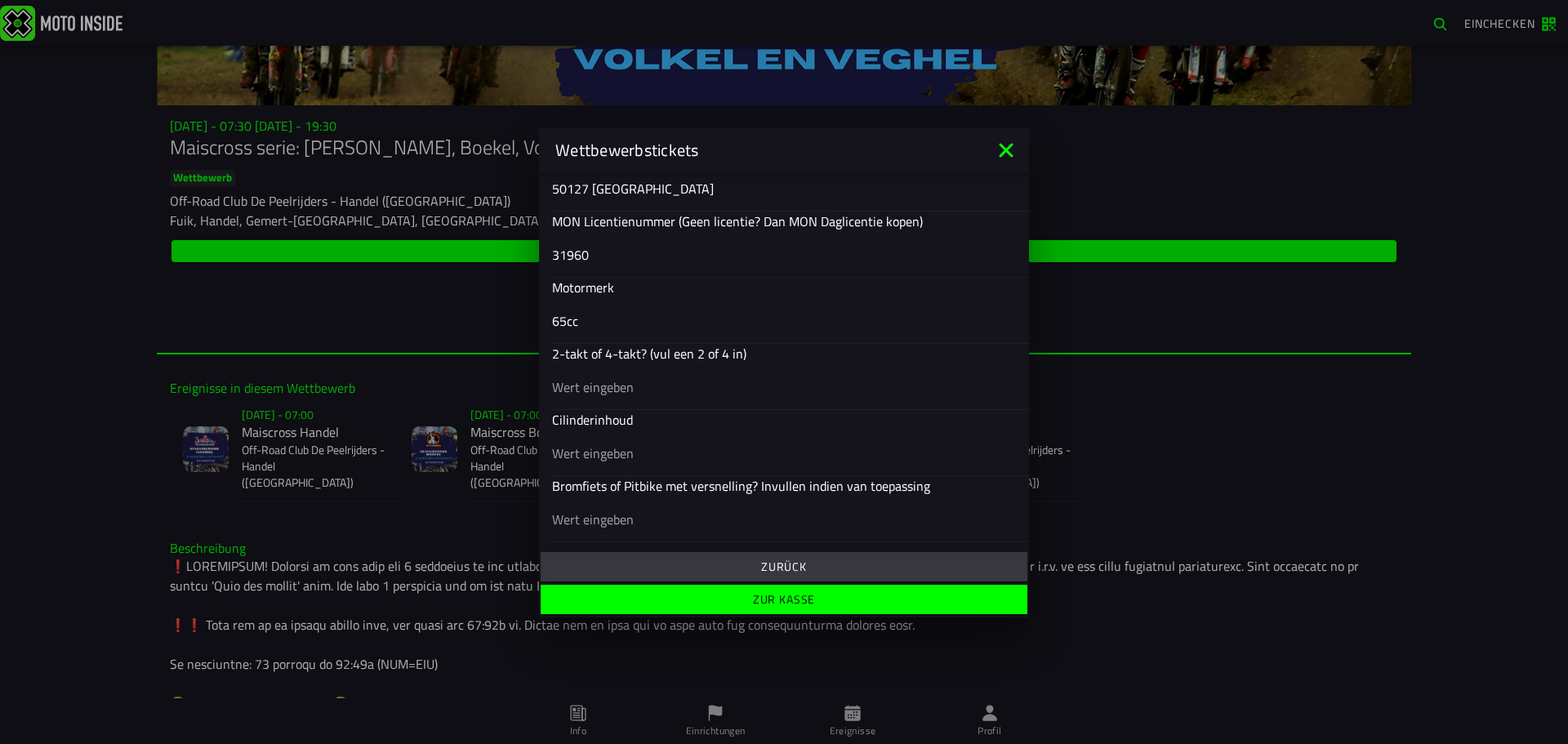
click at [625, 389] on input "text" at bounding box center [784, 387] width 464 height 20
type input "2takt"
click at [618, 459] on input "text" at bounding box center [784, 453] width 464 height 20
type input "65"
drag, startPoint x: 606, startPoint y: 323, endPoint x: 505, endPoint y: 303, distance: 103.0
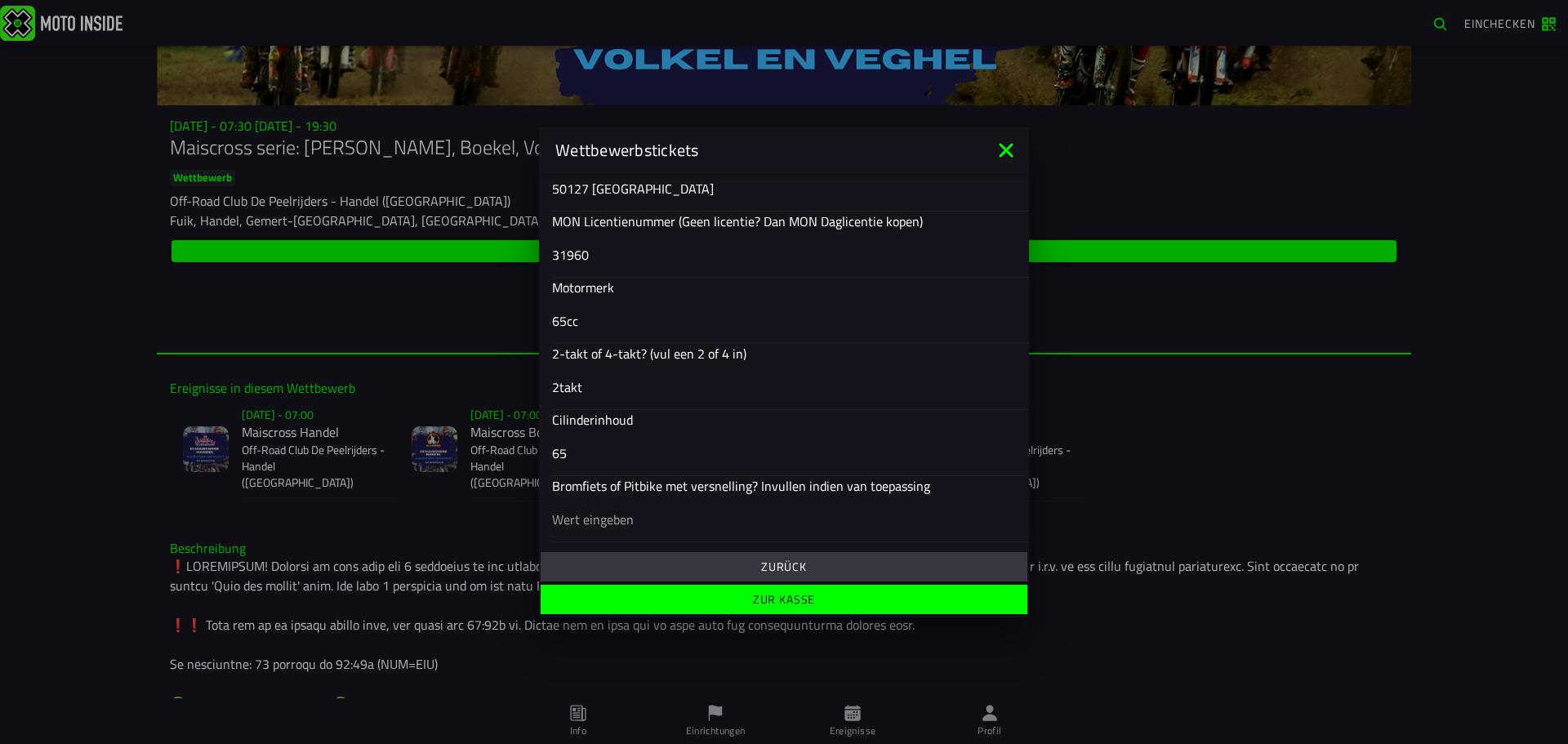
click at [505, 303] on ion-modal "Wettbewerbstickets Anmeldeformular Geschlecht Männlich Weiblich Vorname Louis N…" at bounding box center [784, 372] width 1568 height 744
type input "KTM SX 65"
click at [0, 0] on slot "Zur Kasse" at bounding box center [0, 0] width 0 height 0
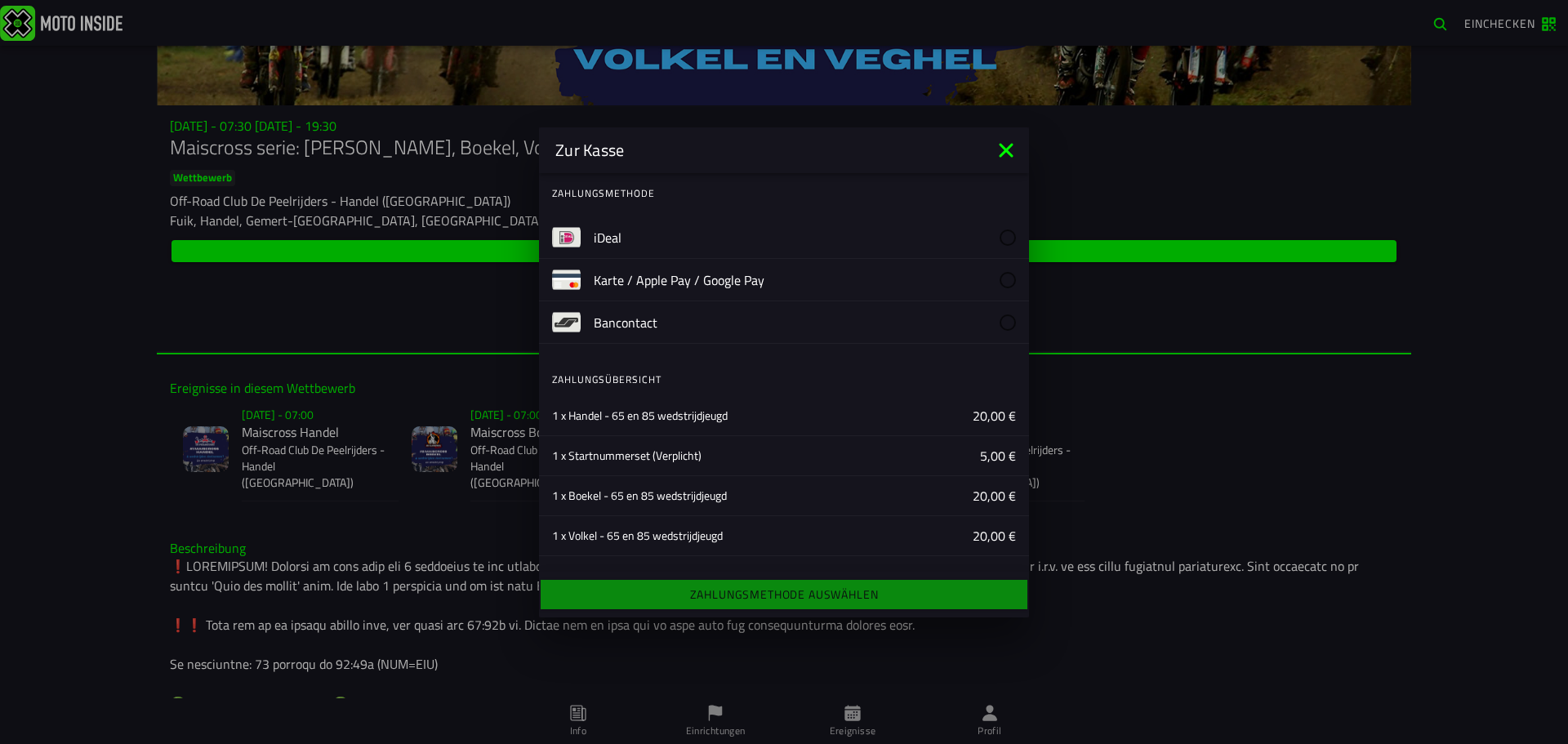
scroll to position [0, 0]
click at [932, 275] on label "Karte / Apple Pay / Google Pay" at bounding box center [804, 282] width 422 height 42
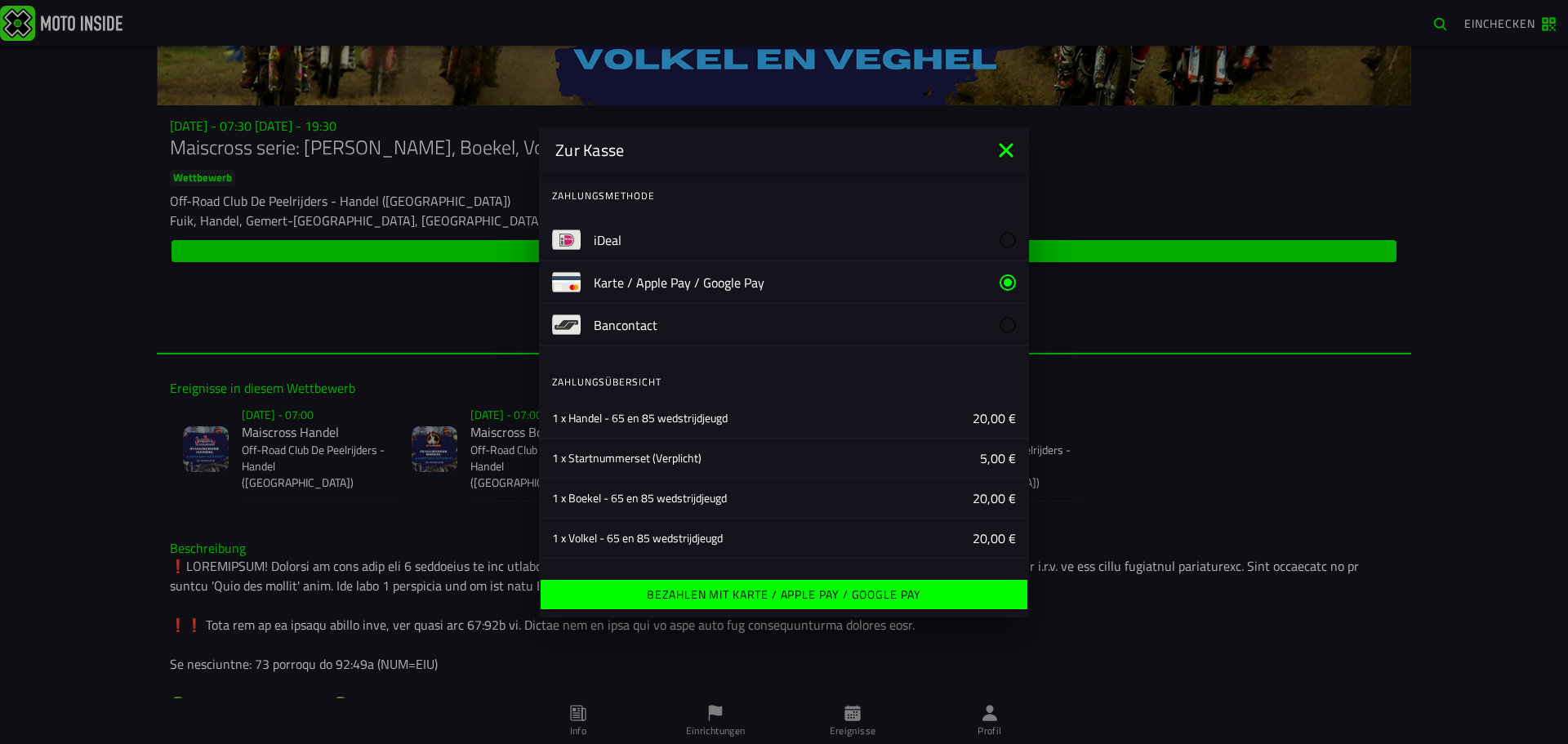
click at [904, 591] on ion-label "Bezahlen mit Karte / Apple Pay / Google Pay" at bounding box center [784, 594] width 274 height 12
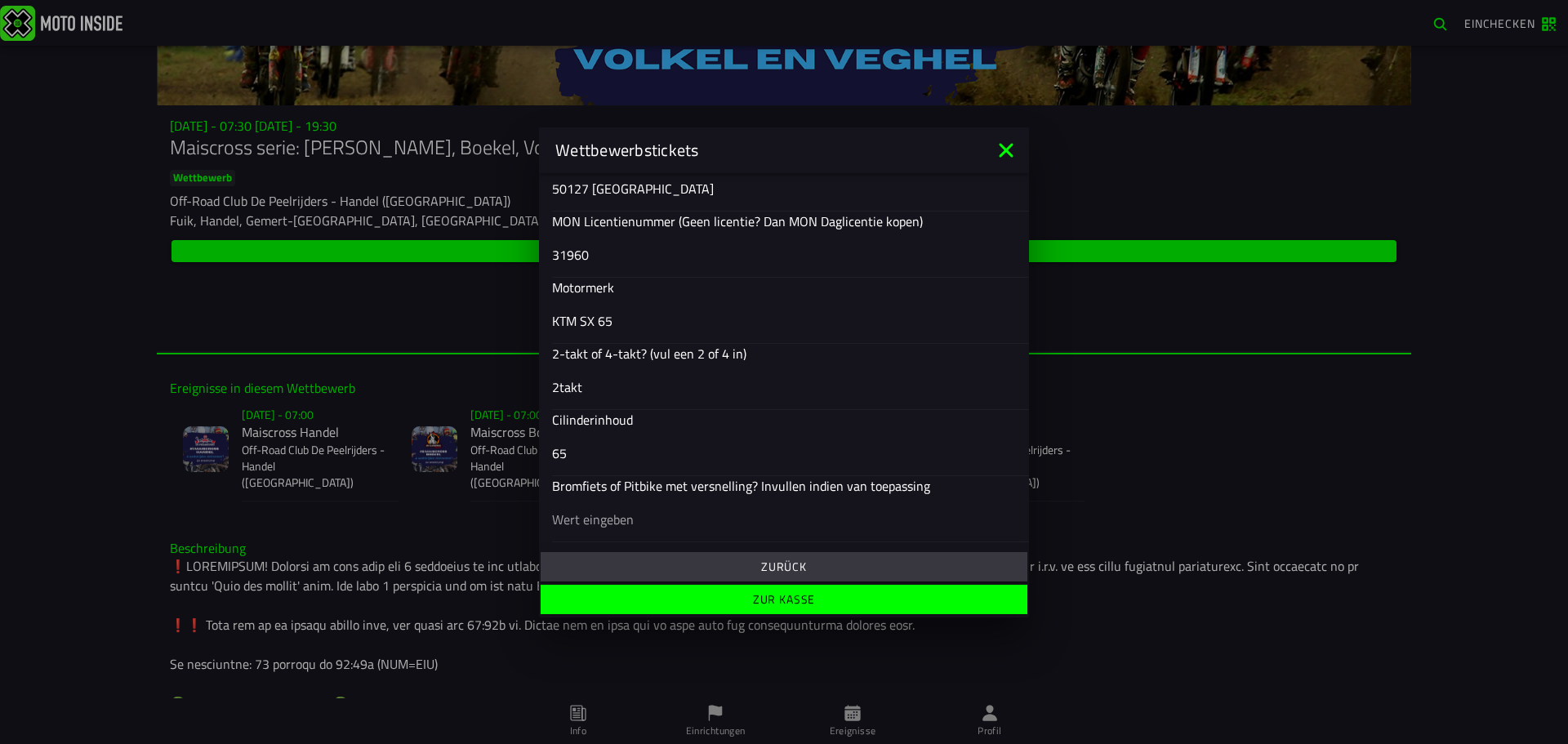
click at [0, 0] on slot "Zur Kasse" at bounding box center [0, 0] width 0 height 0
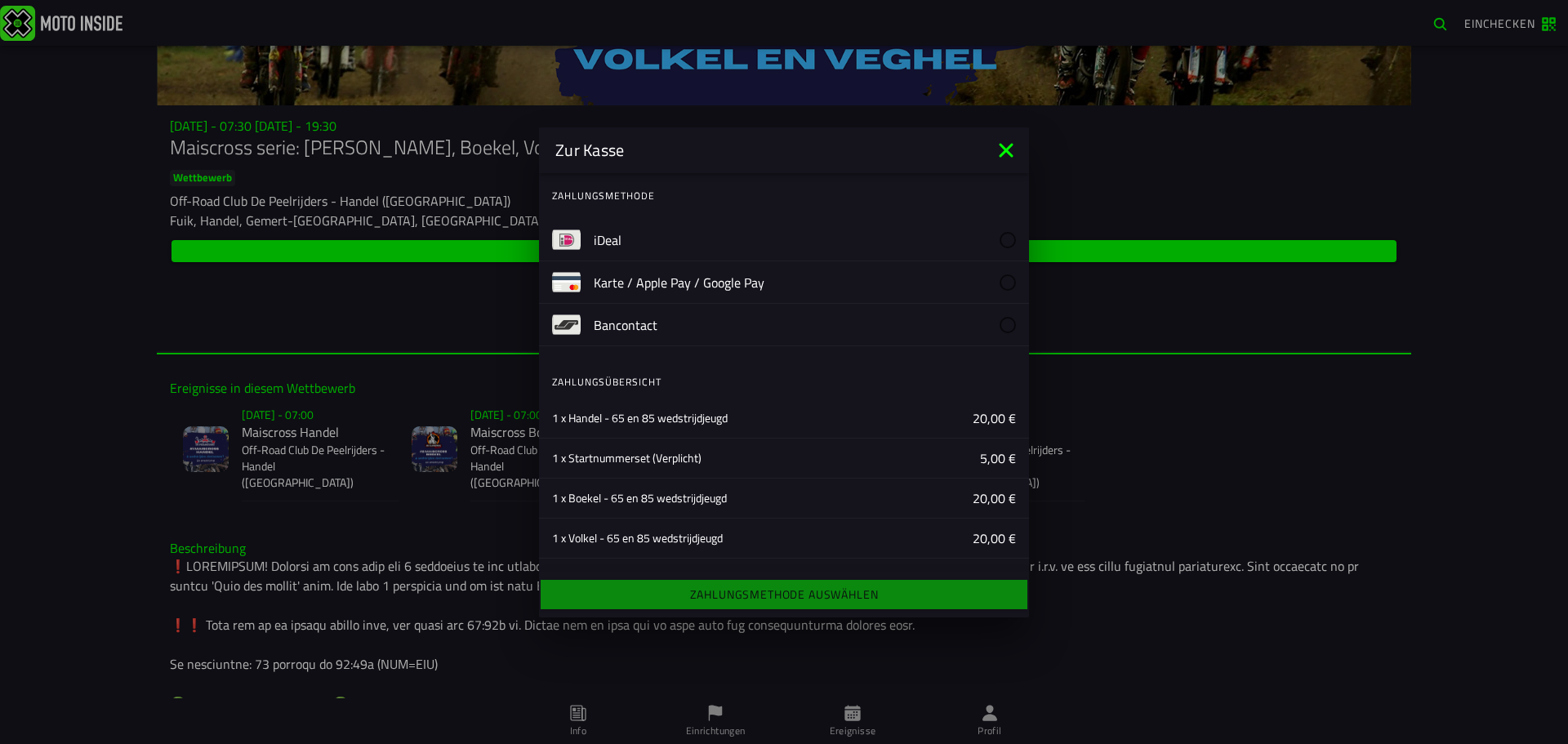
click at [999, 281] on div at bounding box center [1007, 282] width 16 height 16
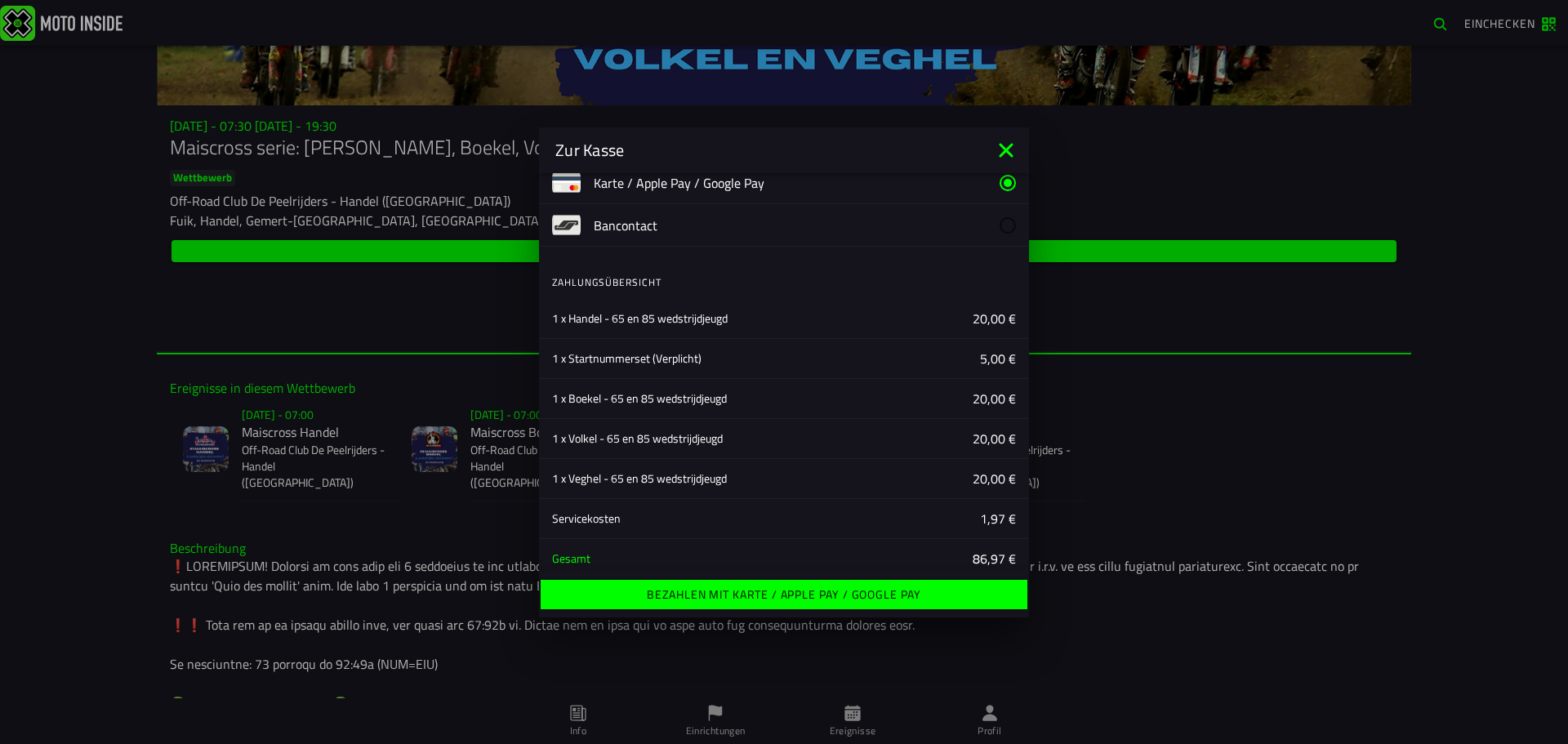
scroll to position [157, 0]
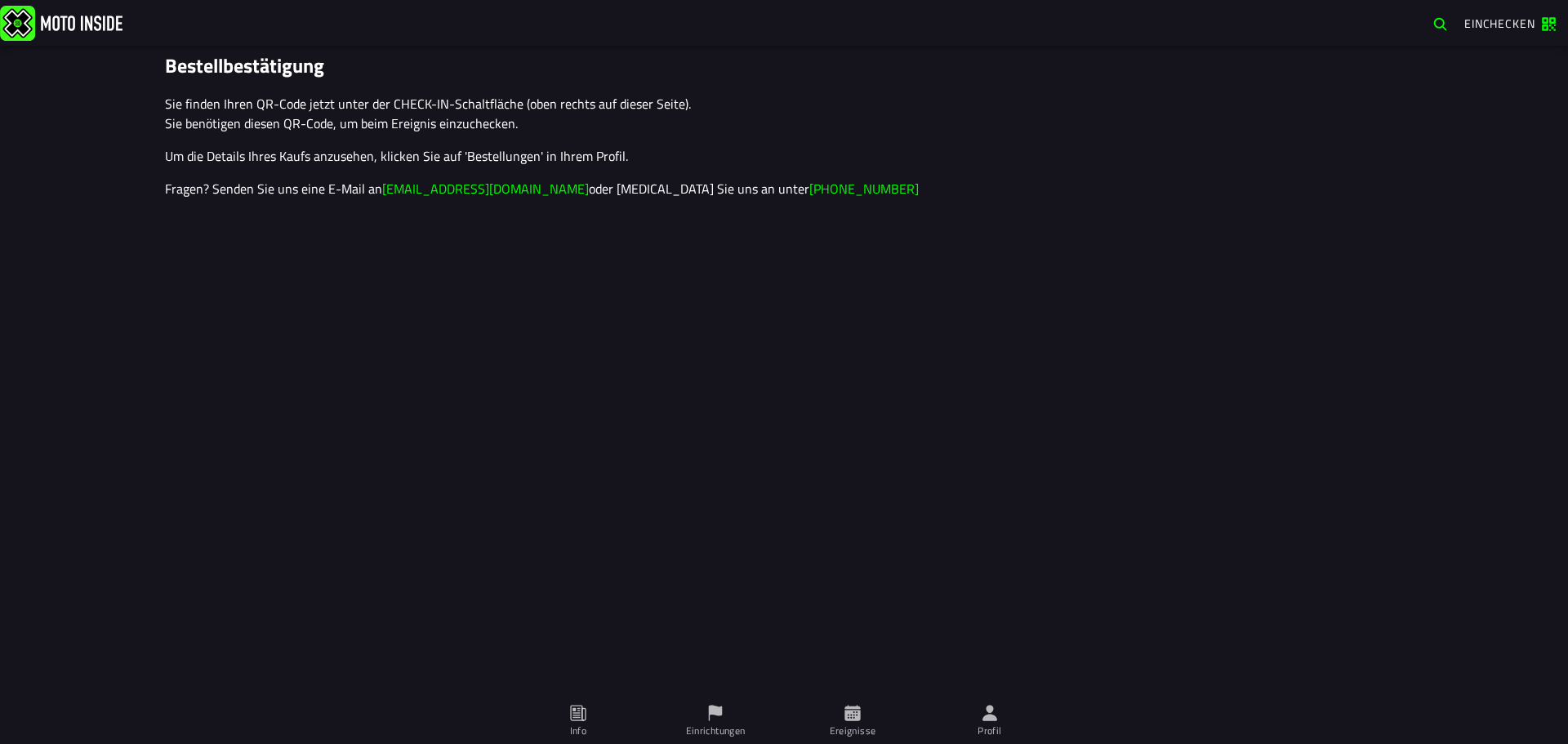
click at [1003, 716] on span "Profil" at bounding box center [990, 721] width 118 height 45
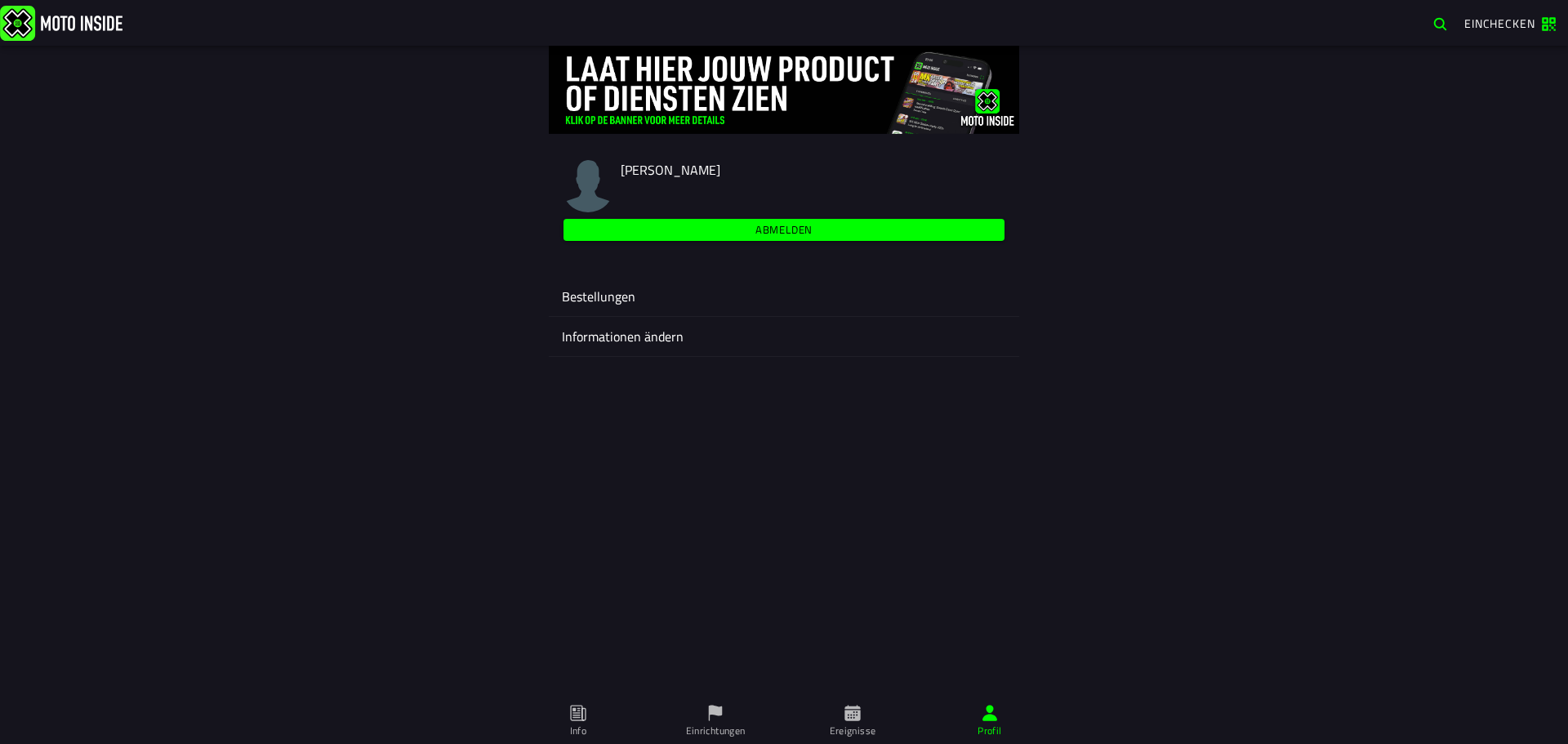
click at [647, 300] on ion-label "Bestellungen" at bounding box center [784, 296] width 444 height 20
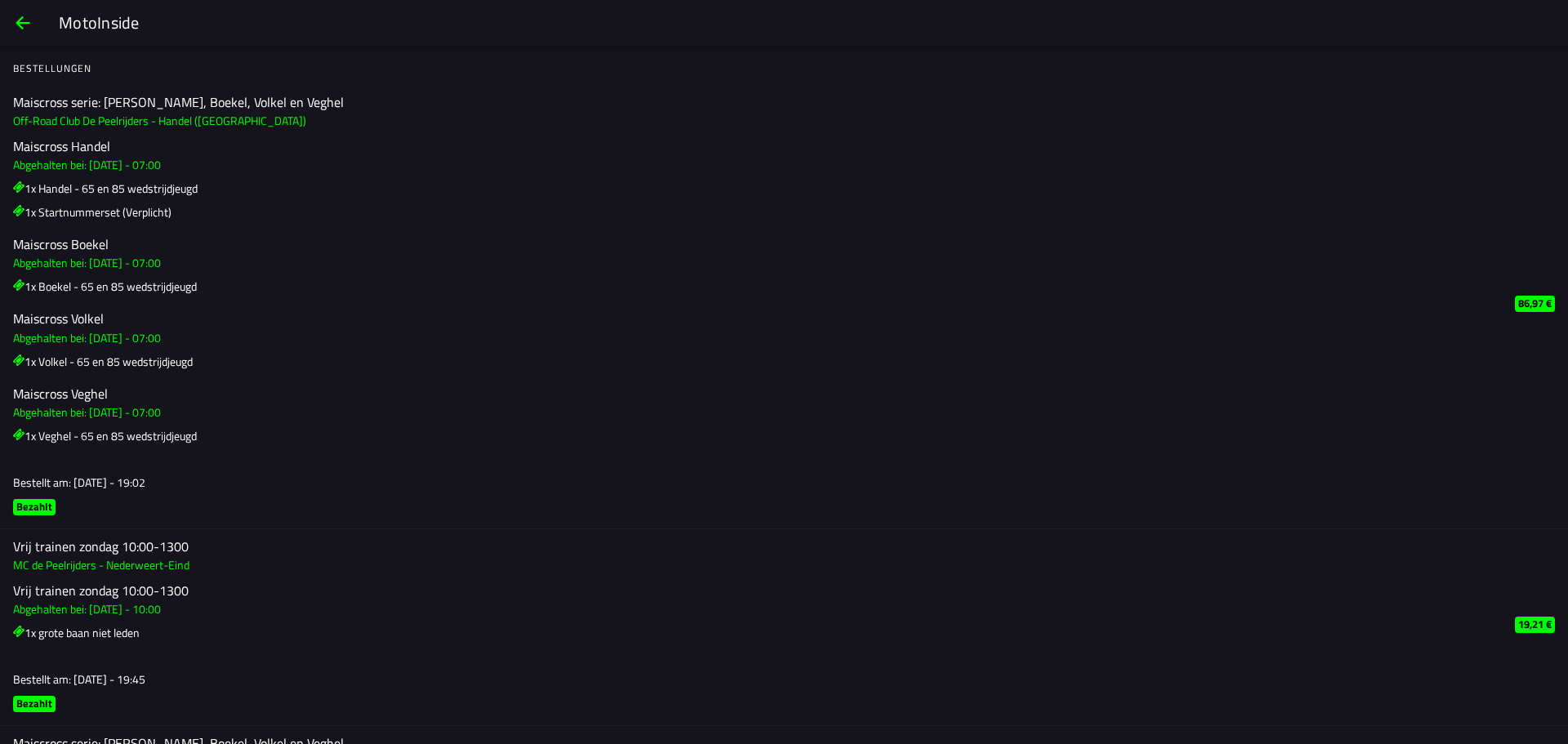
click at [1125, 583] on ion-list "Vrij trainen zondag 10:00-1300 Abgehalten bei: [DATE] - 10:00 1x [PERSON_NAME] …" at bounding box center [756, 620] width 1488 height 89
click at [891, 672] on h3 "Bestellt am: [DATE] - 19:45" at bounding box center [756, 679] width 1488 height 17
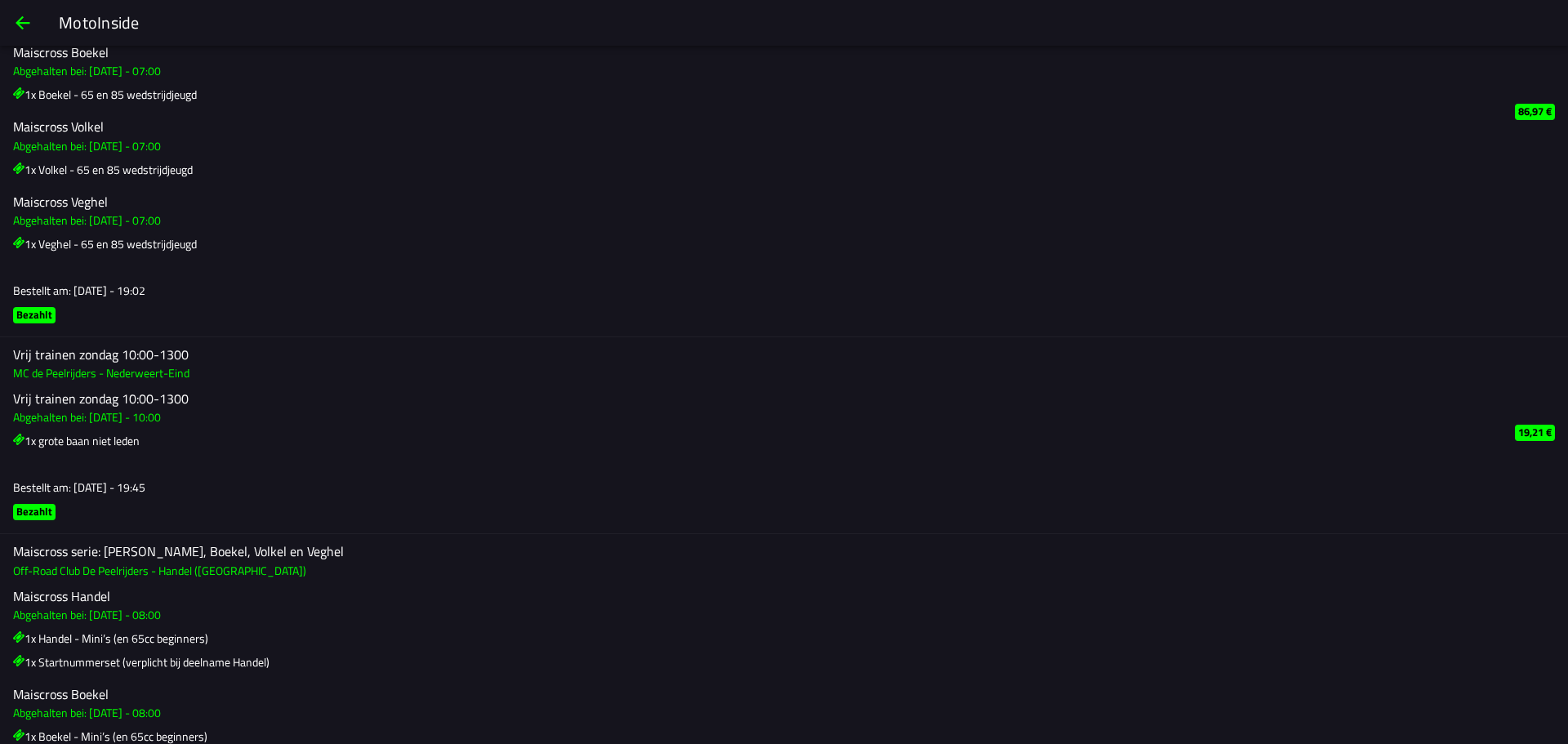
scroll to position [163, 0]
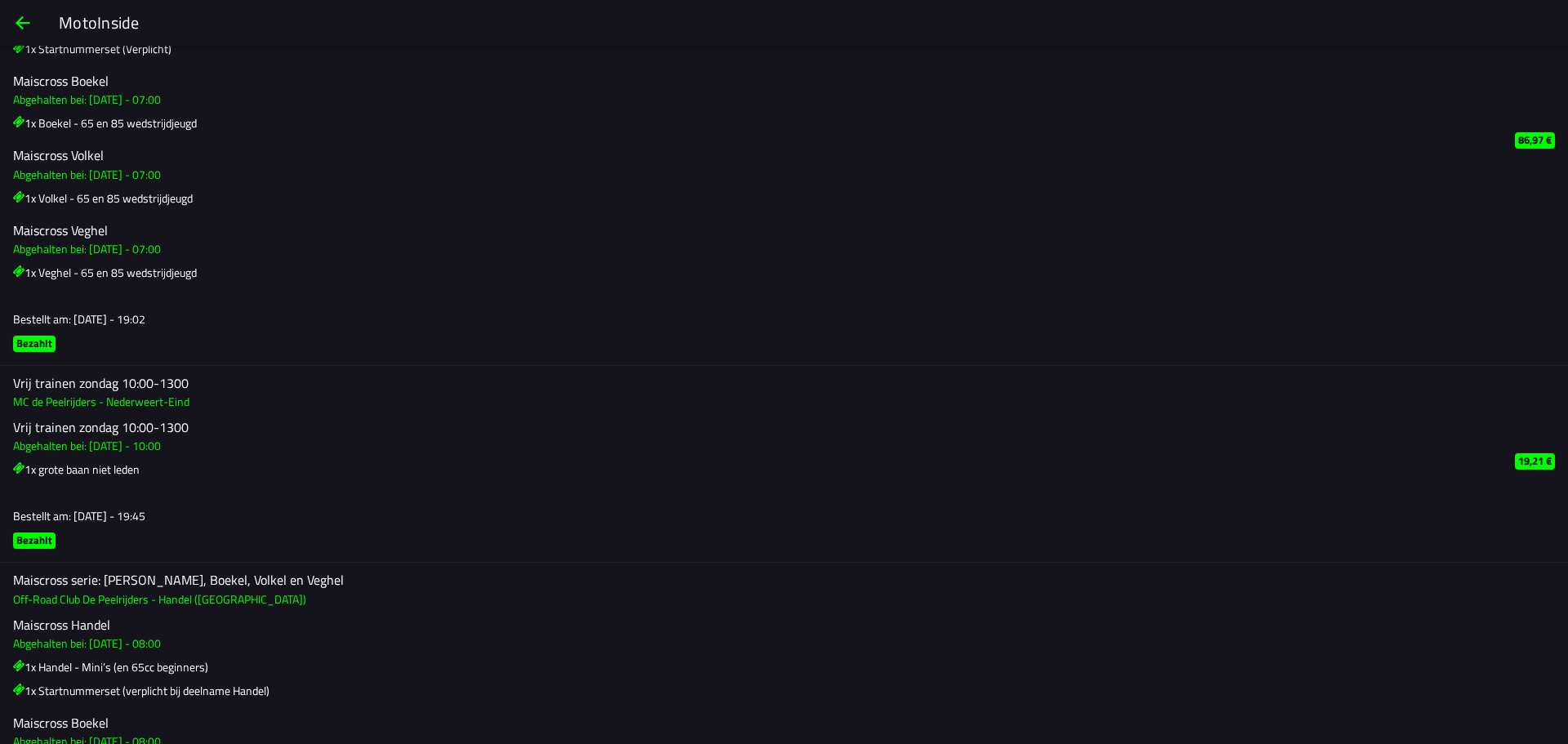
click at [27, 26] on span "back" at bounding box center [23, 23] width 20 height 39
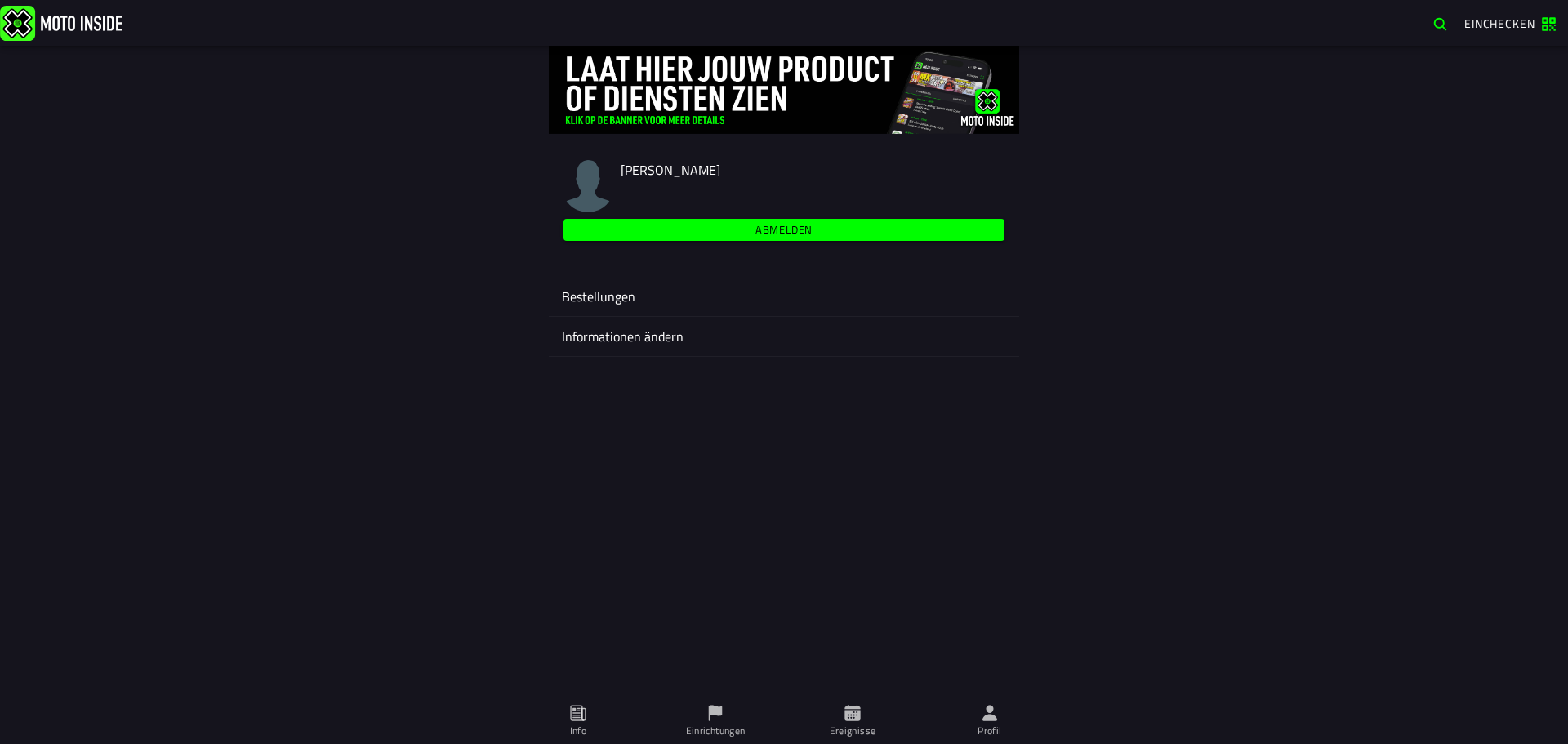
click at [874, 710] on span "Ereignisse" at bounding box center [852, 721] width 118 height 45
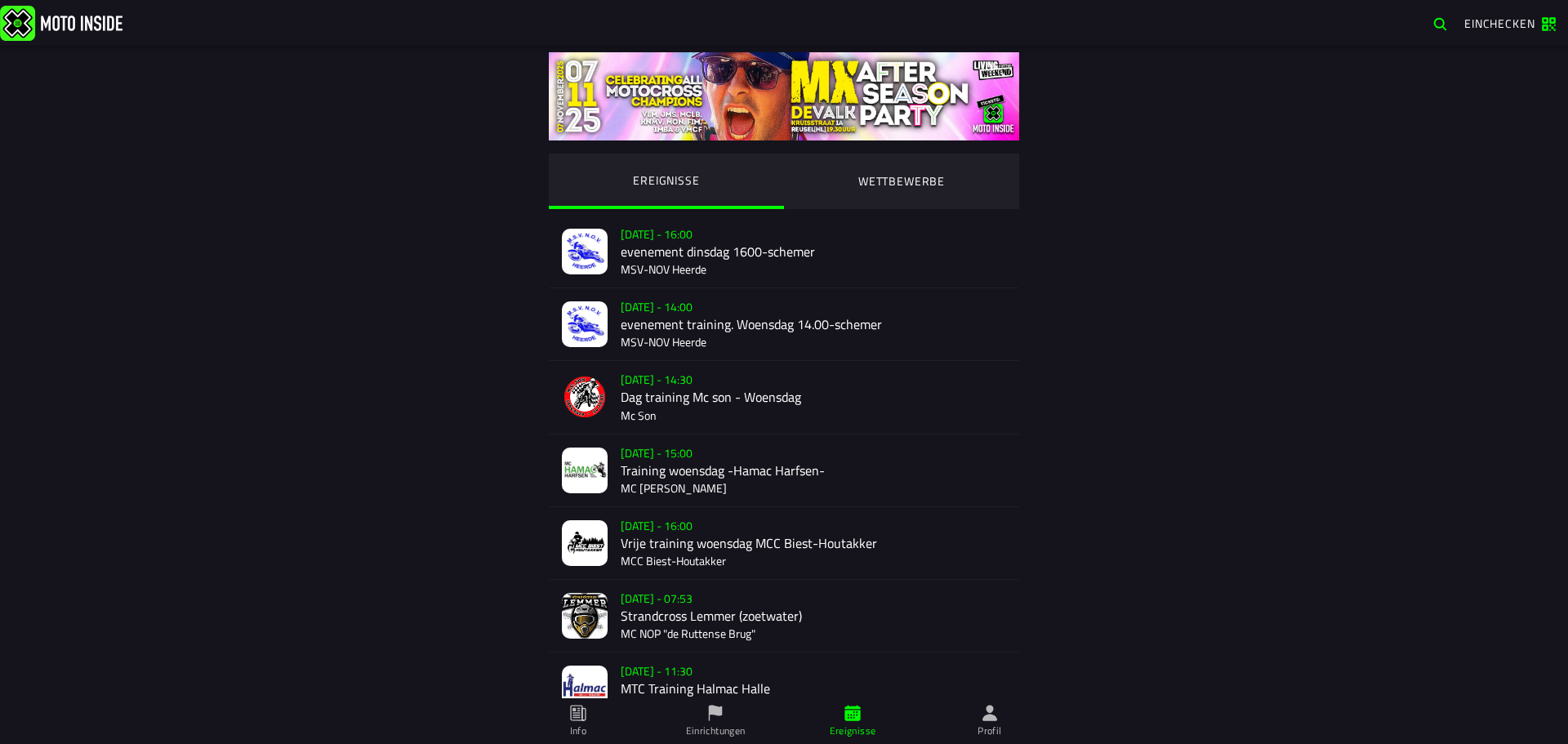
click at [915, 180] on ion-segment-button "WETTBEWERBE" at bounding box center [901, 180] width 236 height 55
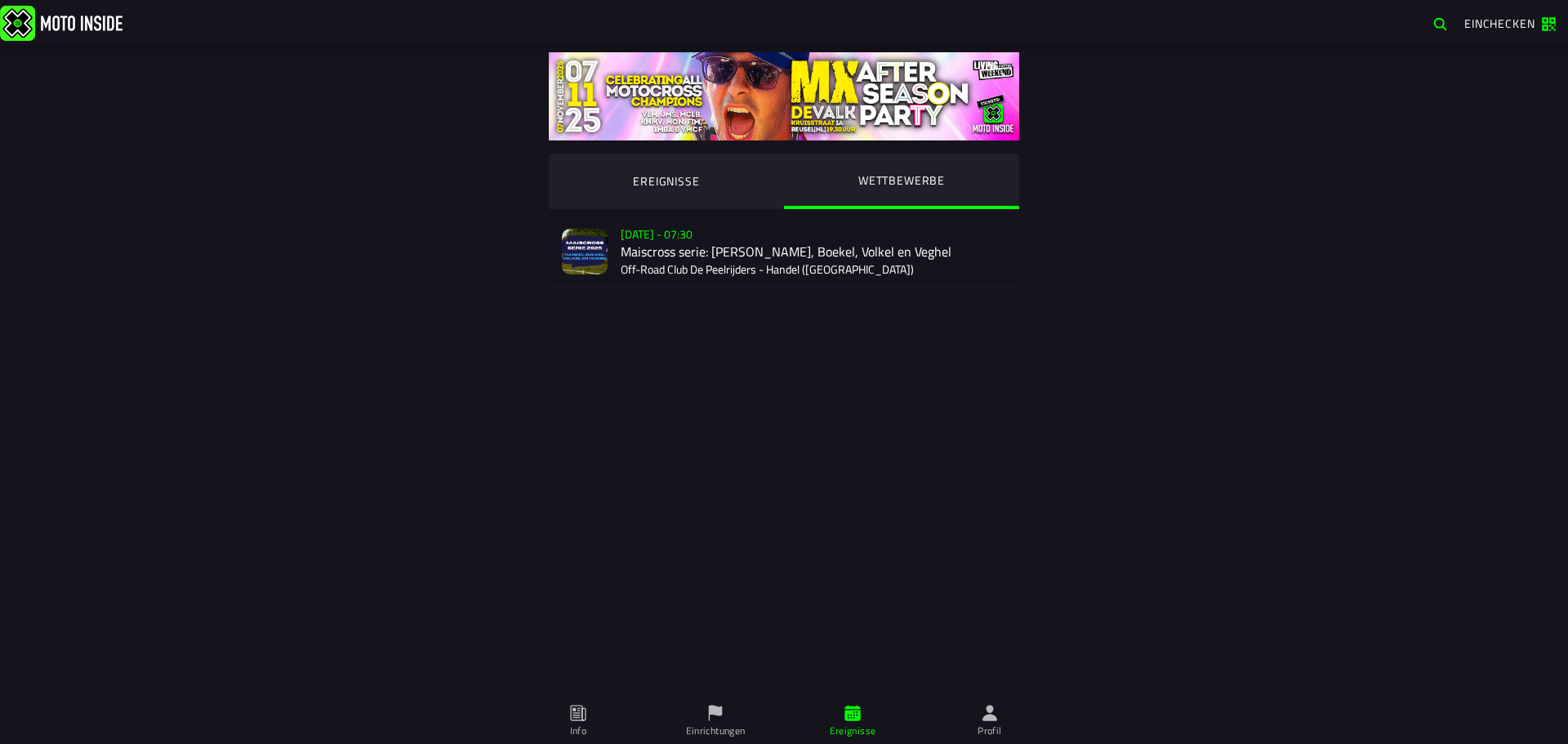
click at [771, 245] on div "[DATE] - 07:30 Maiscross serie: Handel, Boekel, Volkel en Veghel Off-Road Club …" at bounding box center [813, 251] width 385 height 72
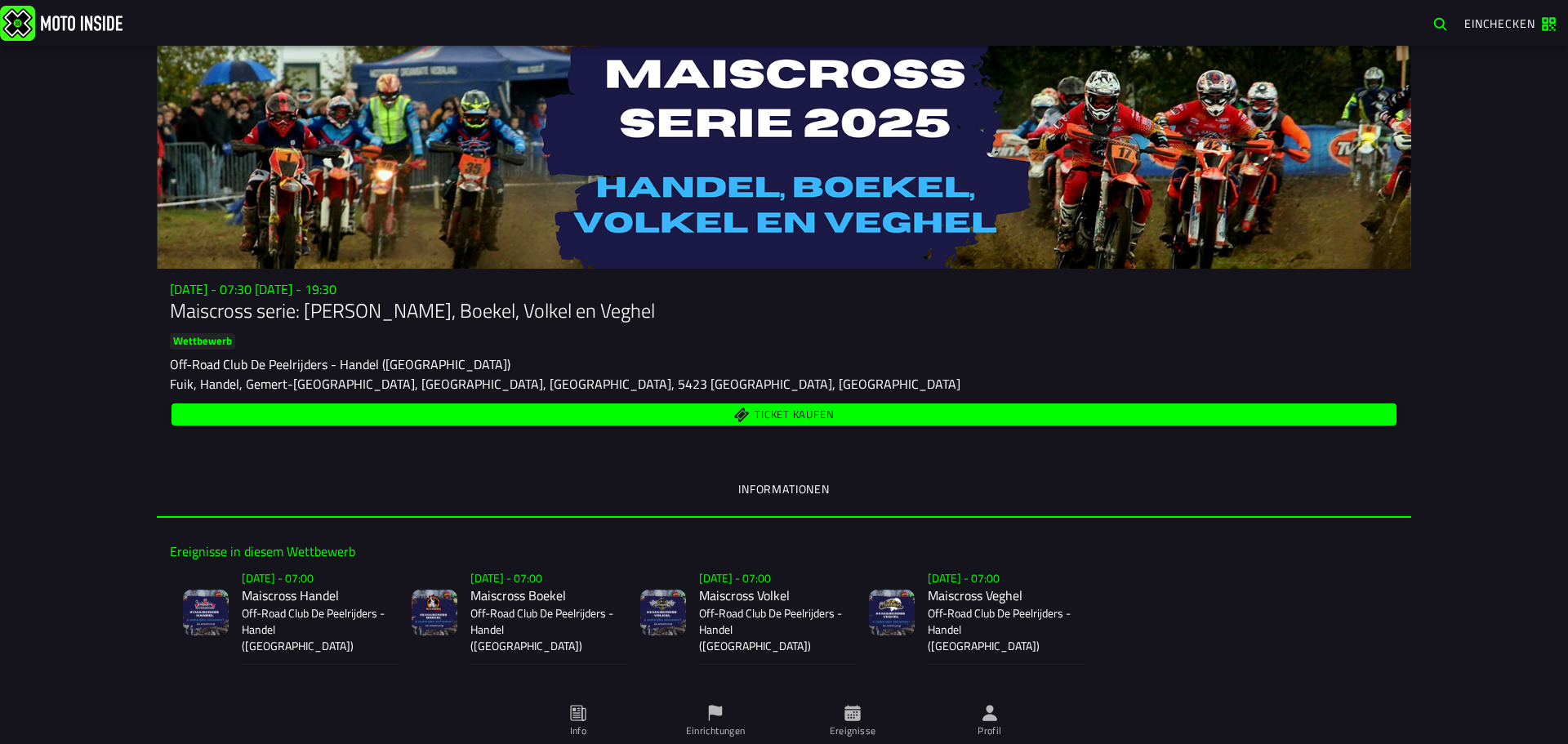
click at [501, 598] on h2 "Maiscross Boekel" at bounding box center [542, 595] width 144 height 15
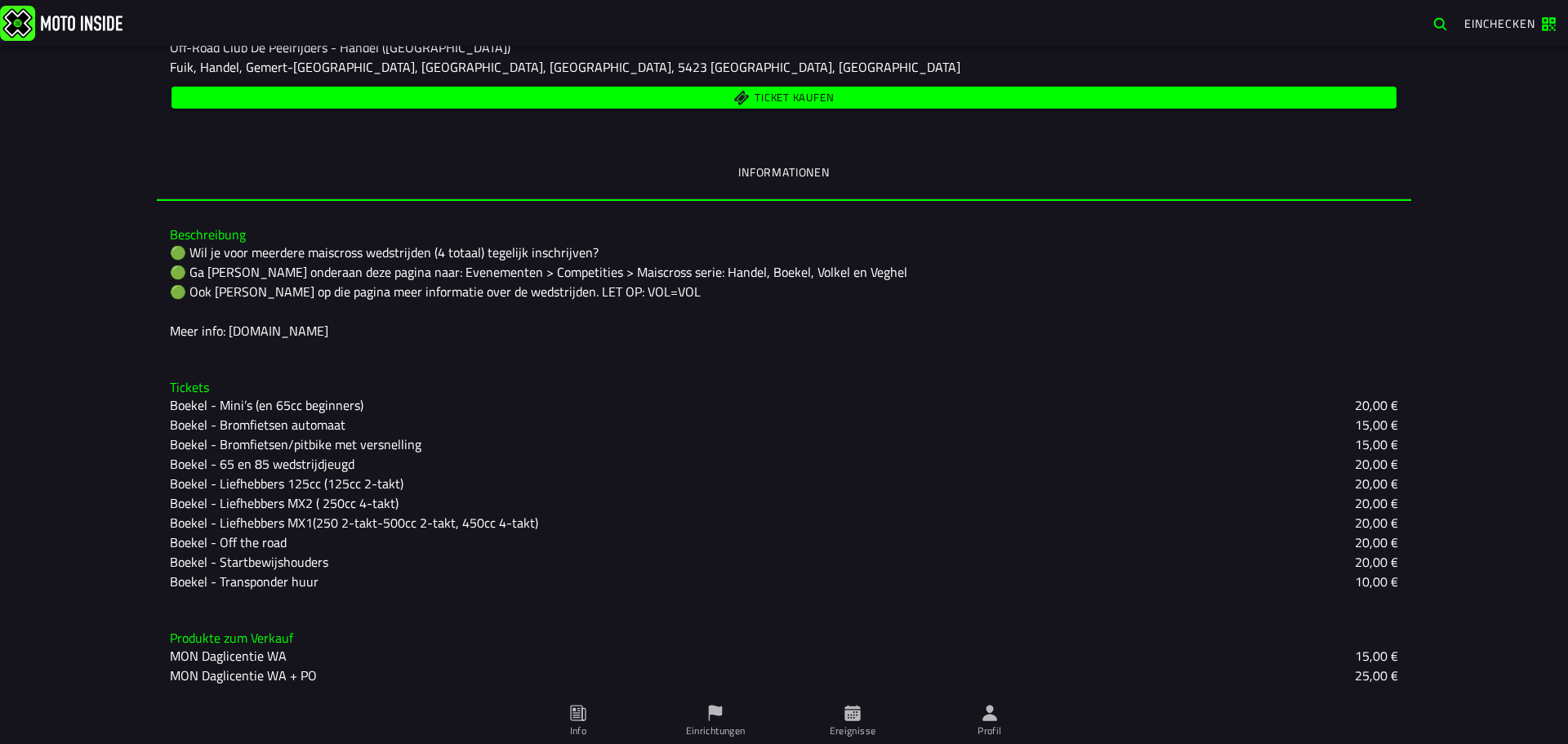
scroll to position [132, 0]
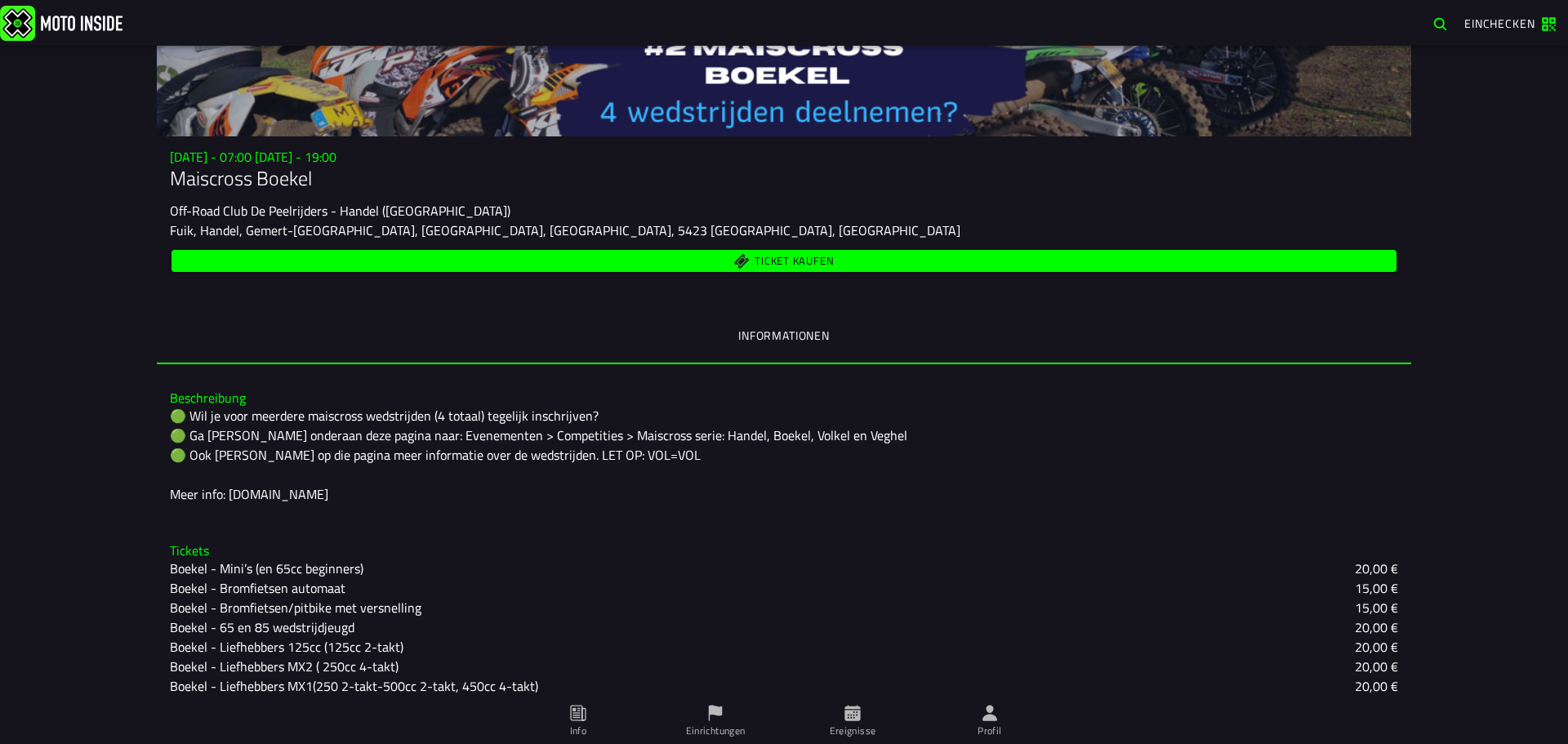
click at [787, 256] on span "Ticket kaufen" at bounding box center [794, 262] width 79 height 11
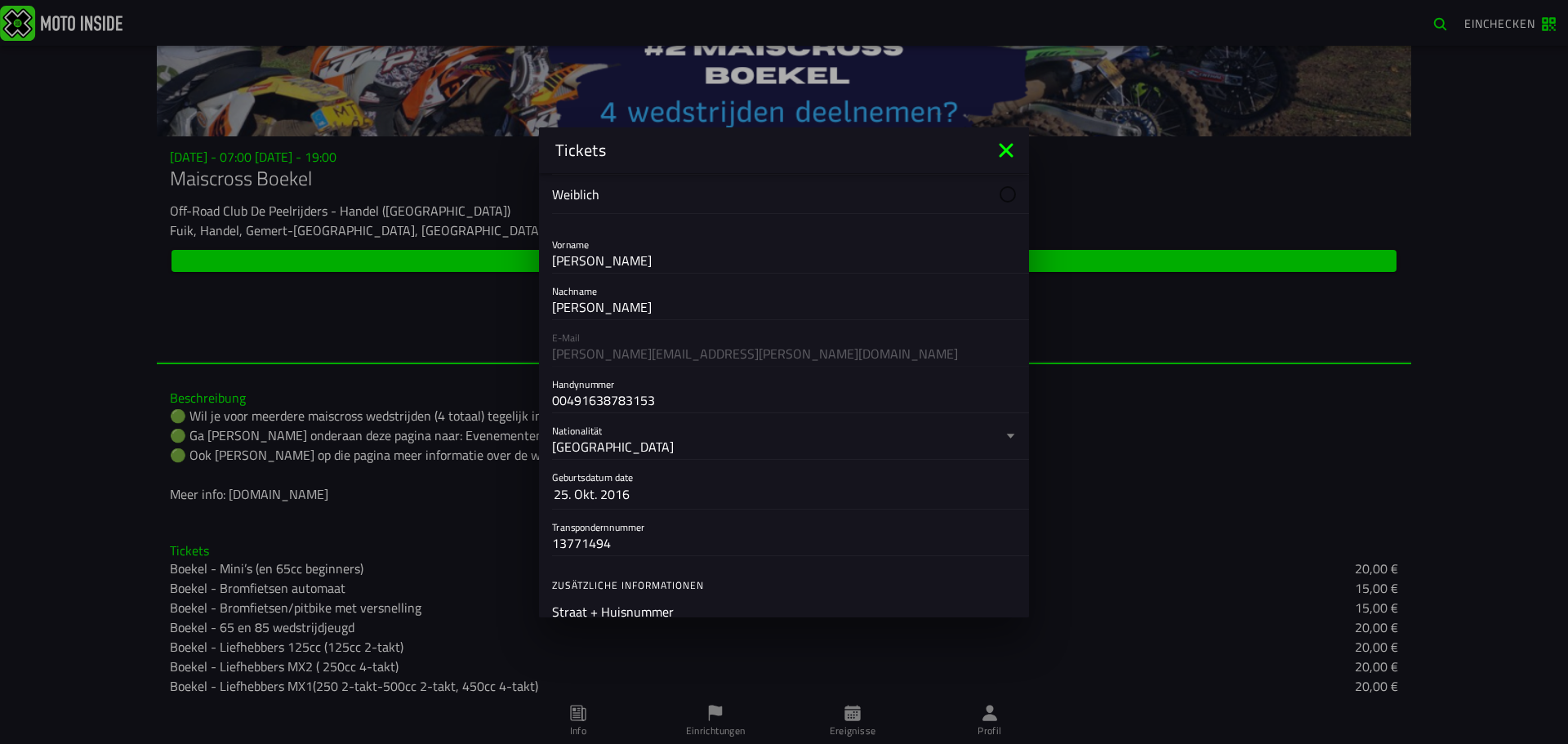
scroll to position [82, 0]
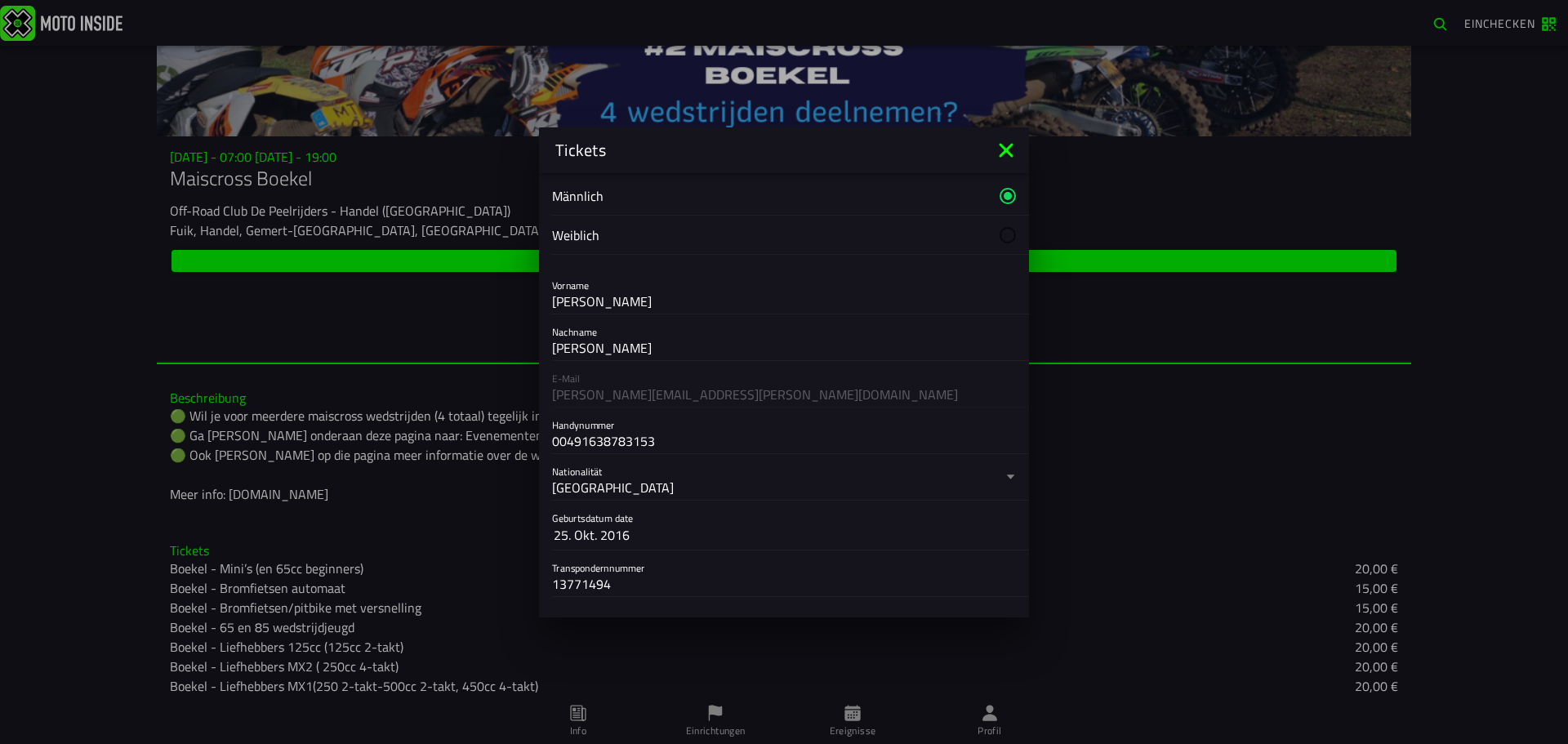
click at [1011, 159] on icon at bounding box center [1005, 150] width 26 height 26
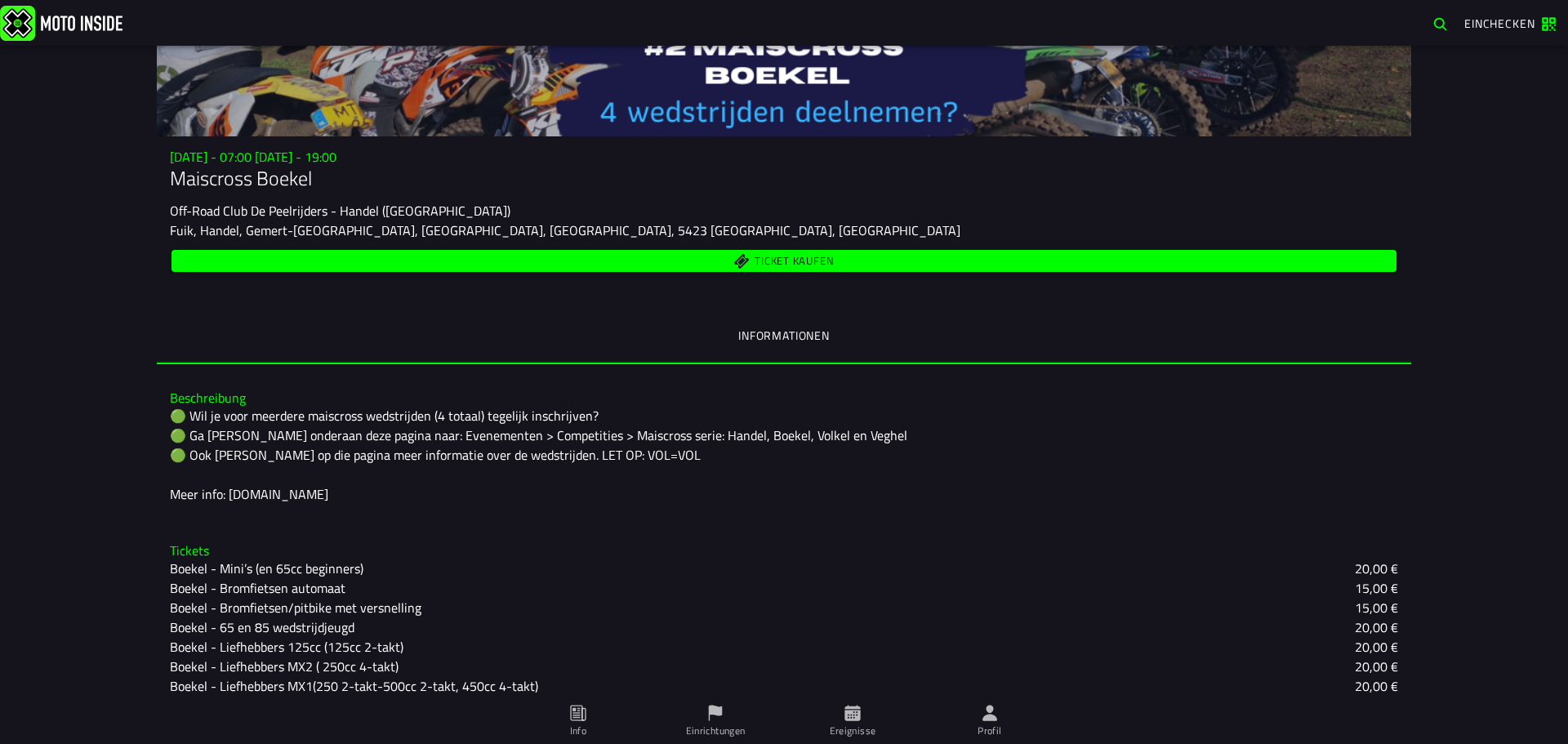
click at [786, 336] on ion-segment-button "Informationen" at bounding box center [784, 336] width 1255 height 55
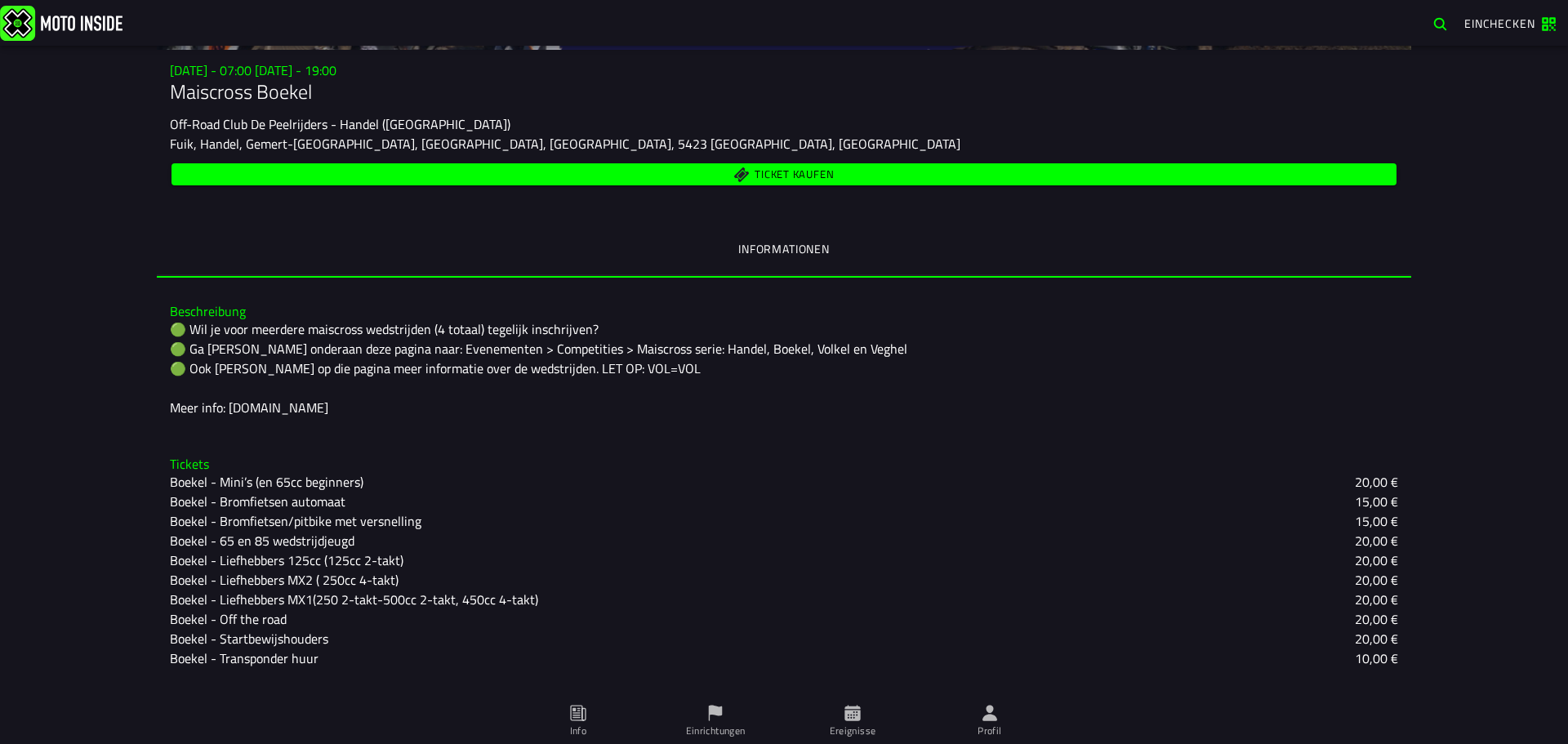
scroll to position [295, 0]
